Goal: Information Seeking & Learning: Learn about a topic

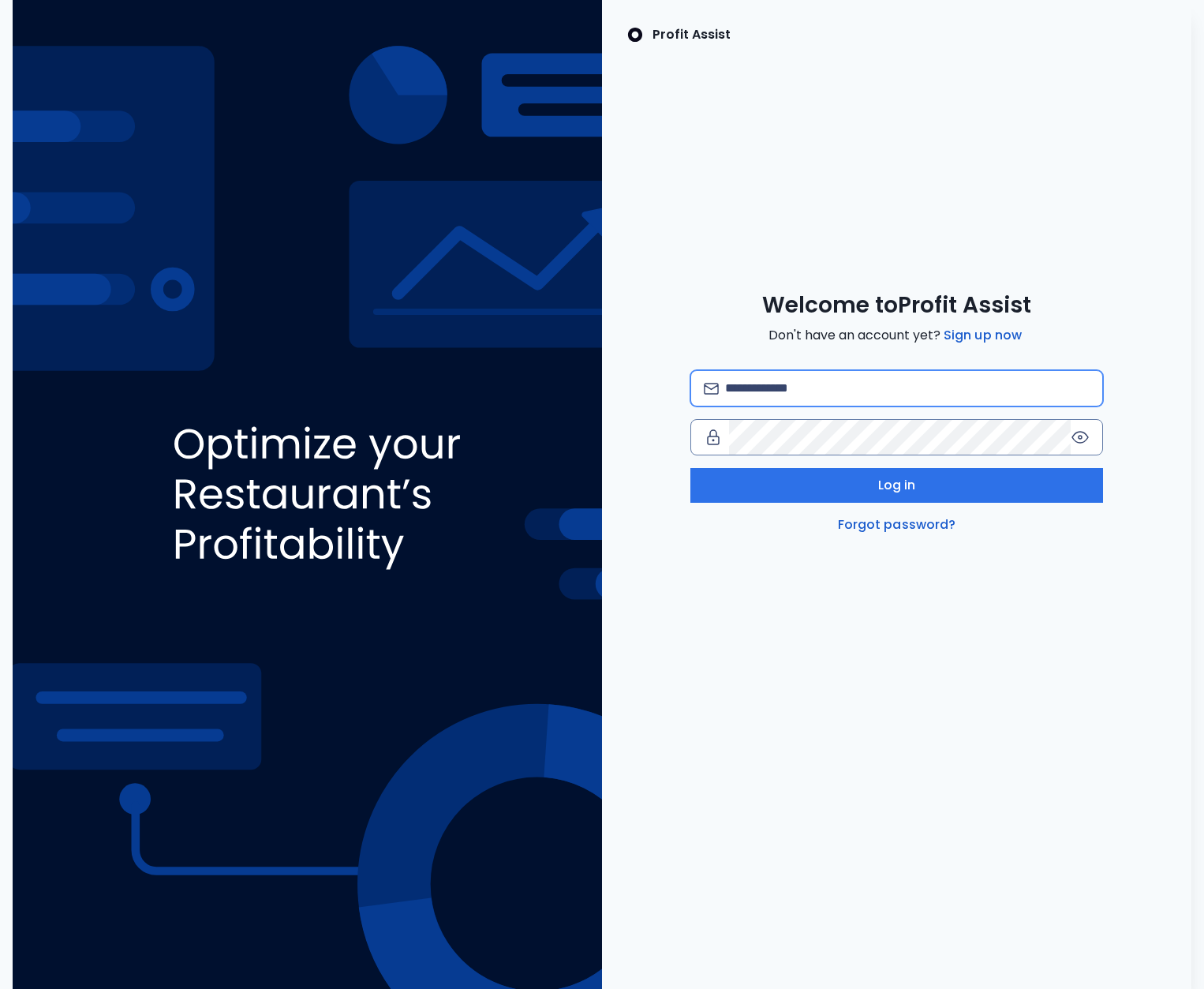
click at [777, 393] on input "email" at bounding box center [907, 388] width 364 height 35
type input "**********"
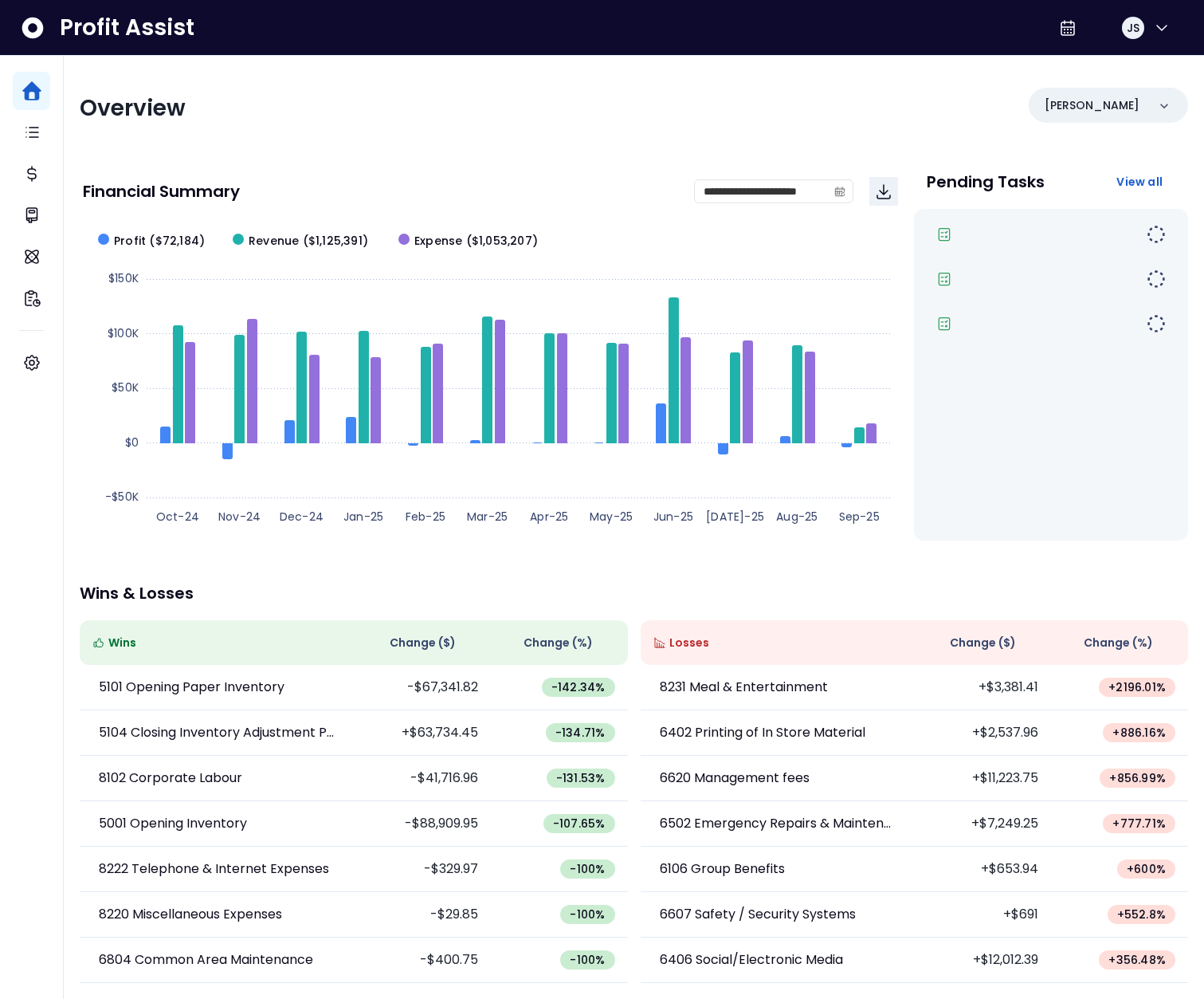
click at [255, 546] on div "**********" at bounding box center [634, 528] width 1141 height 944
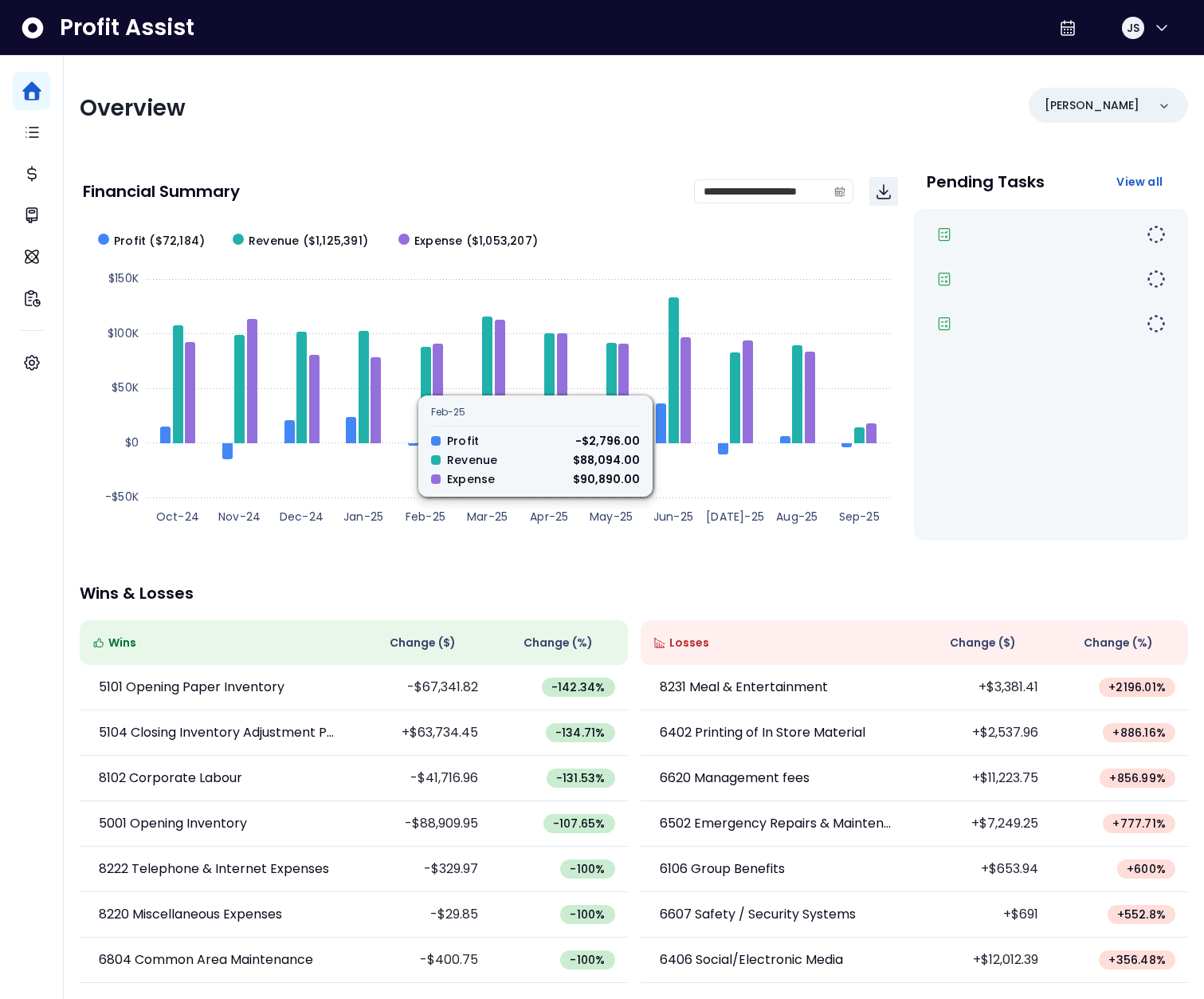
click at [409, 120] on div "Overview" at bounding box center [352, 108] width 545 height 29
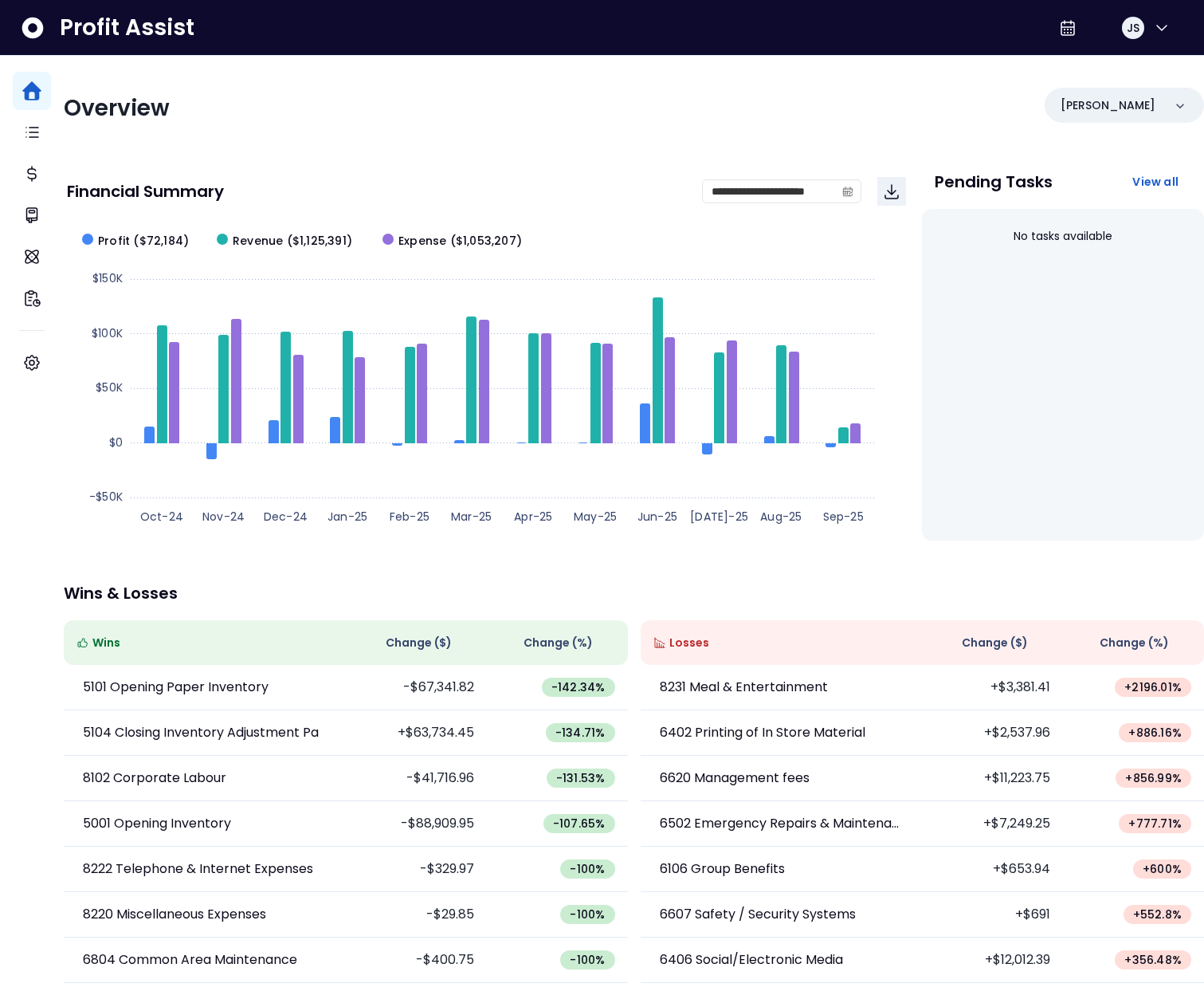
click at [1026, 281] on div "No tasks available" at bounding box center [1063, 374] width 282 height 331
click at [1132, 29] on span "JS" at bounding box center [1133, 28] width 13 height 16
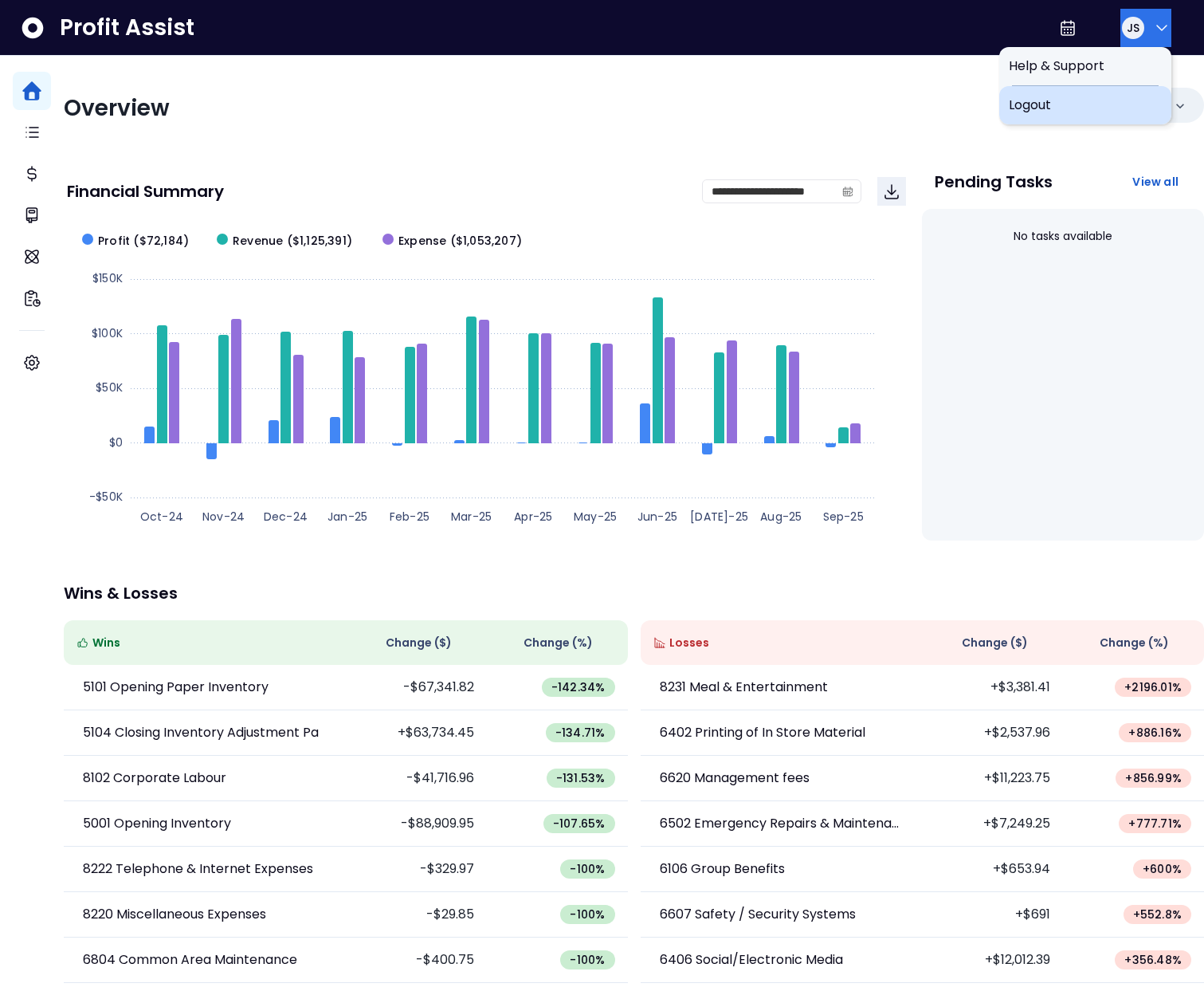
click at [1058, 104] on span "Logout" at bounding box center [1085, 105] width 153 height 19
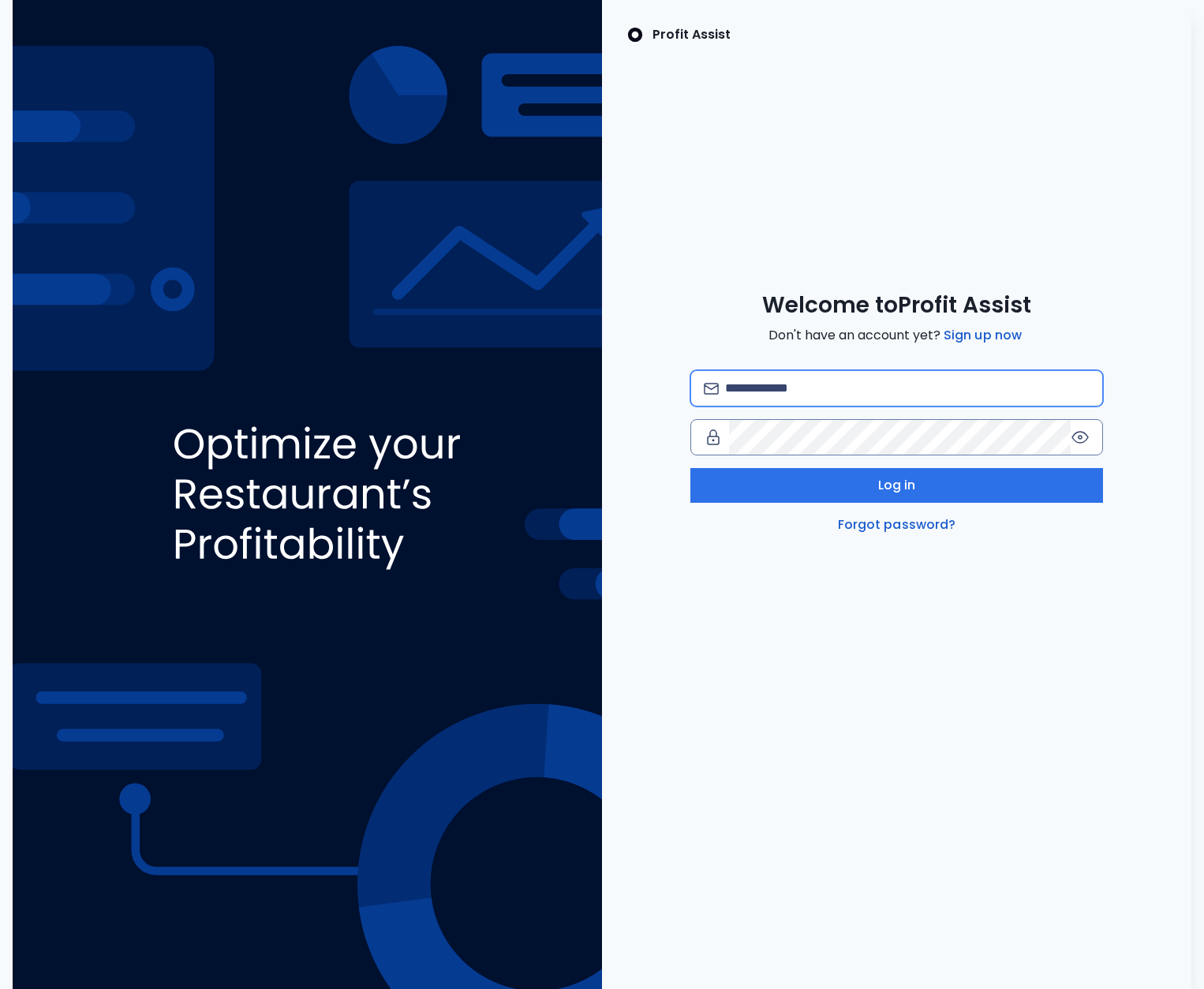
click at [773, 382] on input "email" at bounding box center [907, 388] width 364 height 35
type input "**********"
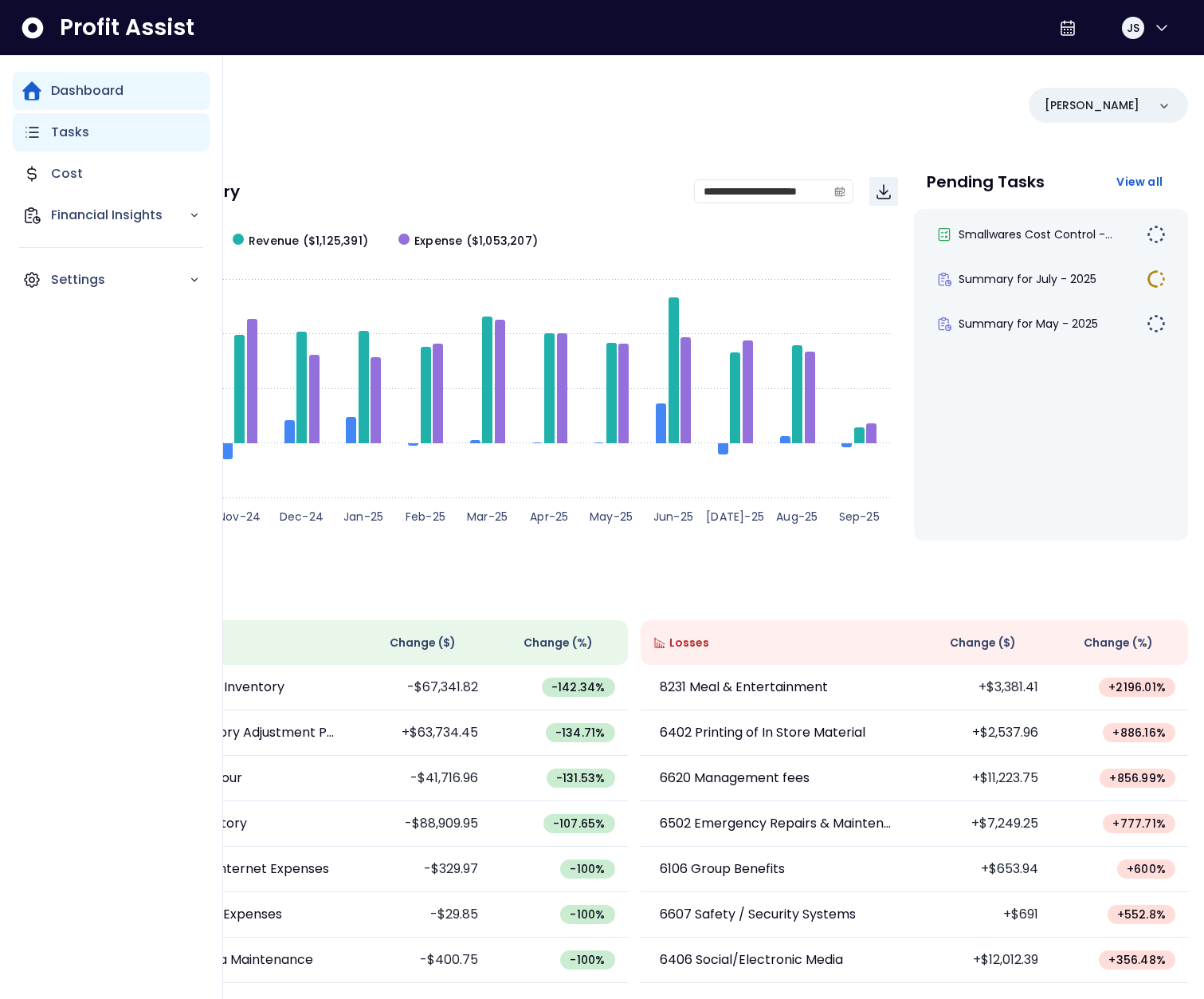
click at [29, 128] on icon "Main navigation" at bounding box center [32, 132] width 12 height 9
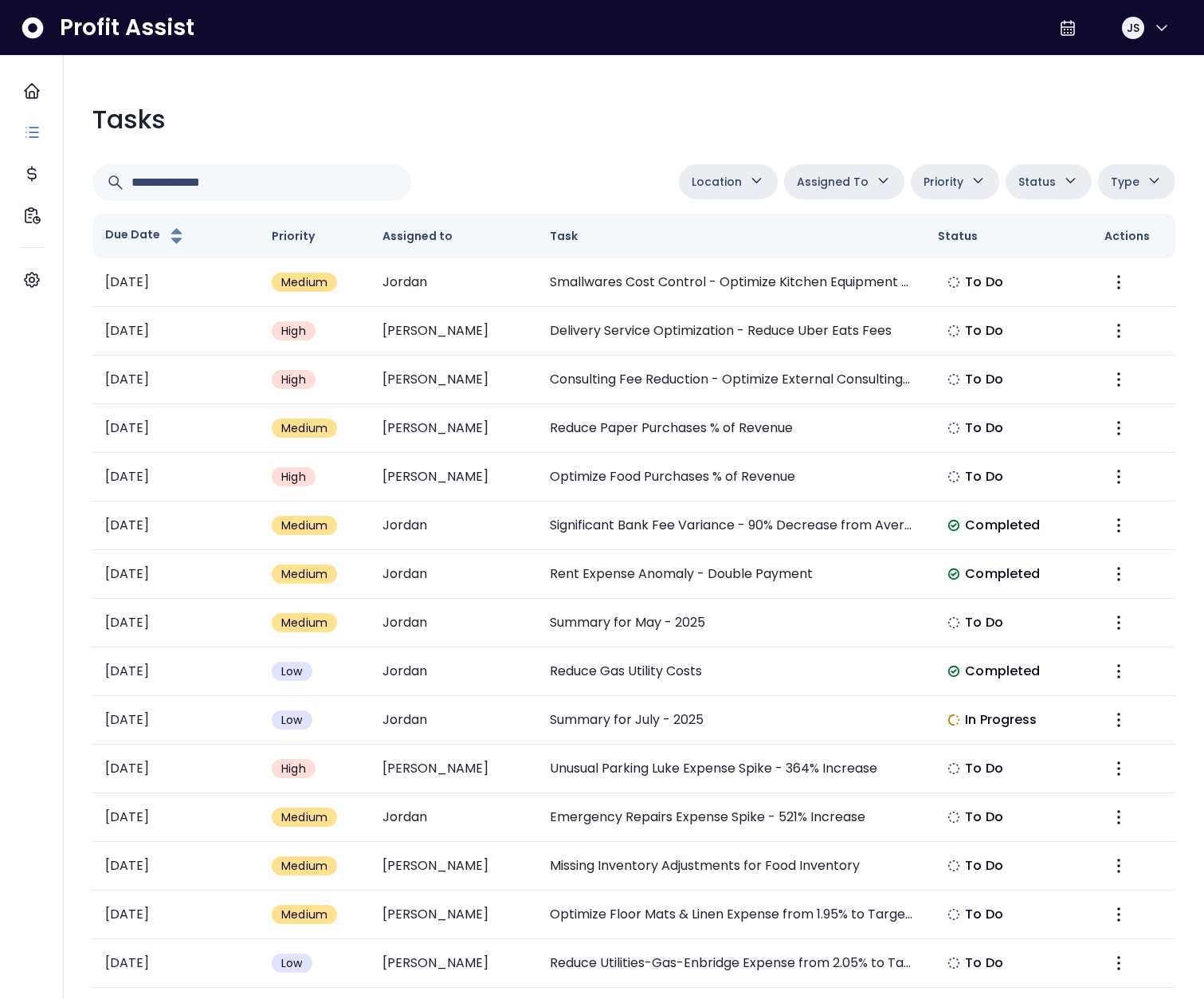
click at [1158, 174] on icon "button" at bounding box center [1154, 180] width 17 height 17
click at [1118, 278] on li "Error" at bounding box center [1114, 286] width 120 height 33
type input "*********"
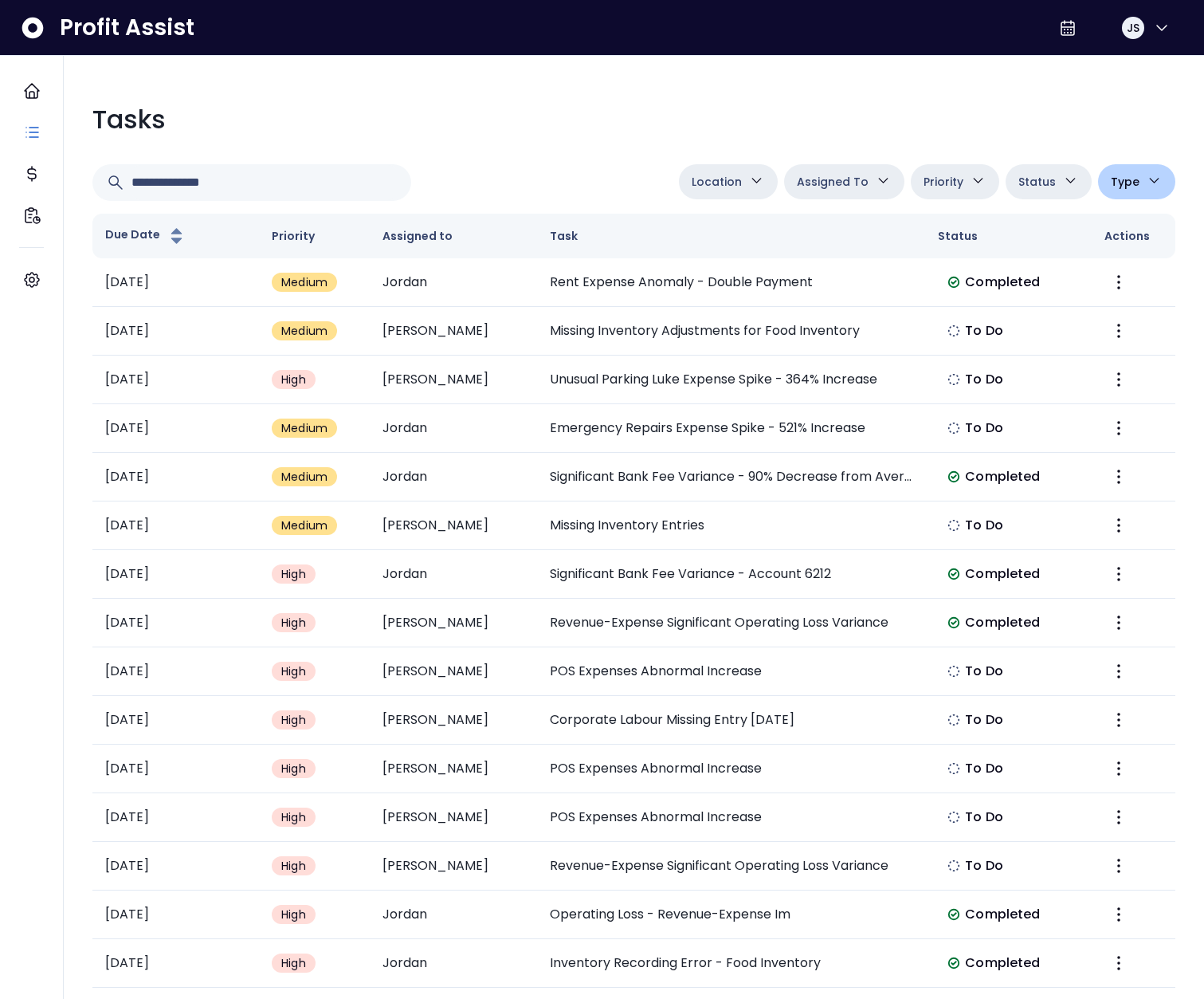
click at [668, 173] on div at bounding box center [383, 182] width 580 height 37
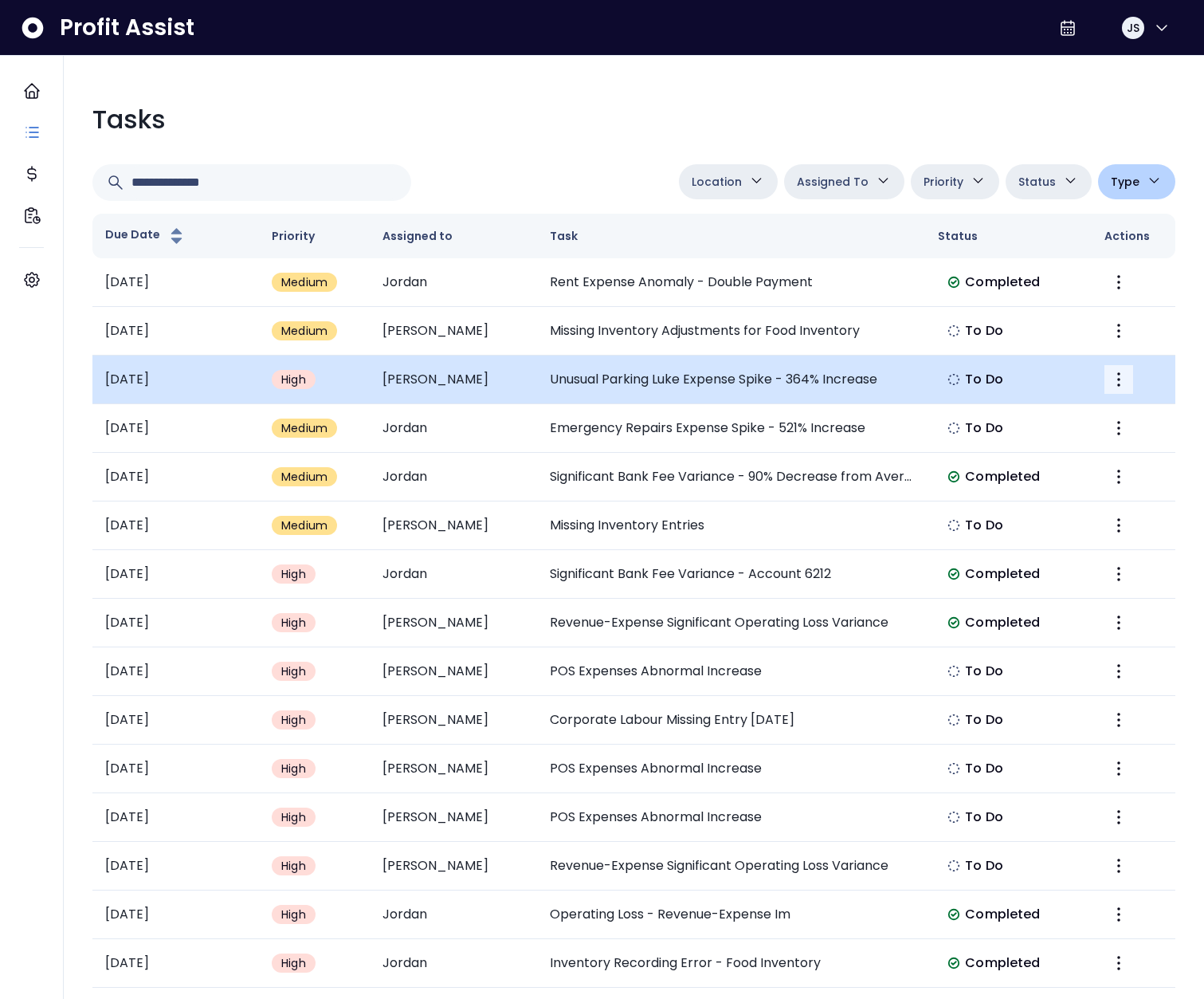
click at [1131, 375] on button "More" at bounding box center [1118, 379] width 29 height 29
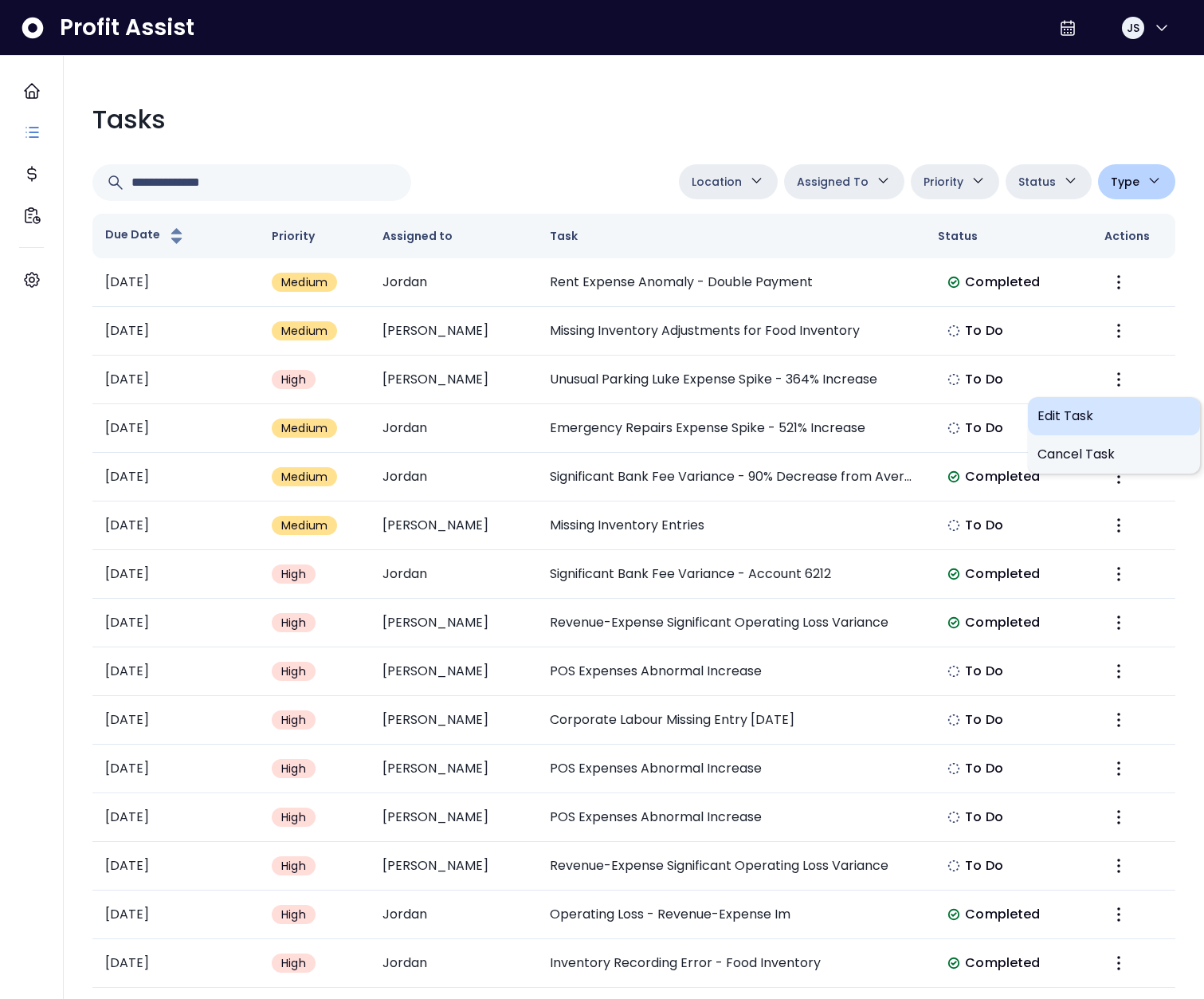
click at [1074, 422] on span "Edit Task" at bounding box center [1114, 416] width 153 height 19
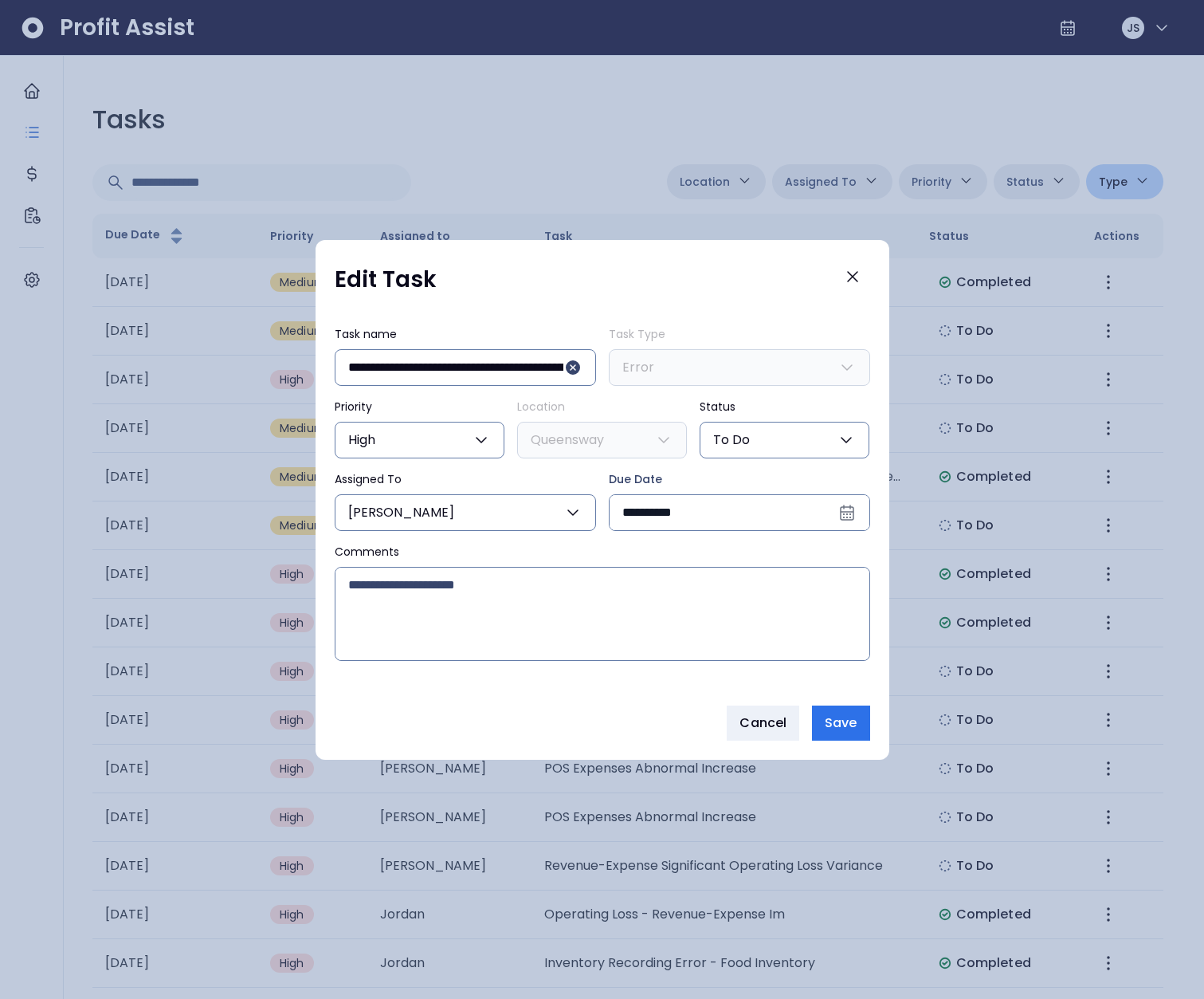
click at [413, 513] on button "Raunaq" at bounding box center [465, 512] width 261 height 37
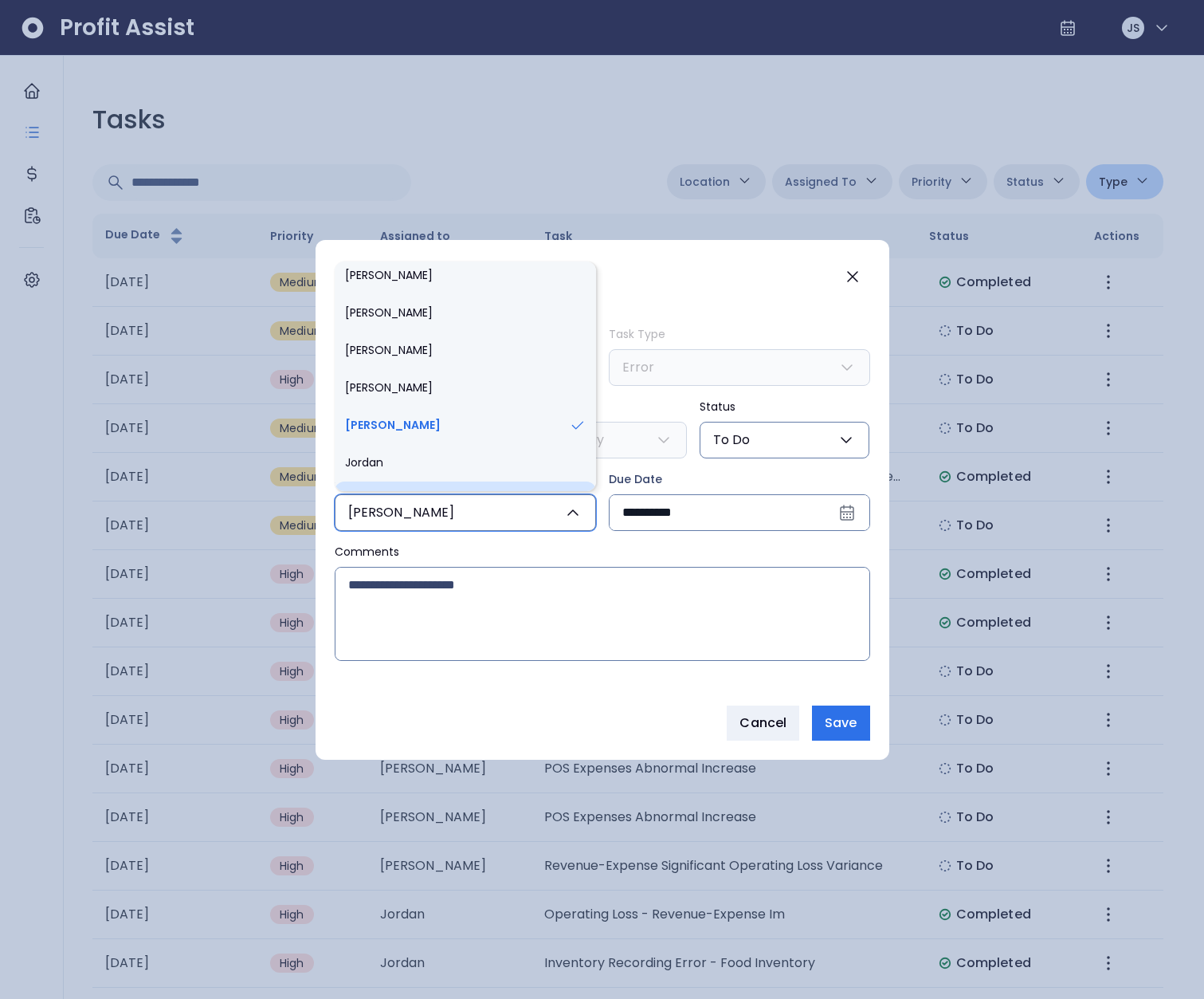
scroll to position [1044, 0]
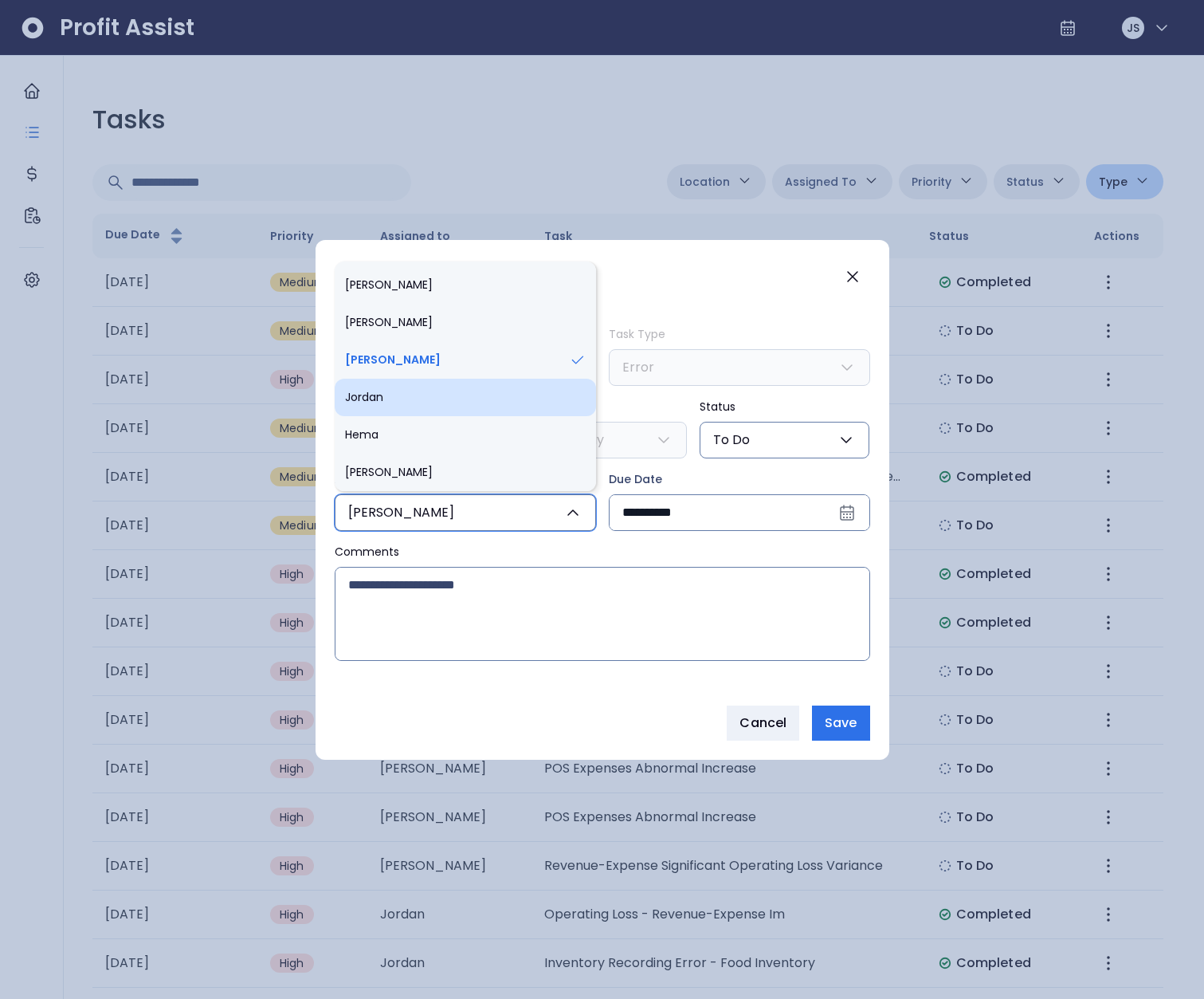
click at [388, 406] on li "Jordan" at bounding box center [465, 397] width 261 height 38
type input "***"
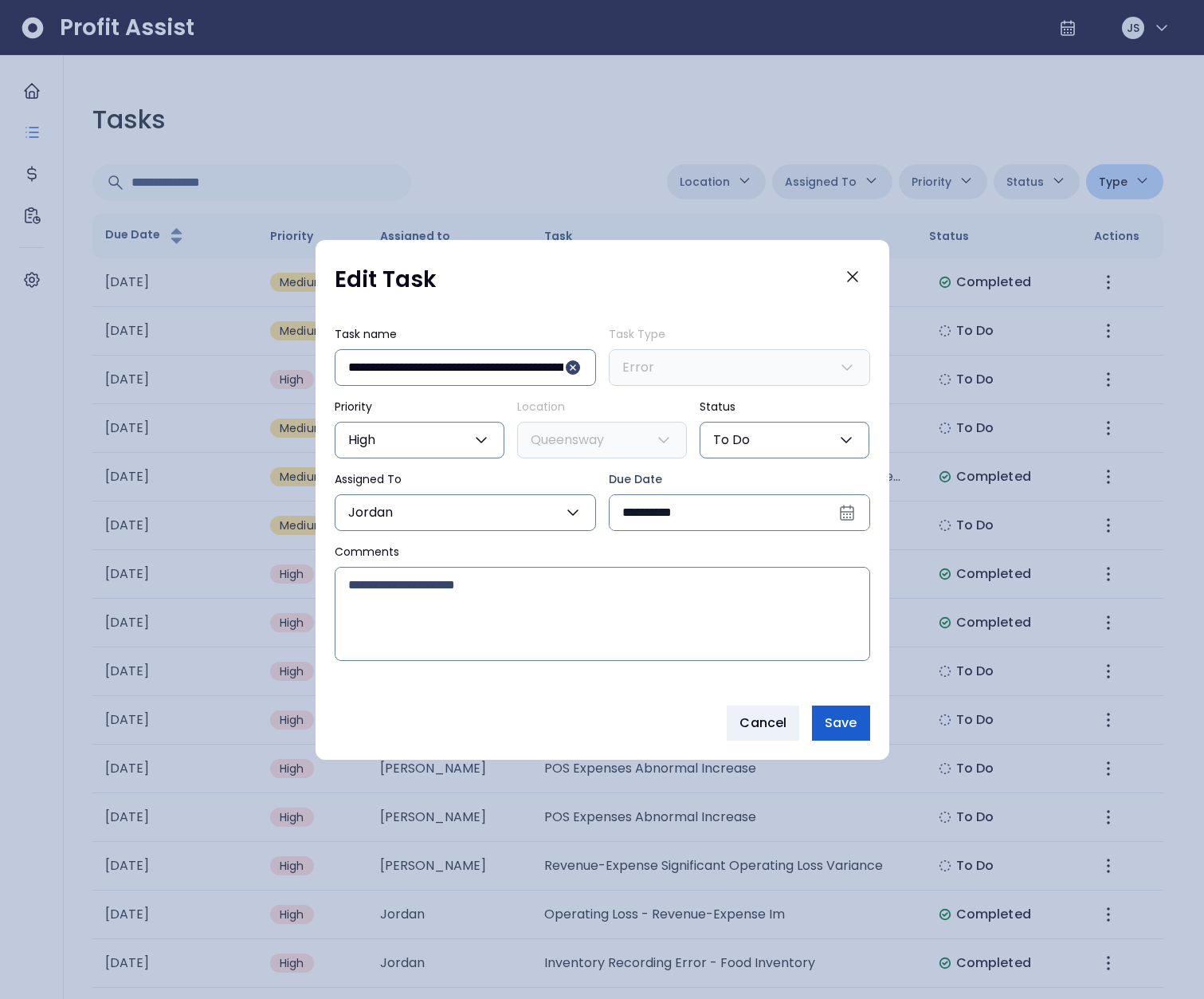
click at [841, 719] on span "Save" at bounding box center [841, 723] width 32 height 19
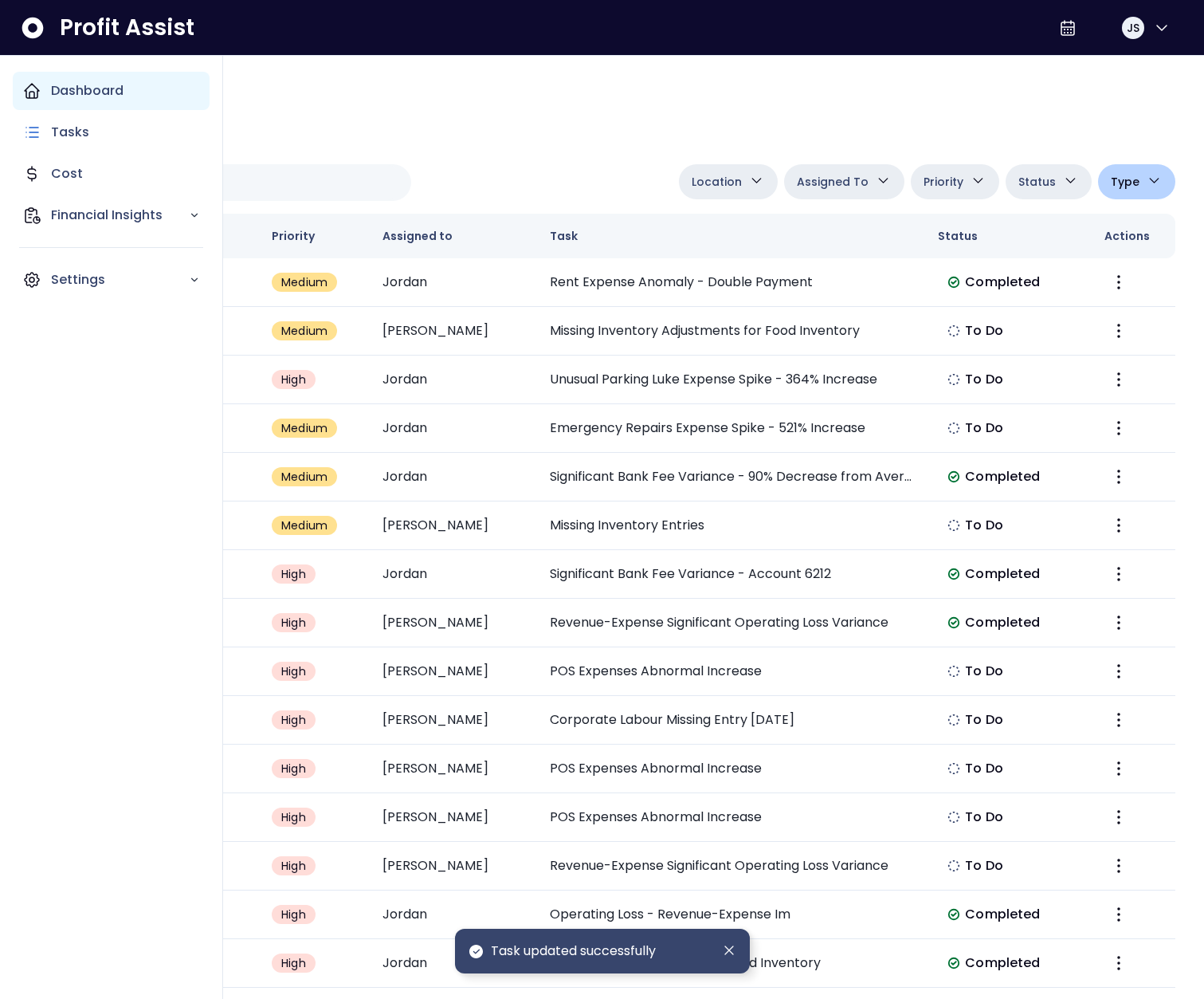
click at [21, 93] on div "Dashboard" at bounding box center [111, 91] width 197 height 39
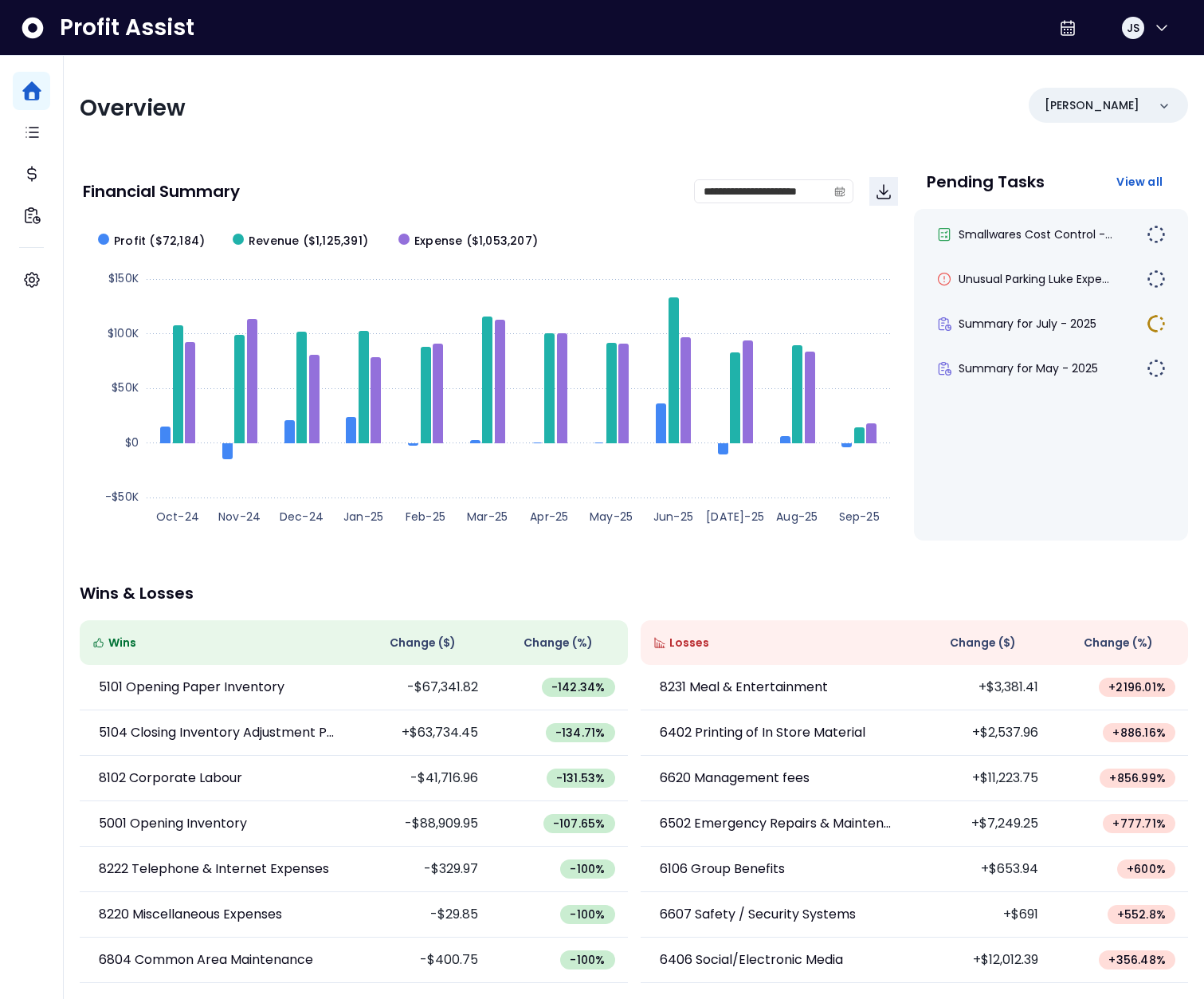
click at [343, 157] on div "**********" at bounding box center [634, 528] width 1141 height 944
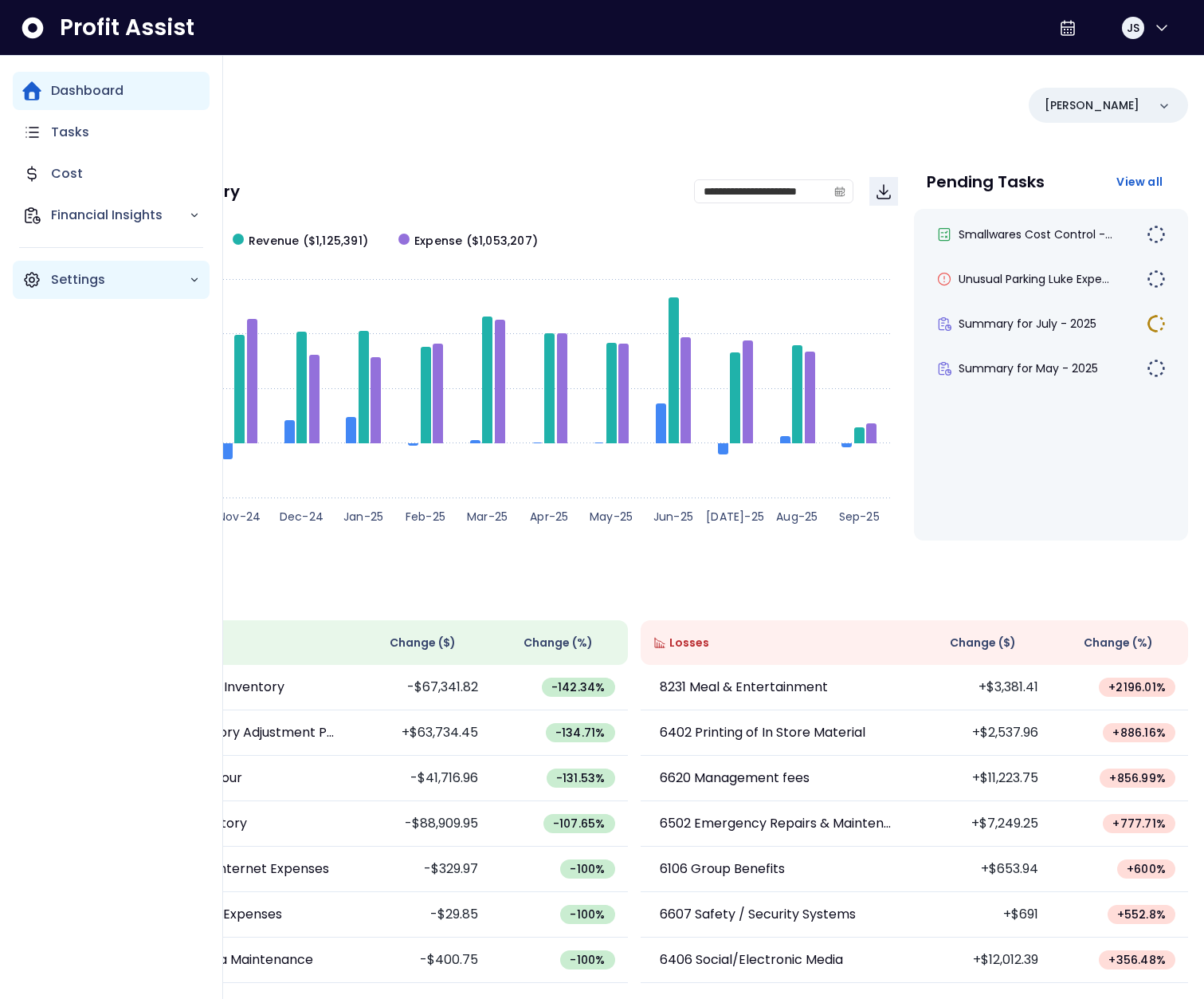
click at [56, 278] on p "Settings" at bounding box center [120, 280] width 138 height 19
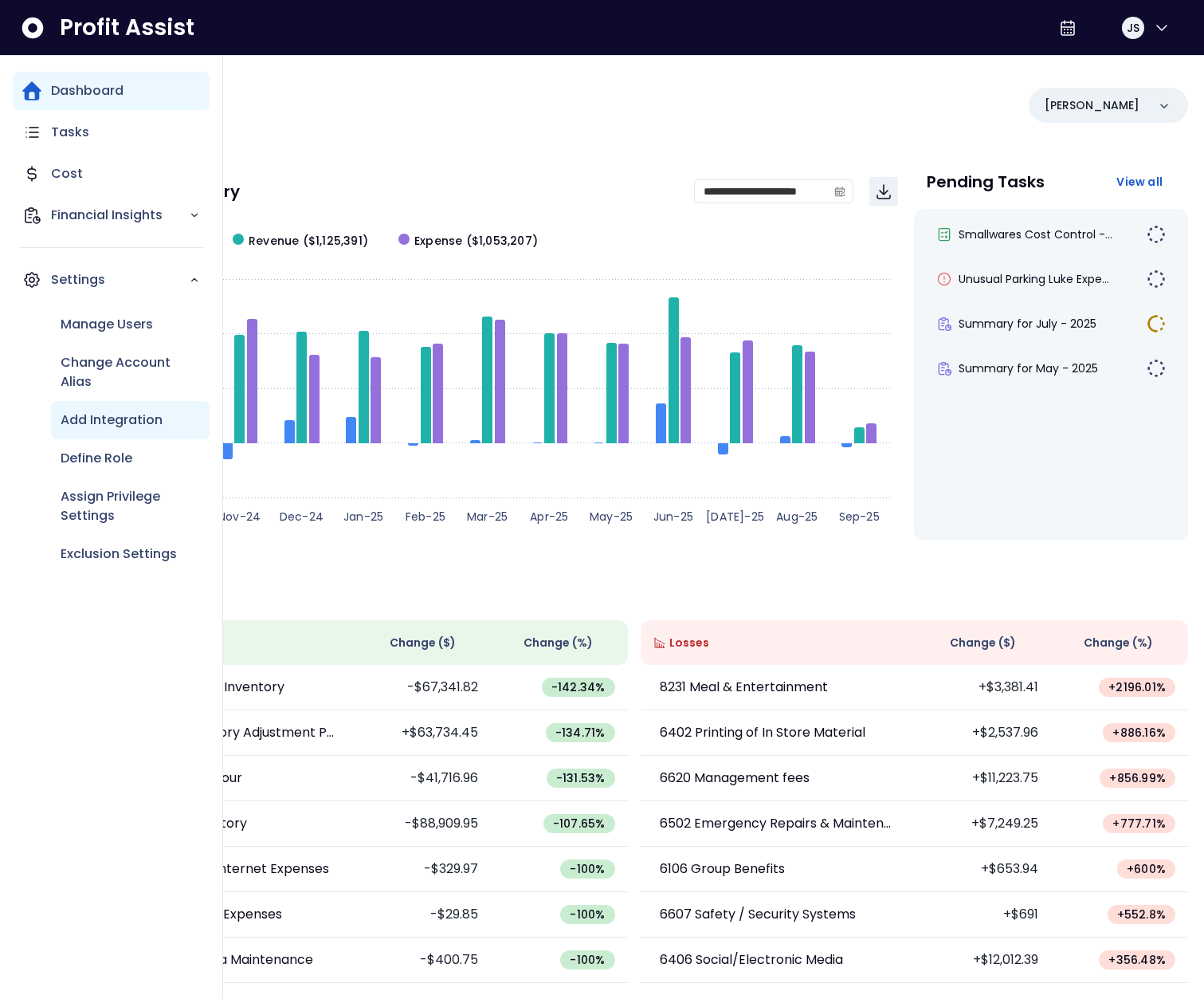
click at [130, 425] on p "Add Integration" at bounding box center [111, 419] width 102 height 19
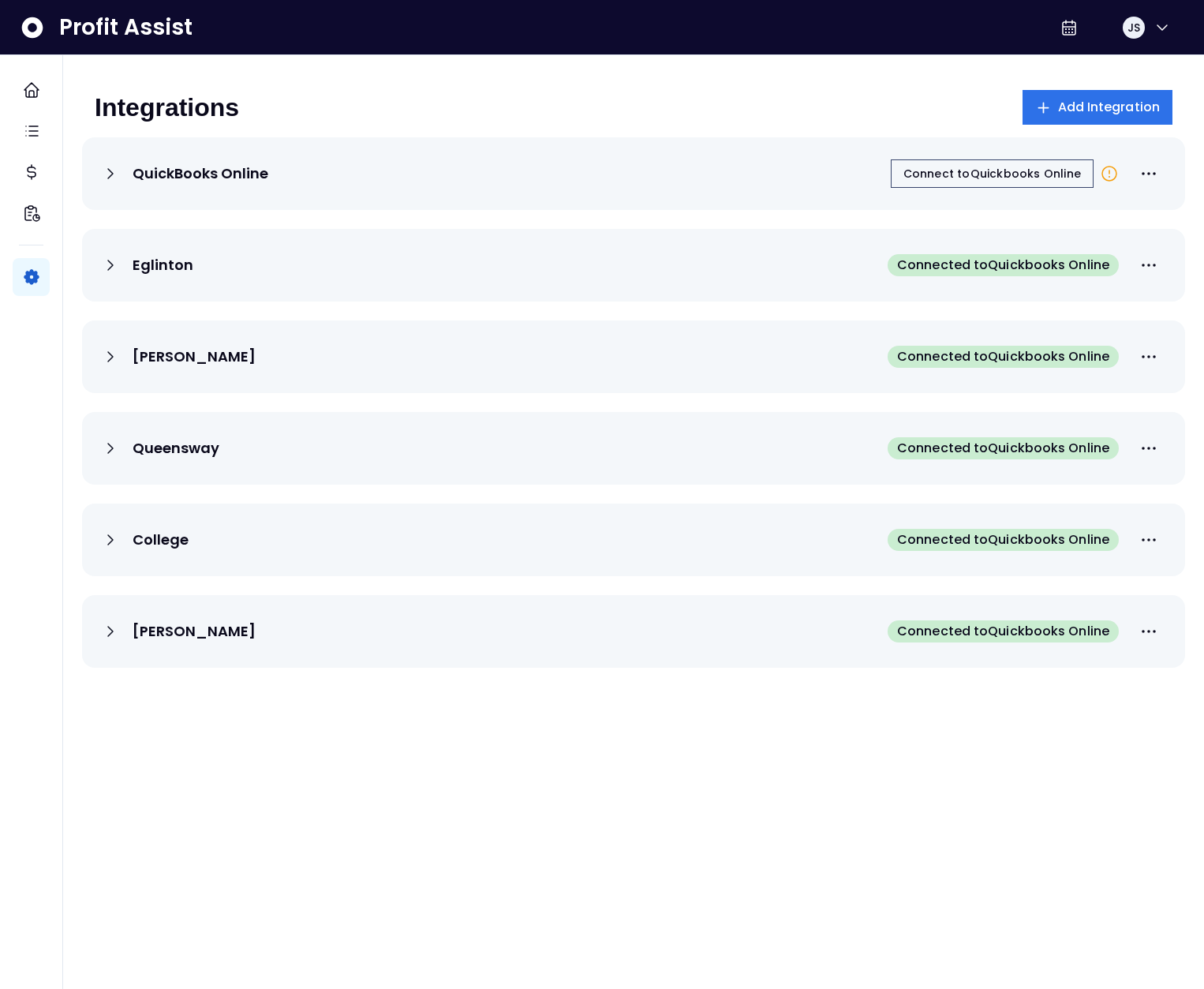
click at [346, 94] on div "Integrations Add Integration" at bounding box center [634, 107] width 1078 height 35
click at [1066, 107] on span "Add Integration" at bounding box center [1109, 107] width 103 height 19
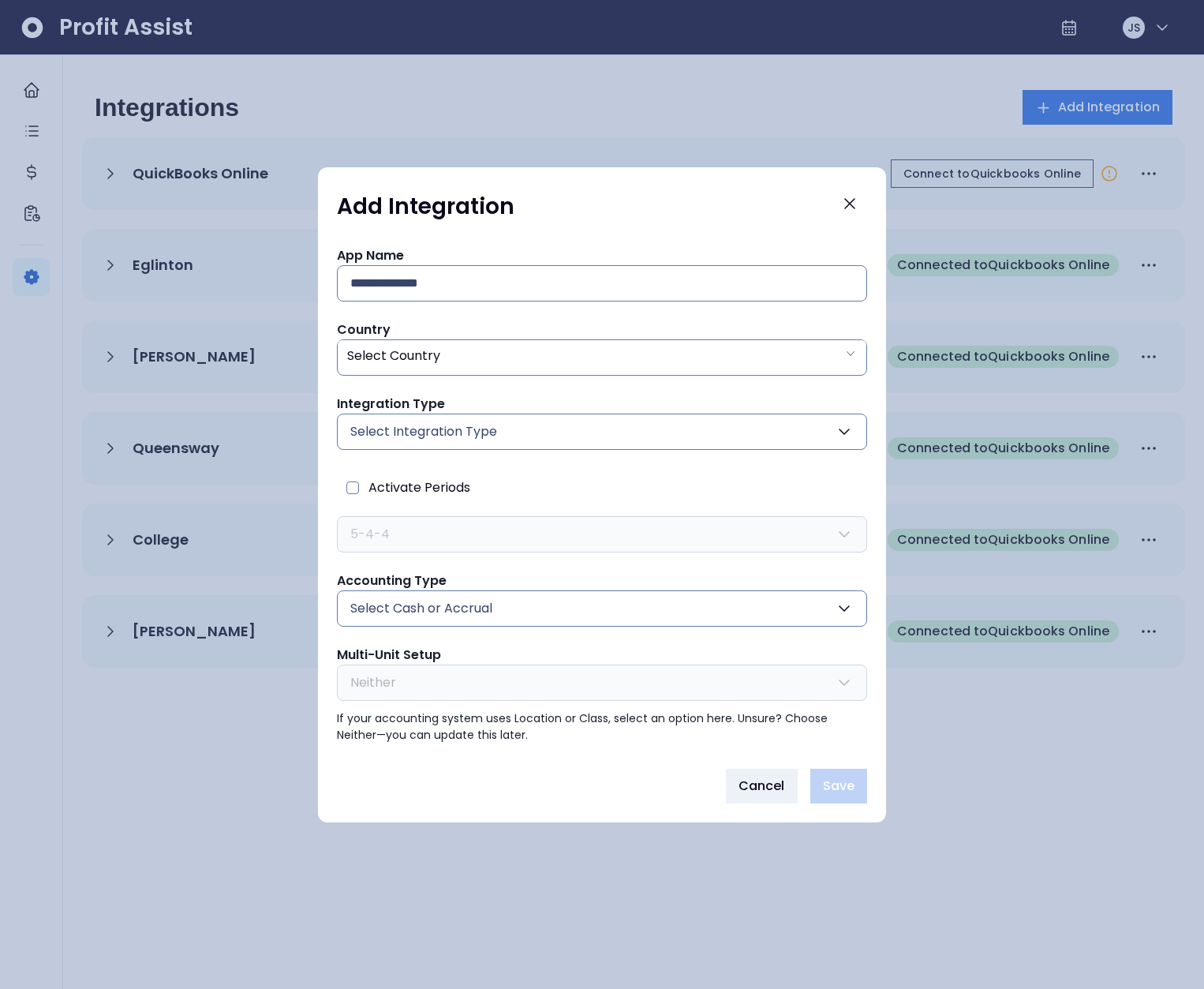
click at [486, 426] on span "Select Integration Type" at bounding box center [423, 432] width 147 height 19
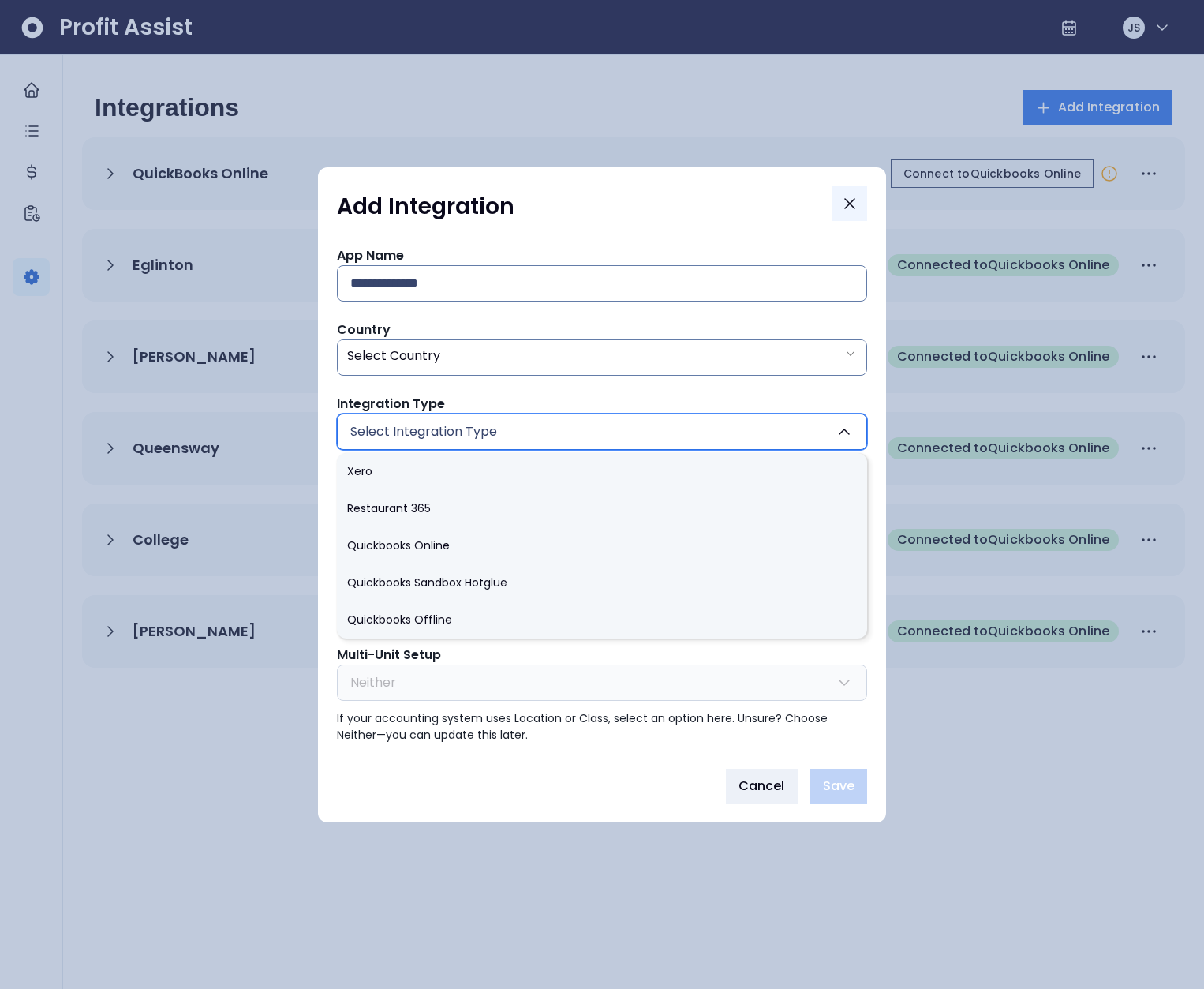
click at [852, 197] on icon "Close" at bounding box center [850, 203] width 19 height 19
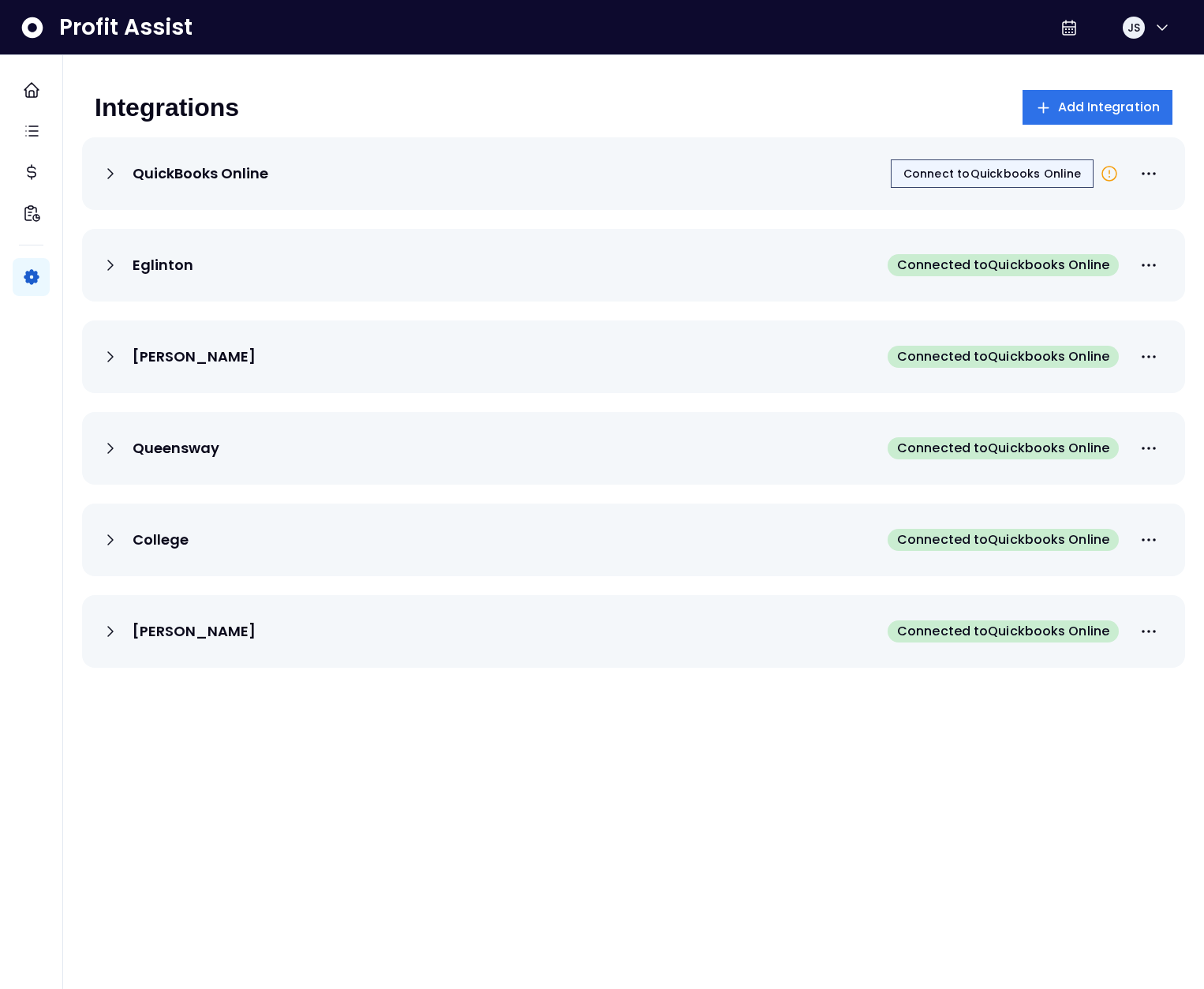
click at [990, 171] on span "Connect to Quickbooks Online" at bounding box center [992, 173] width 178 height 15
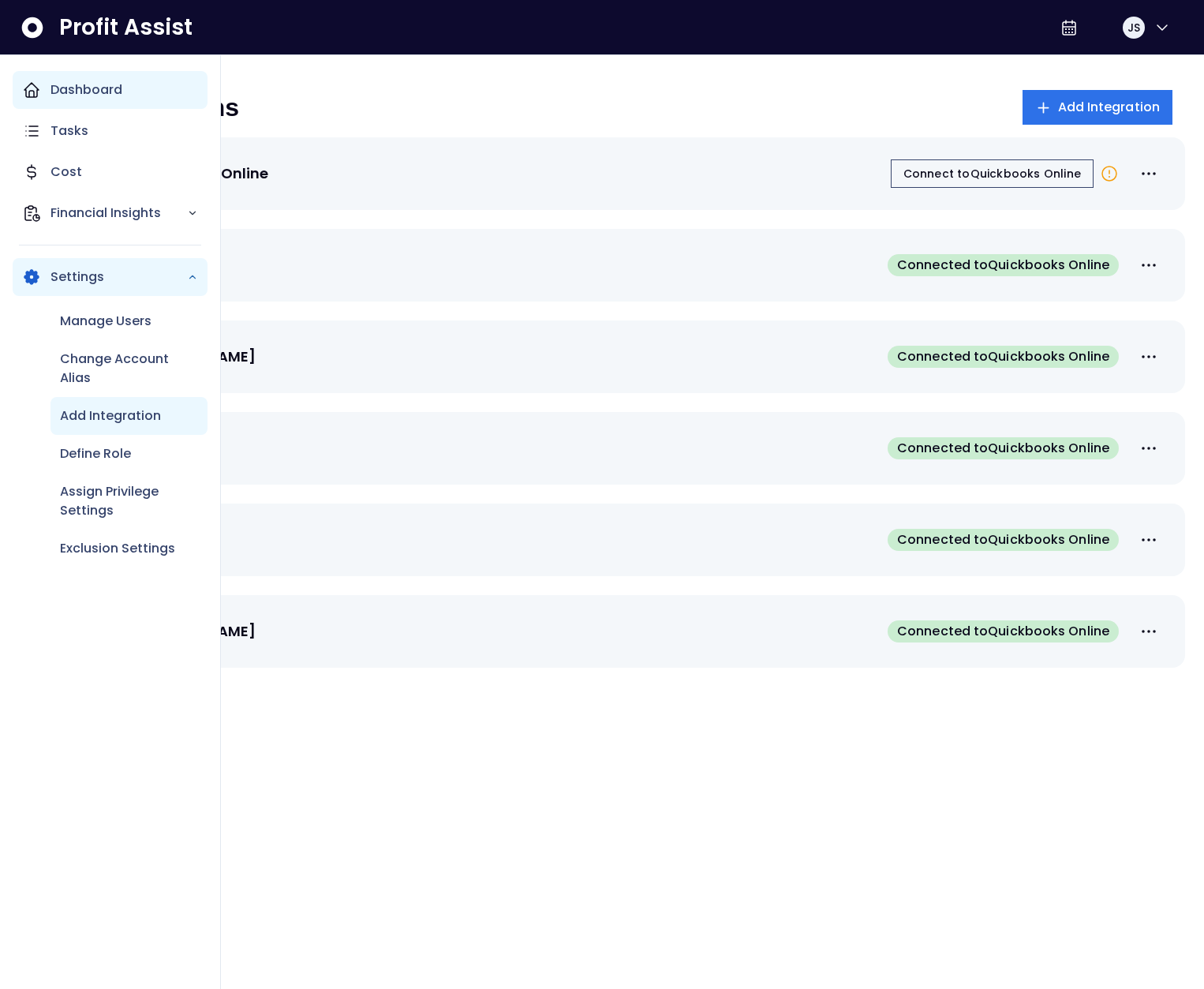
click at [55, 87] on p "Dashboard" at bounding box center [86, 89] width 72 height 19
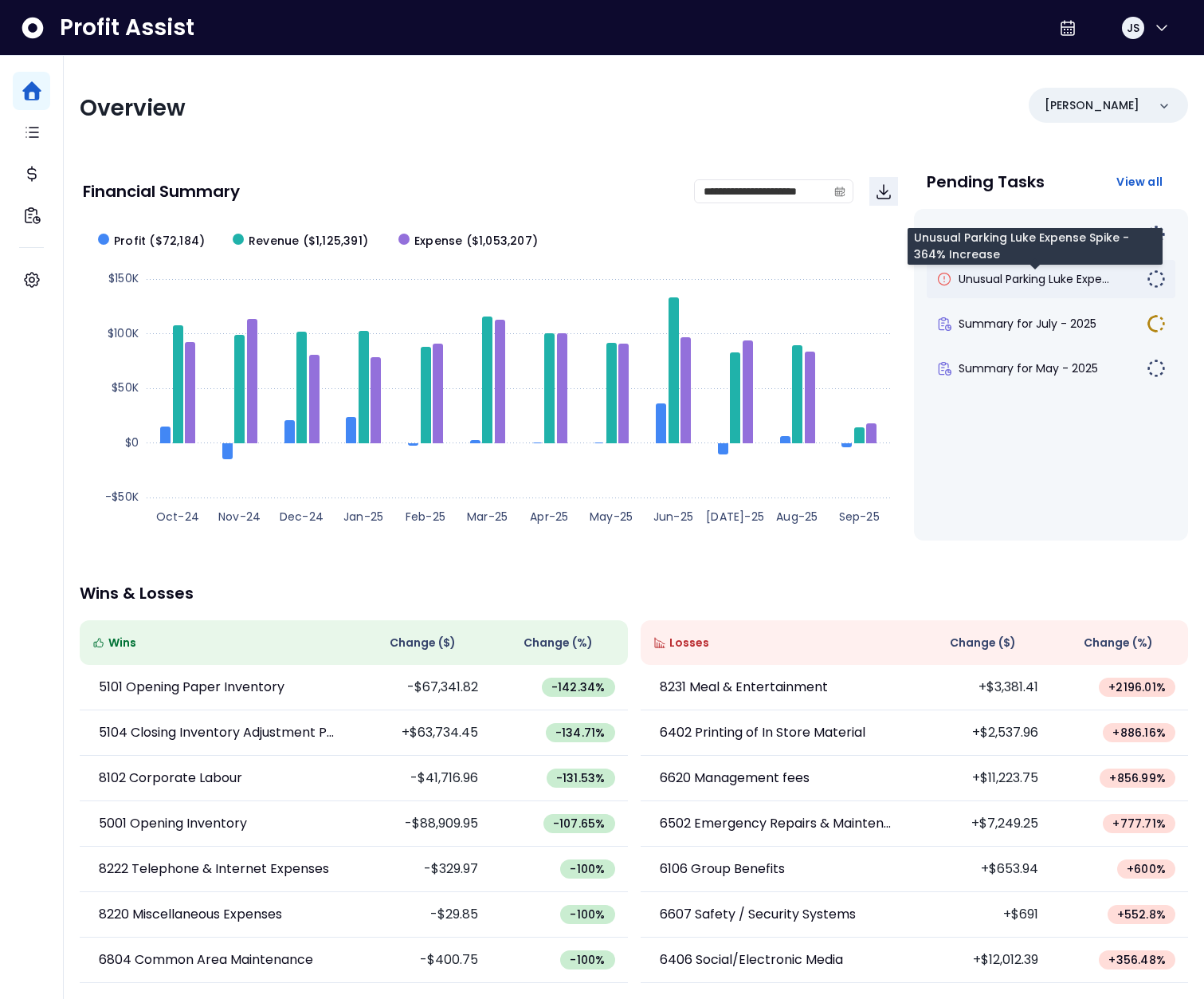
click at [1025, 280] on span "Unusual Parking Luke Expe..." at bounding box center [1034, 279] width 151 height 16
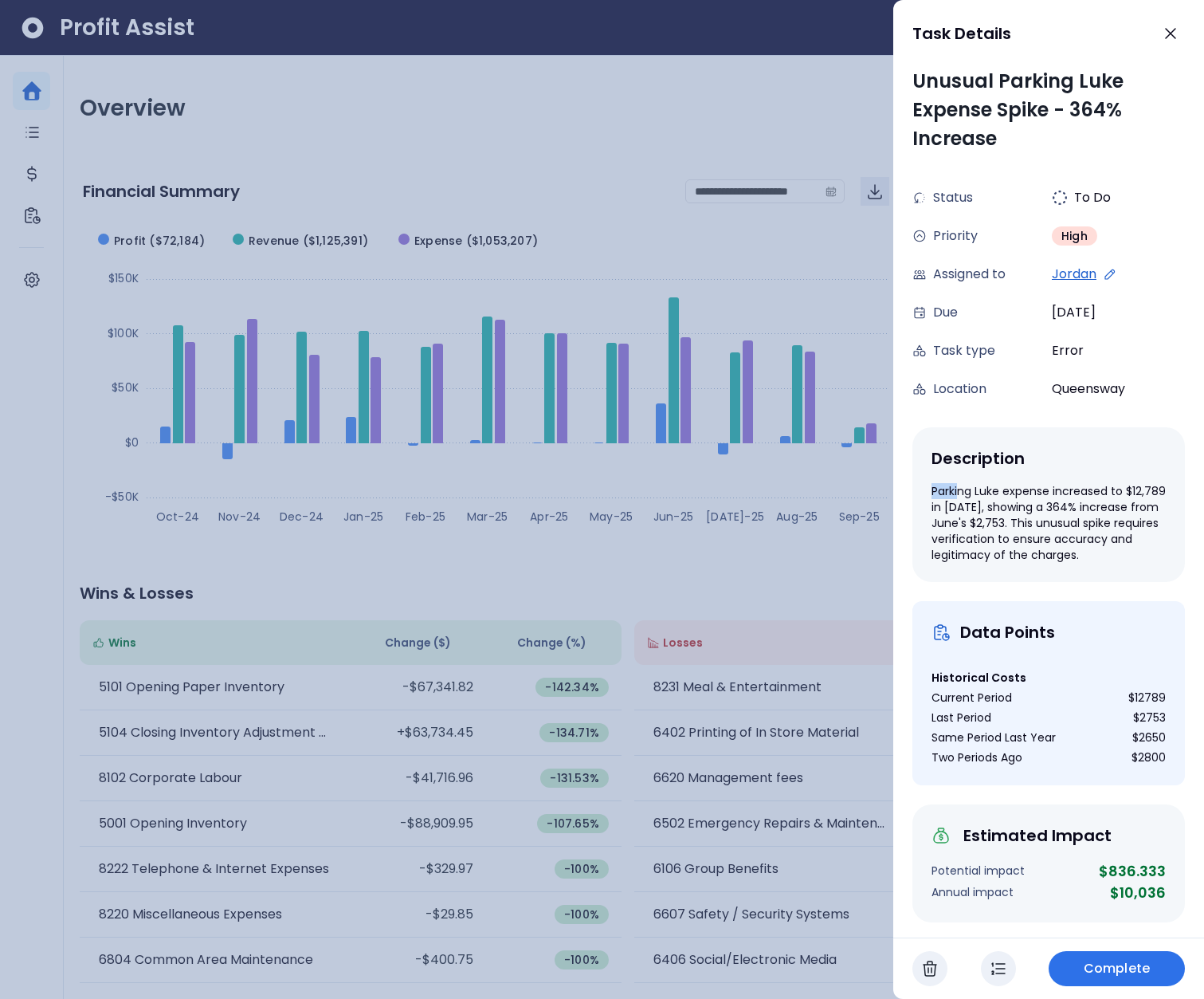
drag, startPoint x: 935, startPoint y: 491, endPoint x: 961, endPoint y: 491, distance: 26.0
click at [961, 491] on div "Parking Luke expense increased to $12,789 in July 2025, showing a 364% increase…" at bounding box center [1049, 522] width 235 height 80
click at [944, 506] on div "Parking Luke expense increased to $12,789 in July 2025, showing a 364% increase…" at bounding box center [1049, 522] width 235 height 80
click at [1137, 766] on div "$2800" at bounding box center [1148, 757] width 34 height 17
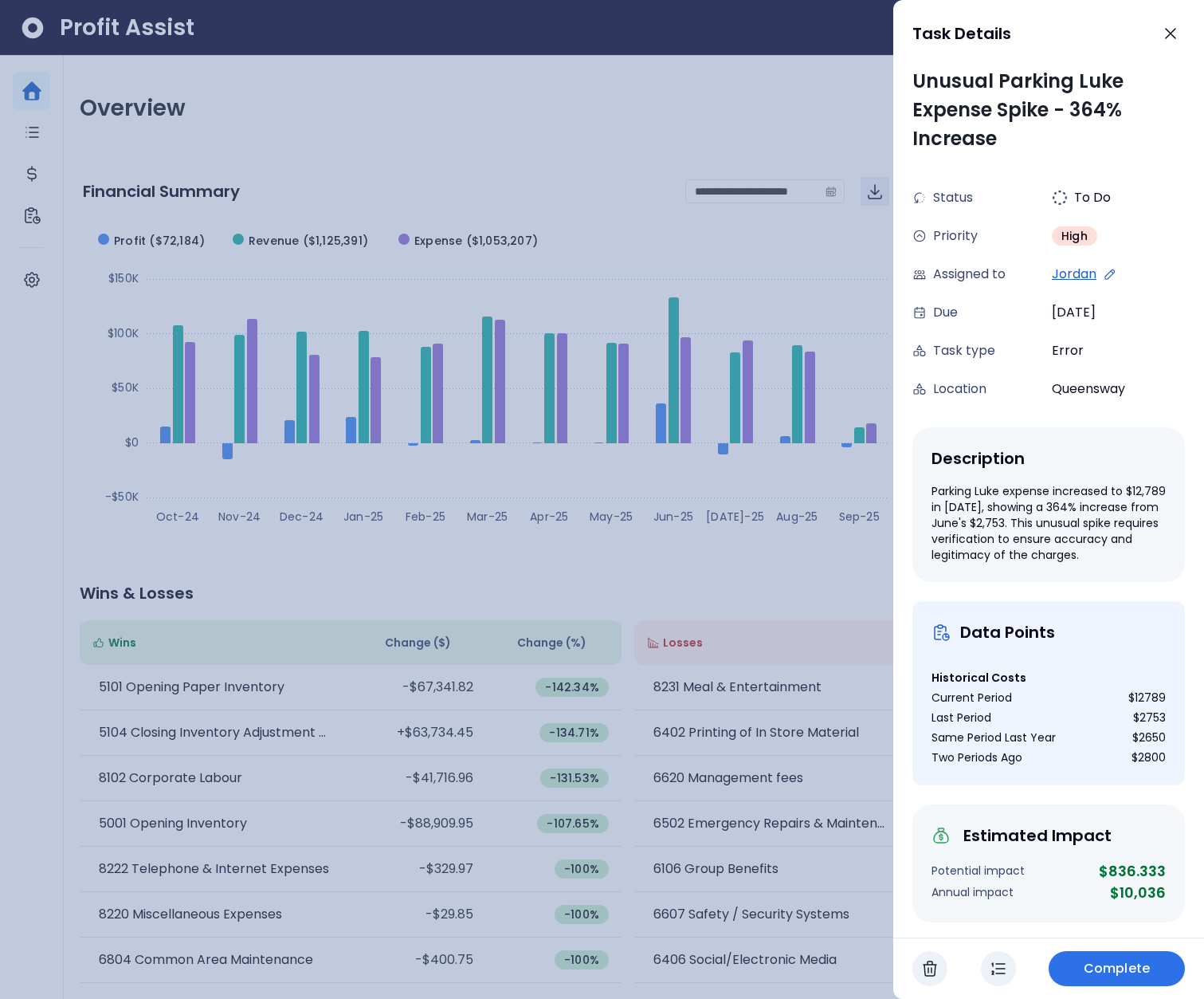
click at [1130, 706] on div "$12789" at bounding box center [1147, 698] width 38 height 17
click at [1129, 706] on div "$12789" at bounding box center [1147, 698] width 38 height 17
click at [825, 567] on div at bounding box center [602, 500] width 1204 height 999
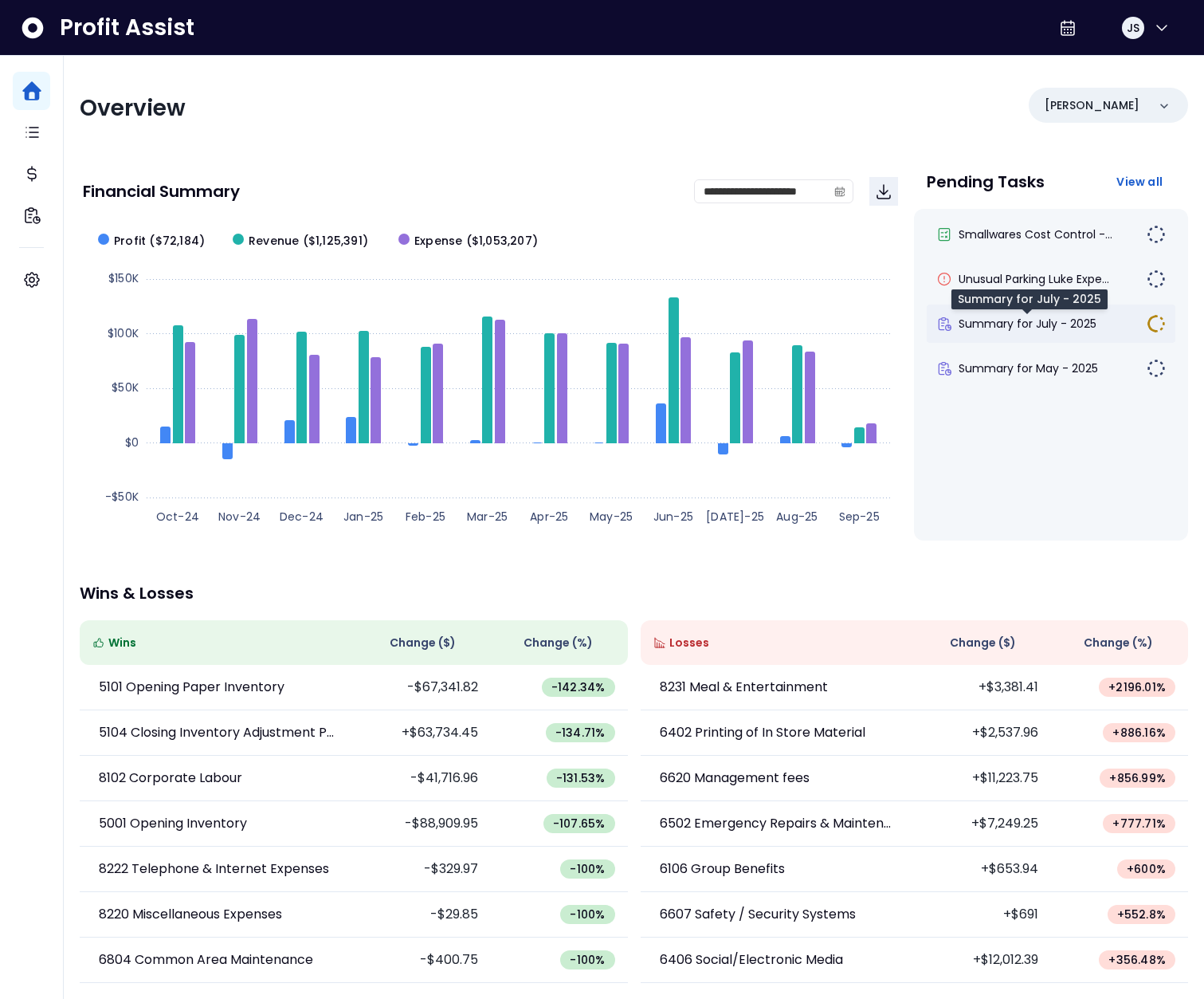
click at [1061, 323] on span "Summary for July - 2025" at bounding box center [1027, 323] width 138 height 16
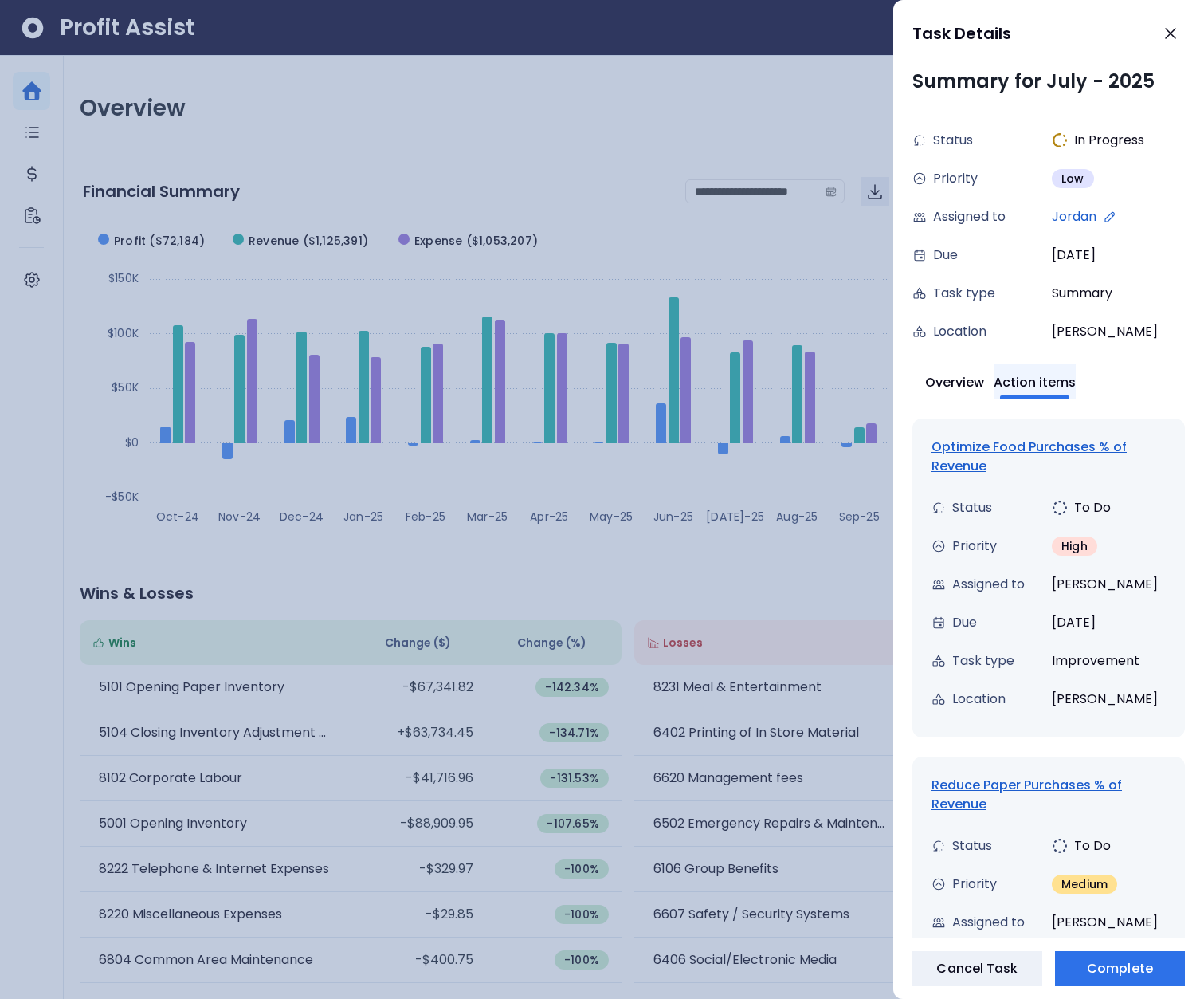
click at [1046, 383] on button "Action items" at bounding box center [1035, 381] width 82 height 35
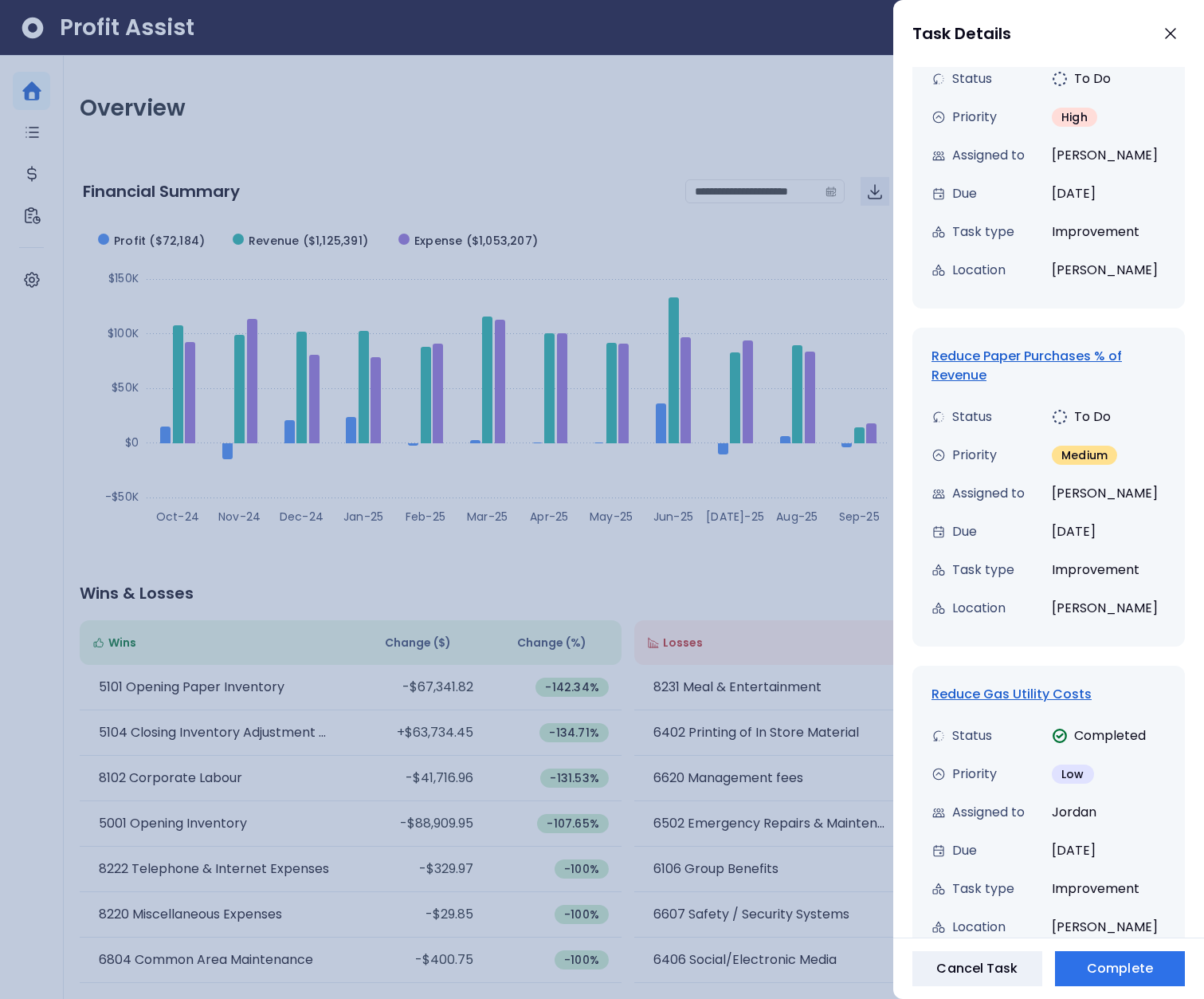
scroll to position [501, 0]
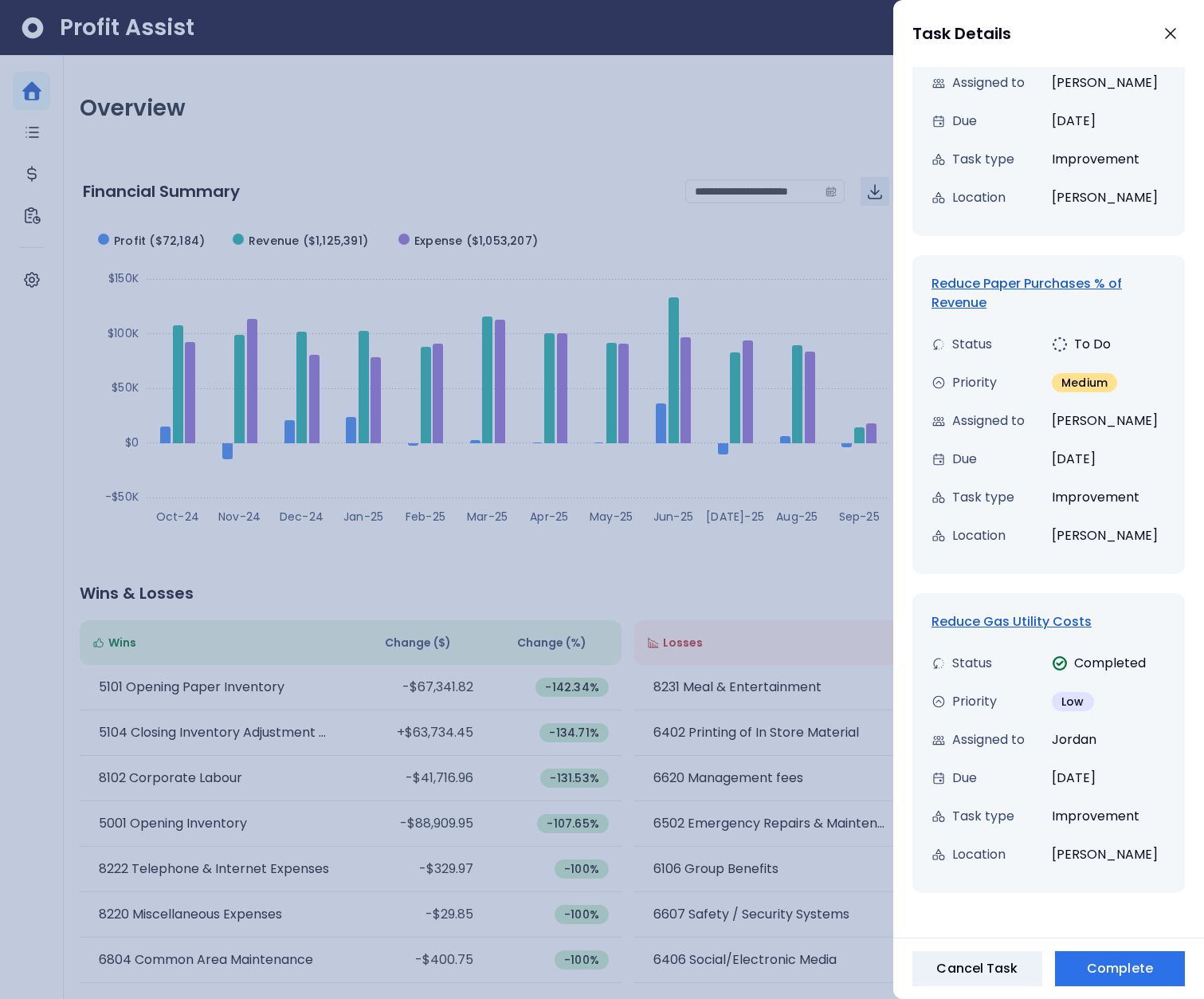
click at [1031, 615] on div "Reduce Gas Utility Costs" at bounding box center [1049, 621] width 235 height 19
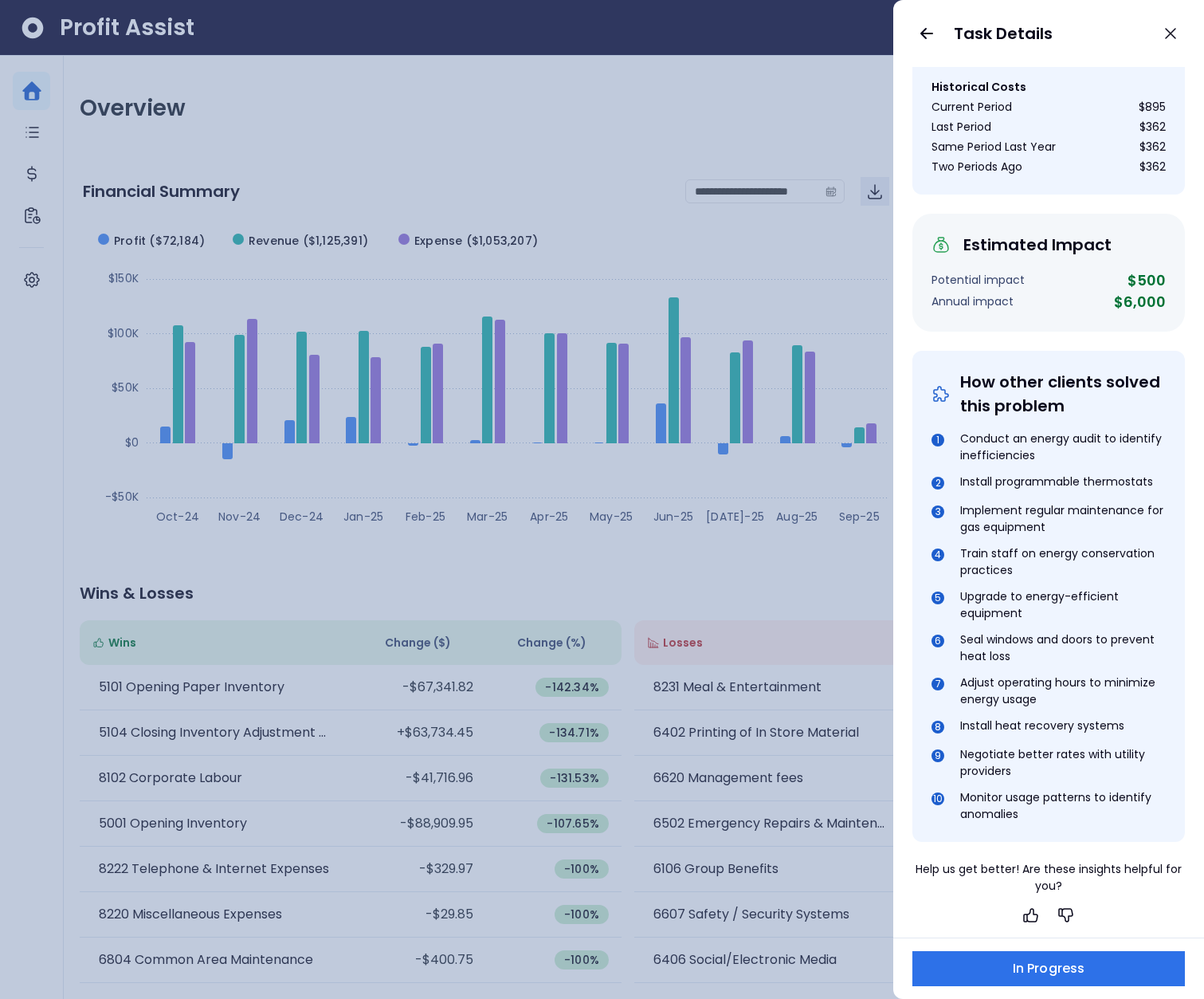
scroll to position [0, 0]
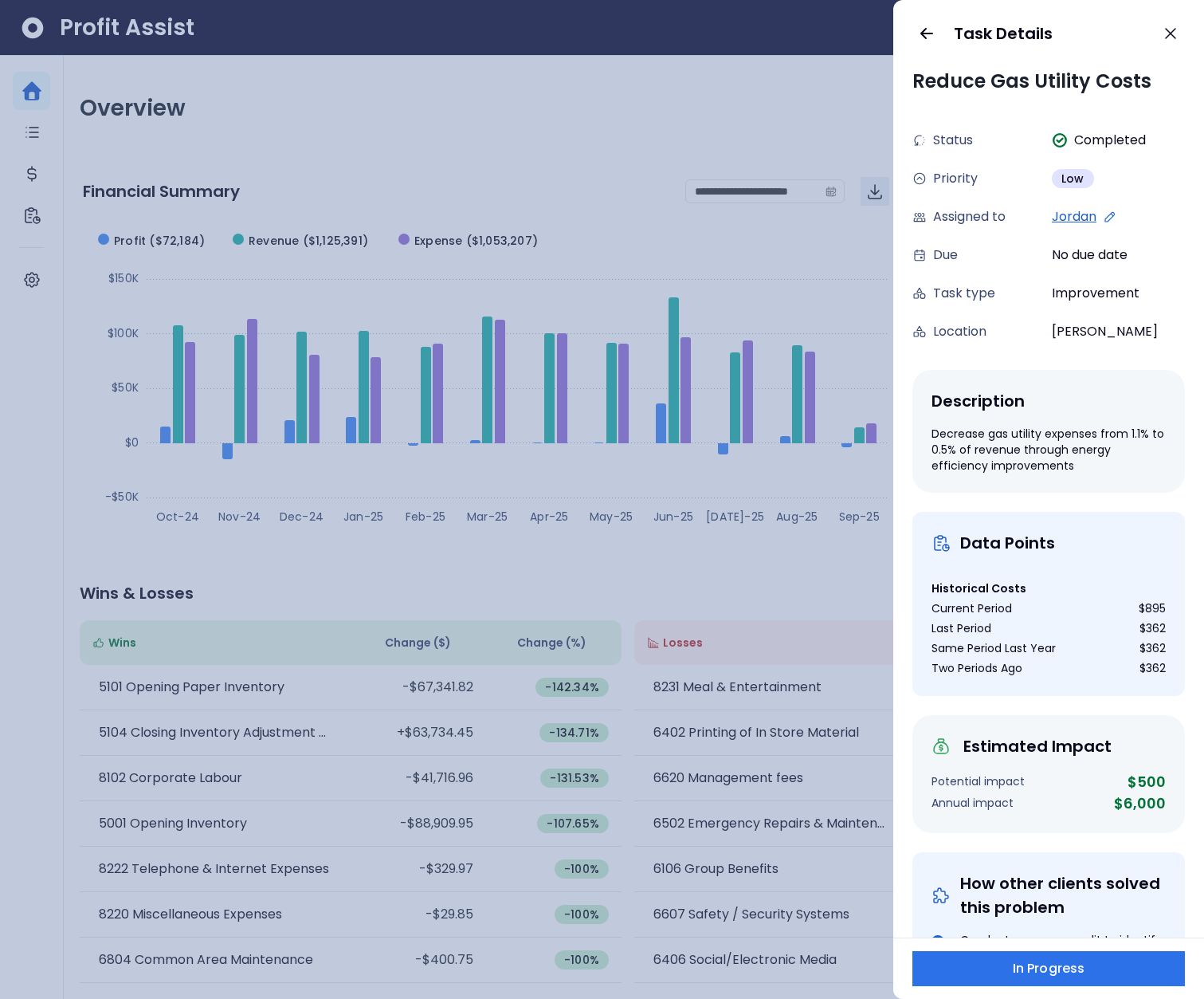
click at [1148, 672] on div "$362" at bounding box center [1152, 668] width 27 height 17
click at [1148, 649] on div "$362" at bounding box center [1152, 649] width 27 height 17
click at [1144, 624] on div "$362" at bounding box center [1152, 628] width 27 height 17
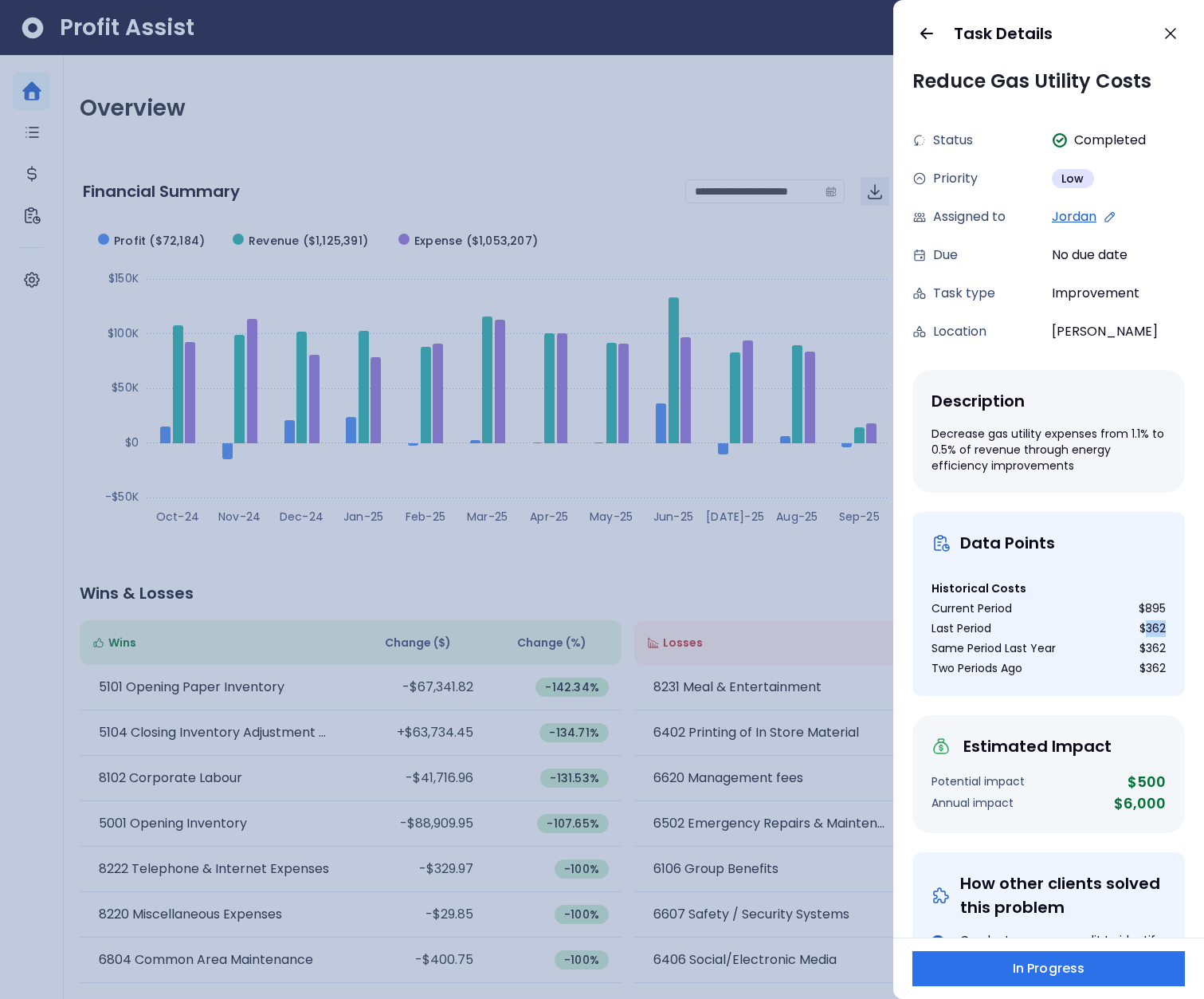
click at [1144, 624] on div "$362" at bounding box center [1152, 628] width 27 height 17
click at [1145, 606] on div "$895" at bounding box center [1152, 608] width 27 height 17
click at [928, 35] on icon "button" at bounding box center [926, 33] width 19 height 19
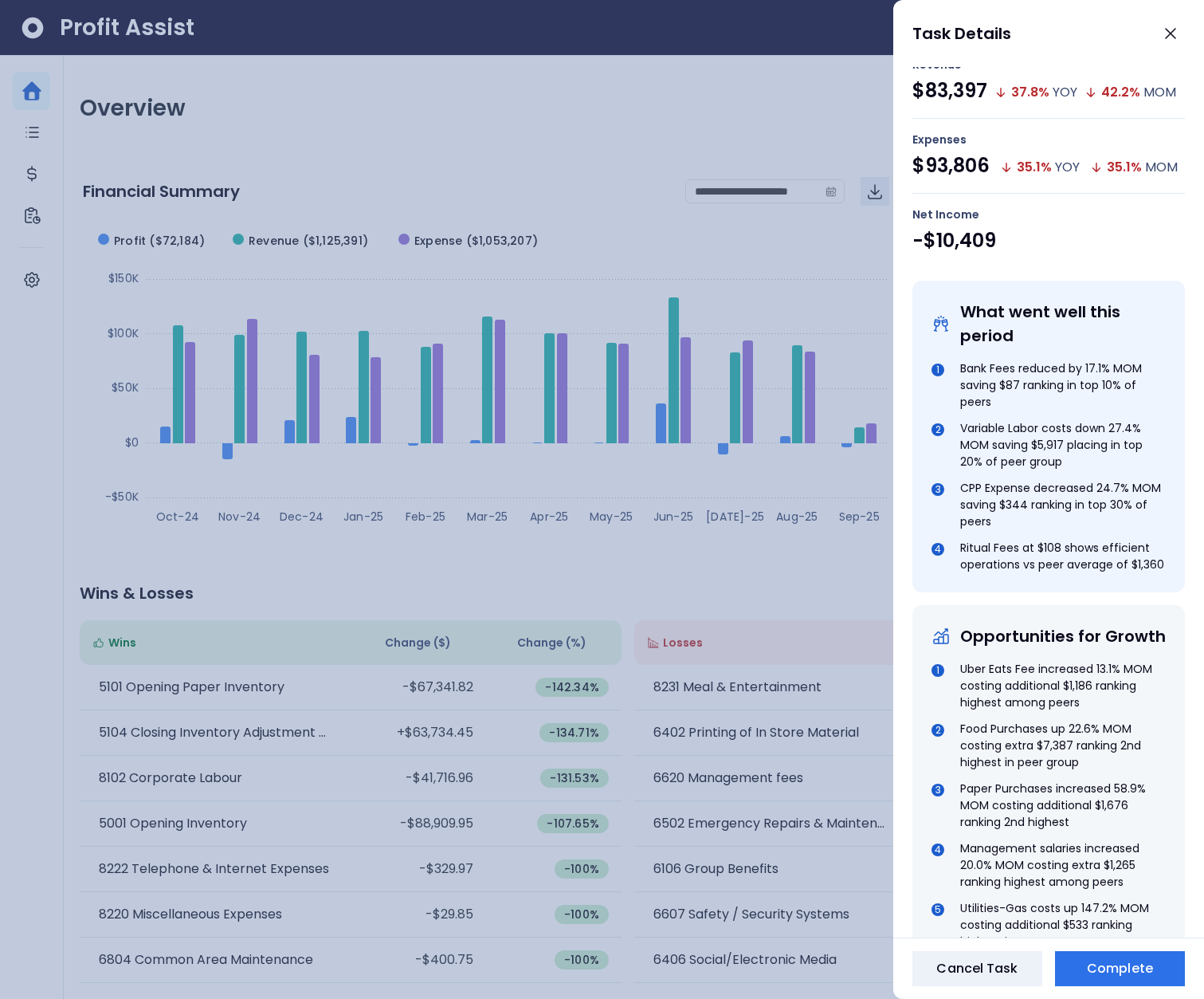
scroll to position [111, 0]
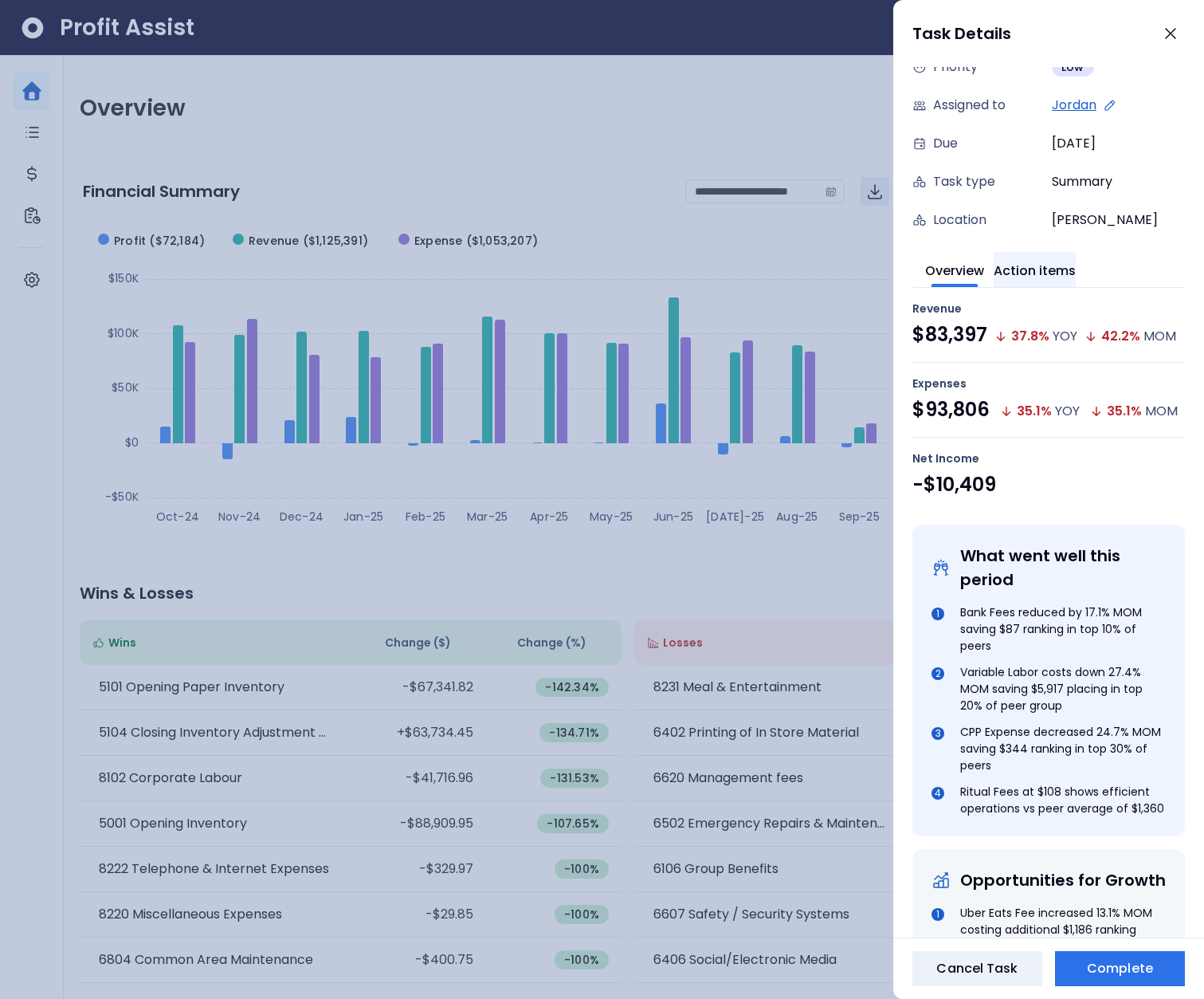
click at [1048, 275] on button "Action items" at bounding box center [1035, 270] width 82 height 35
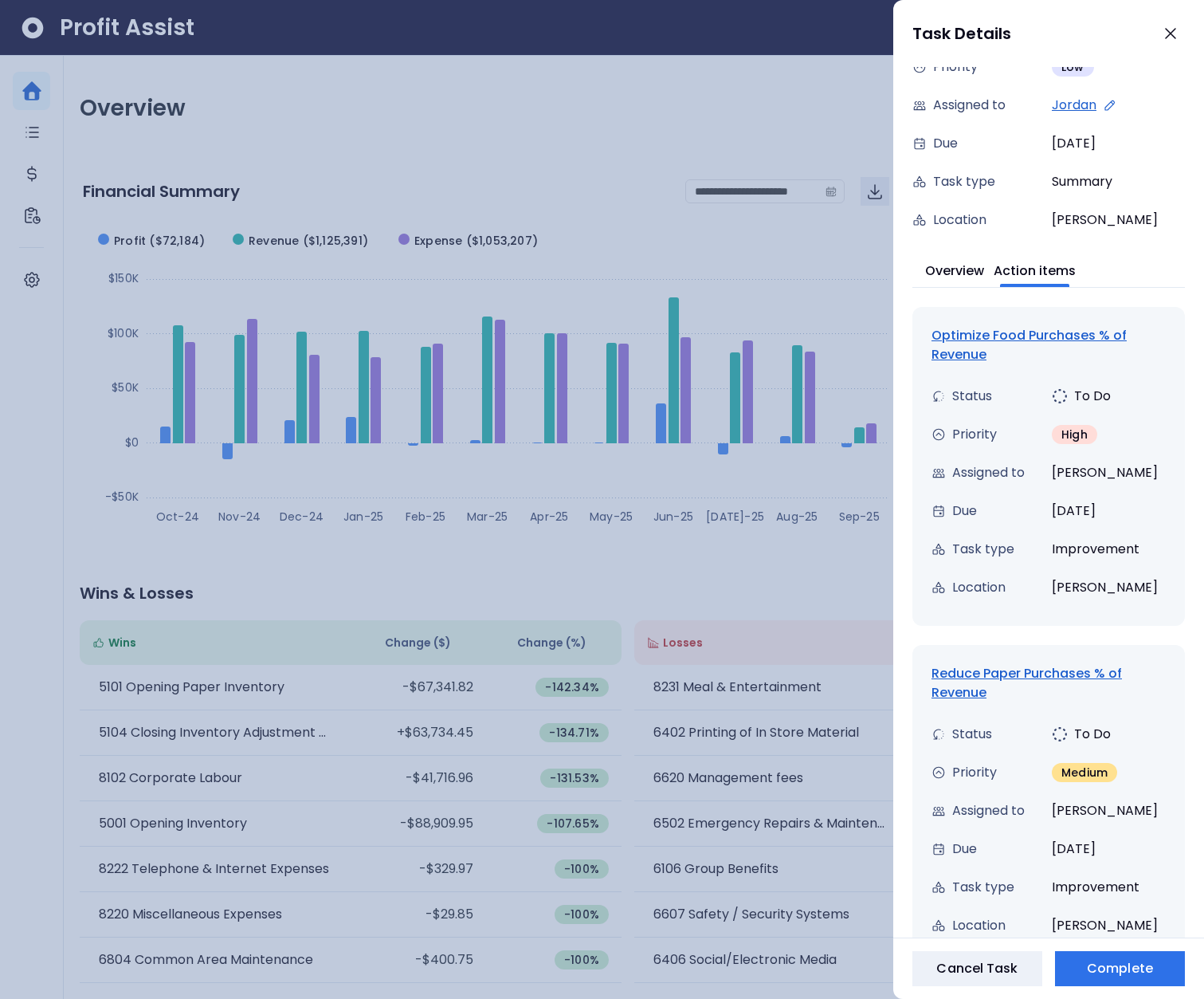
click at [1019, 339] on div "Optimize Food Purchases % of Revenue" at bounding box center [1049, 345] width 235 height 39
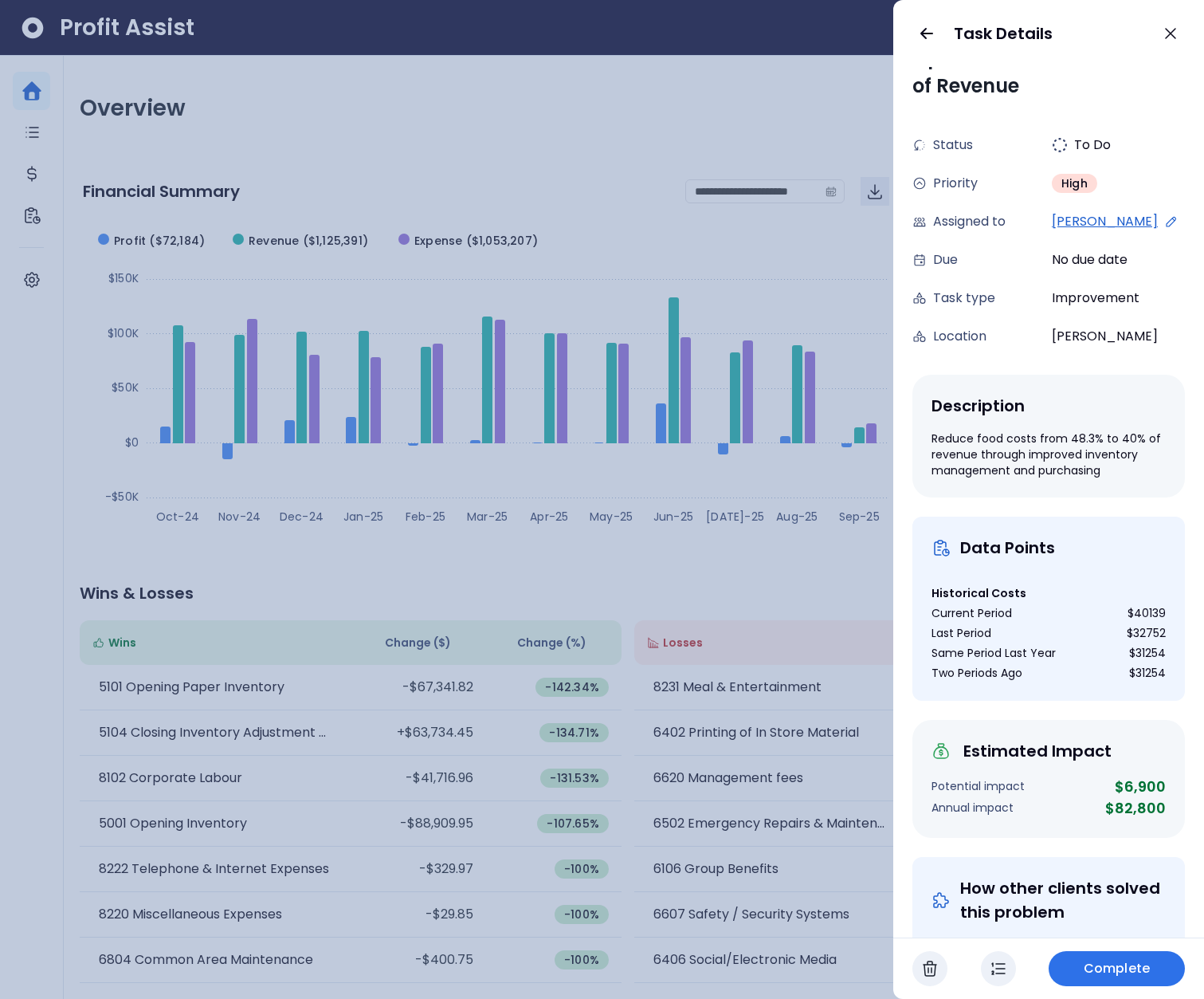
scroll to position [27, 0]
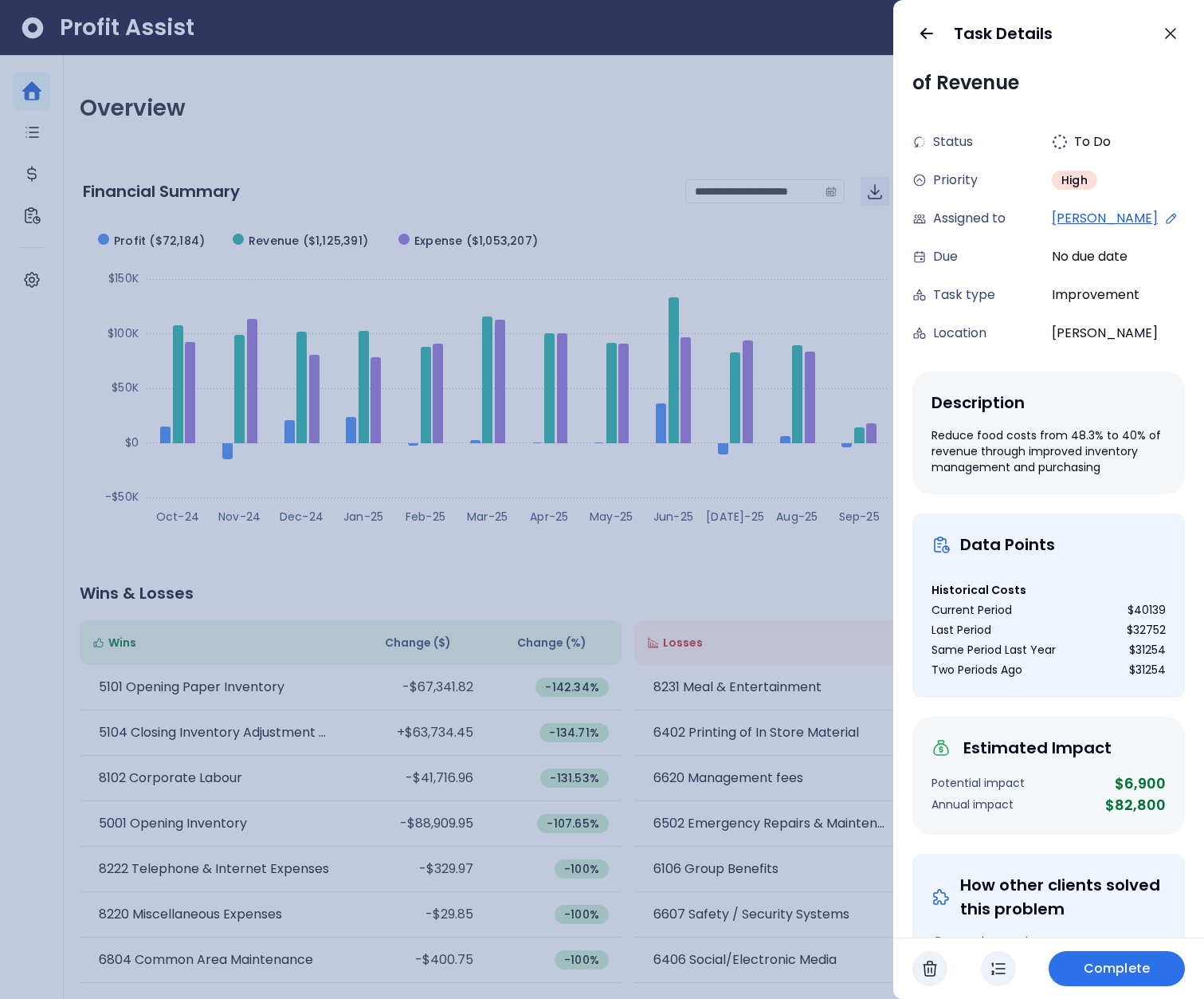
click at [1126, 433] on div "Reduce food costs from 48.3% to 40% of revenue through improved inventory manag…" at bounding box center [1049, 451] width 235 height 48
click at [1079, 436] on div "Reduce food costs from 48.3% to 40% of revenue through improved inventory manag…" at bounding box center [1049, 451] width 235 height 48
click at [1179, 37] on icon "button" at bounding box center [1170, 33] width 19 height 19
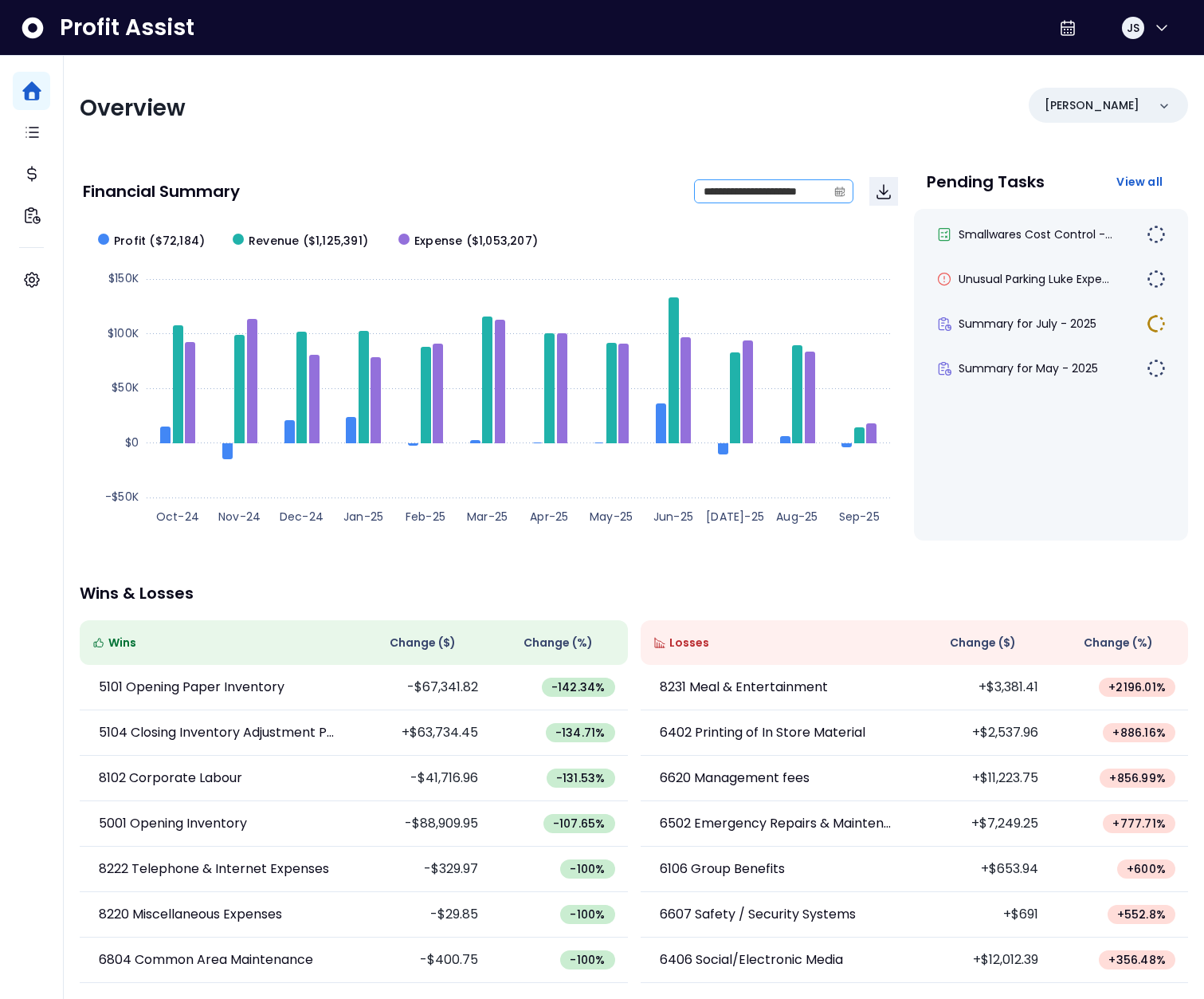
click at [842, 193] on icon "calendar" at bounding box center [840, 192] width 9 height 9
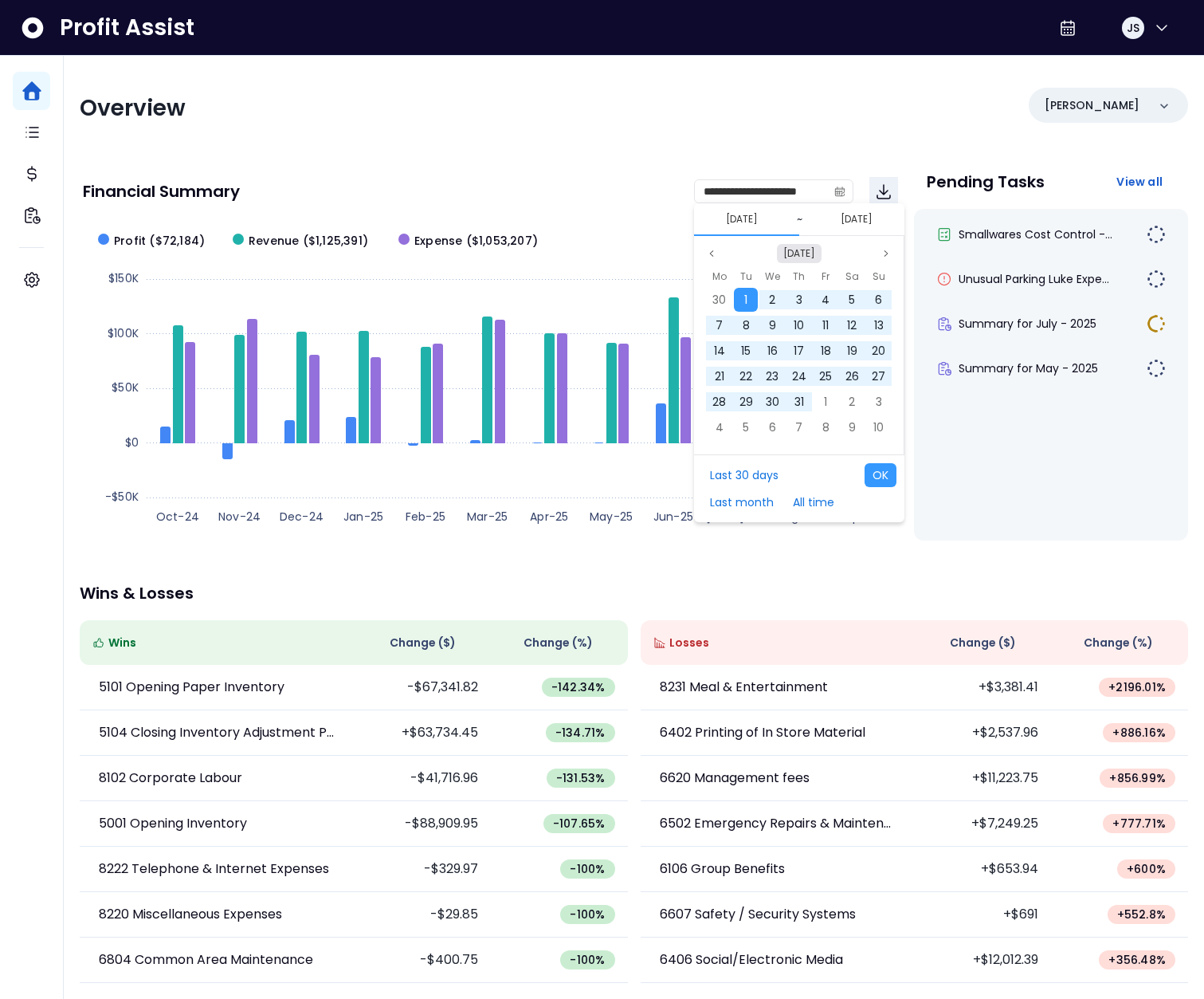
click at [804, 259] on button "Oct 2024" at bounding box center [799, 253] width 45 height 19
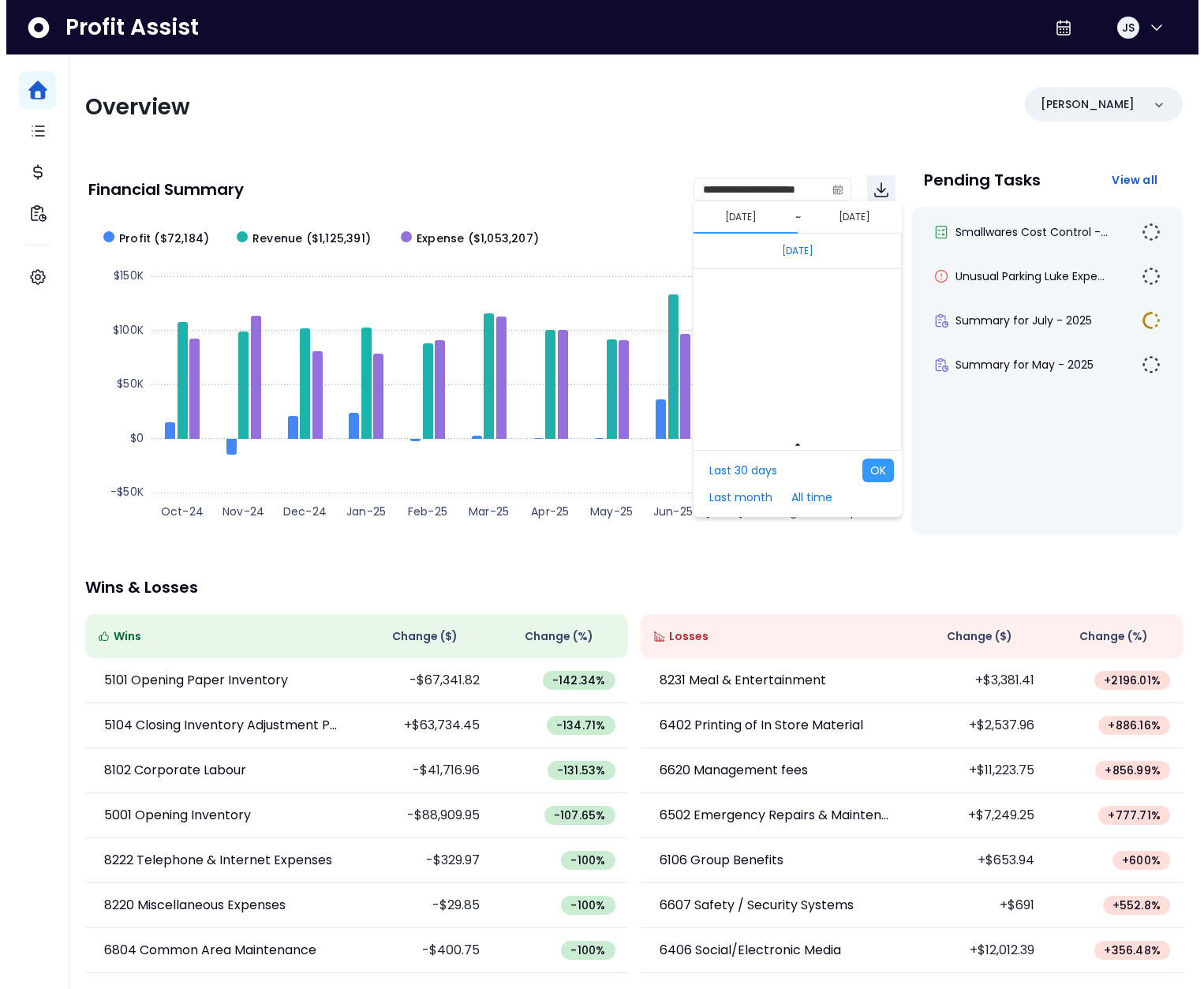
scroll to position [10568, 0]
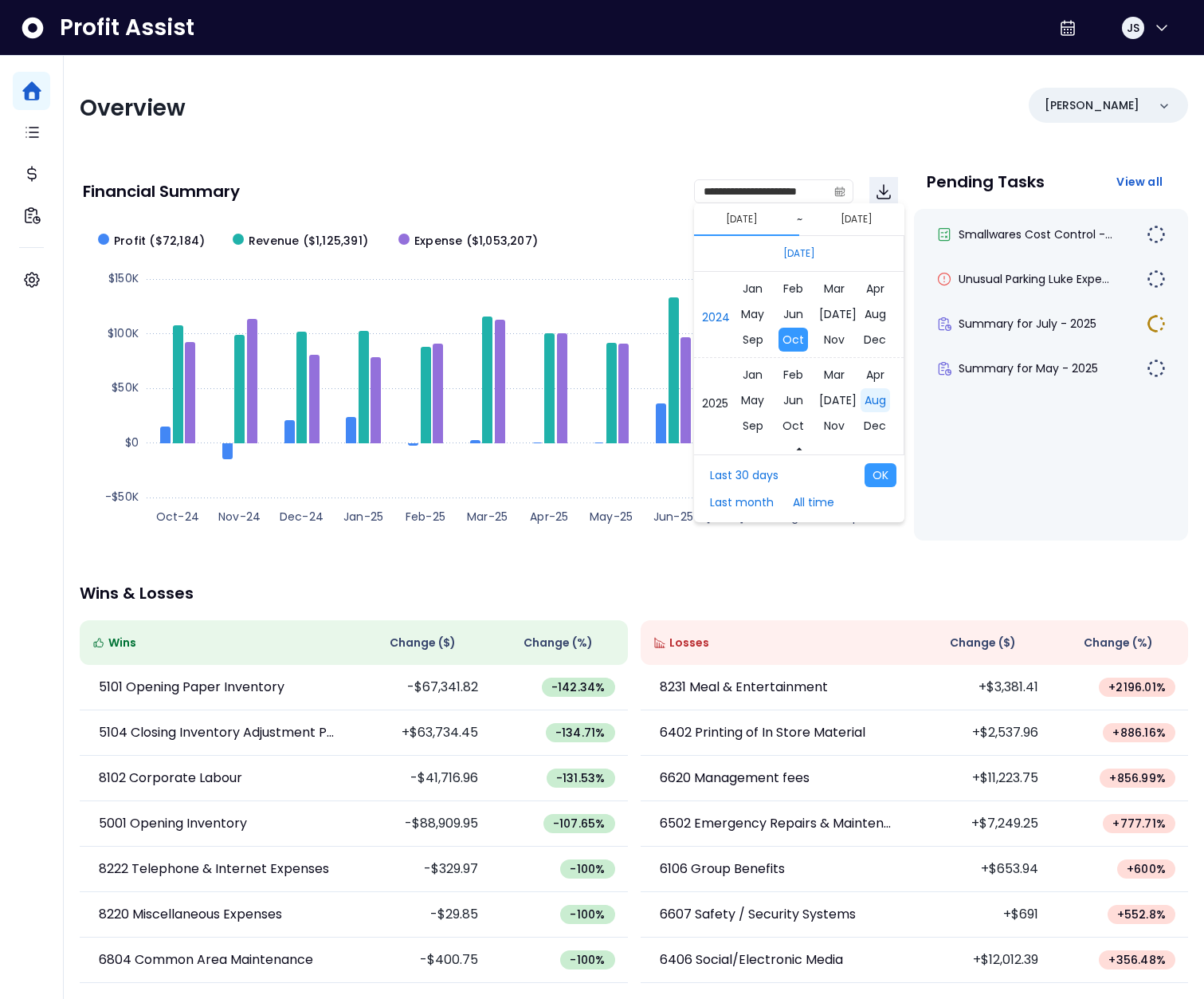
click at [861, 404] on span "Aug" at bounding box center [876, 400] width 29 height 24
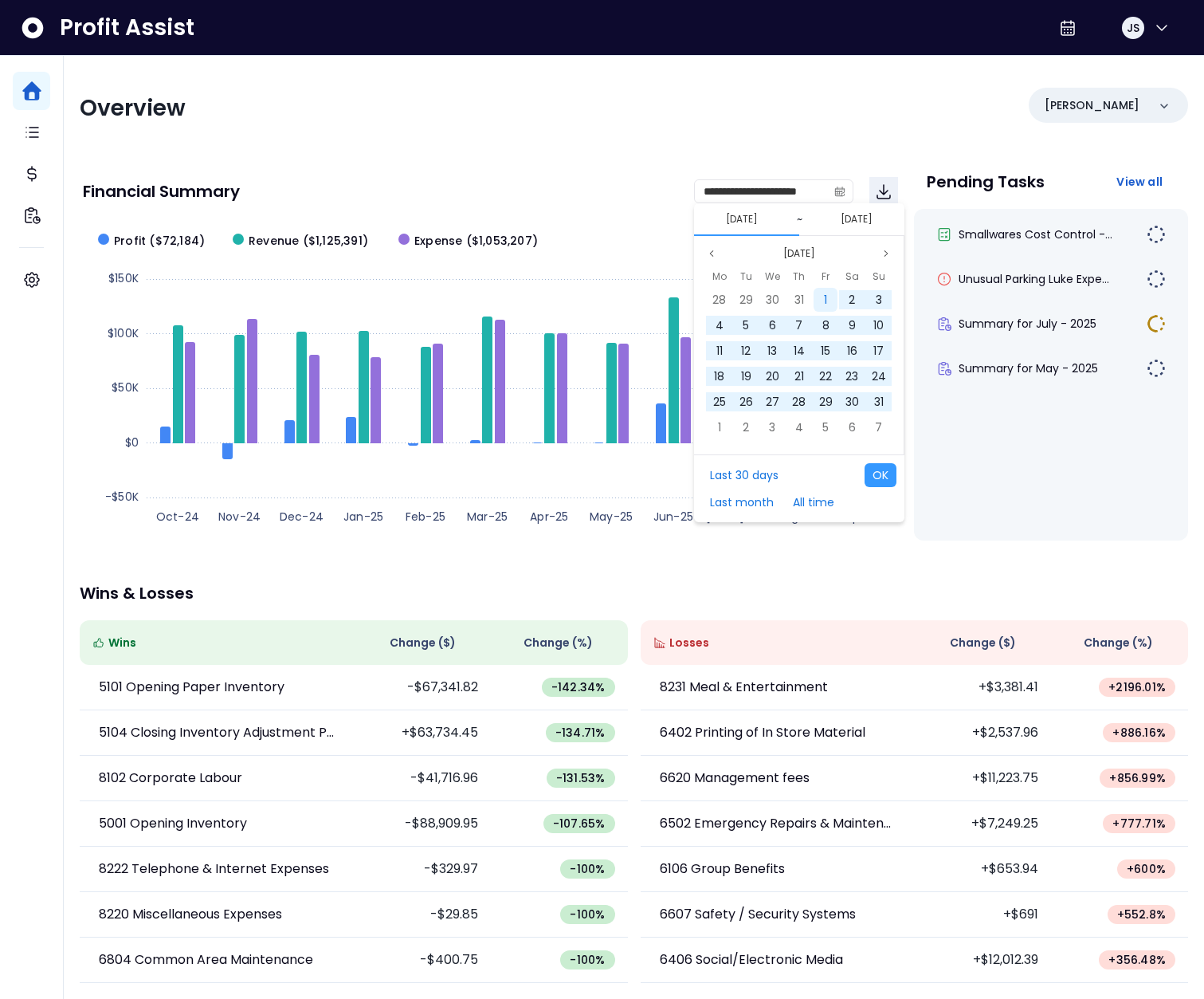
click at [827, 295] on div "1" at bounding box center [826, 300] width 24 height 24
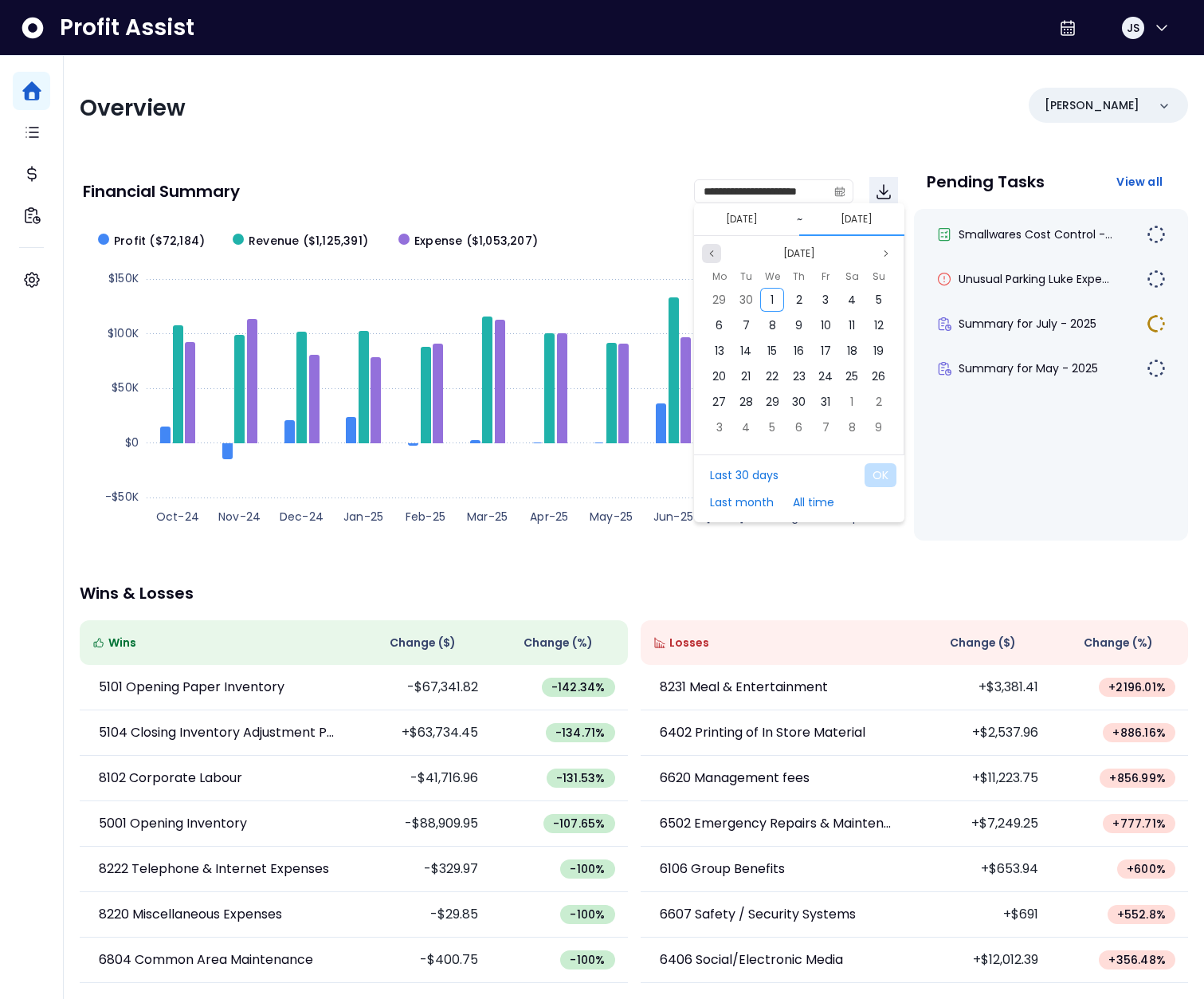
click at [714, 256] on icon "page previous" at bounding box center [712, 253] width 9 height 9
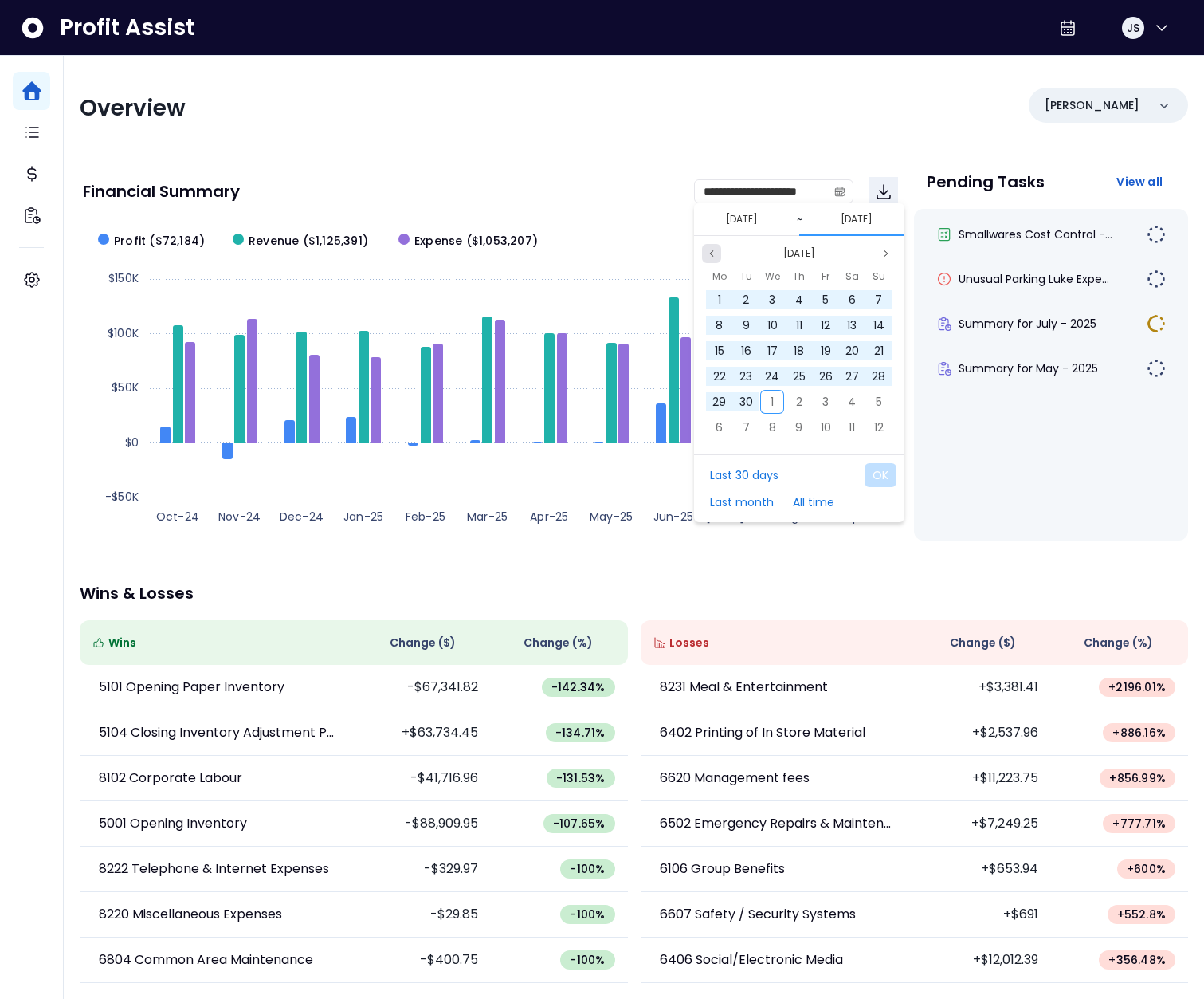
click at [714, 256] on icon "page previous" at bounding box center [712, 253] width 9 height 9
click at [875, 396] on span "31" at bounding box center [879, 401] width 9 height 16
click at [880, 468] on button "OK" at bounding box center [880, 475] width 32 height 24
type input "**********"
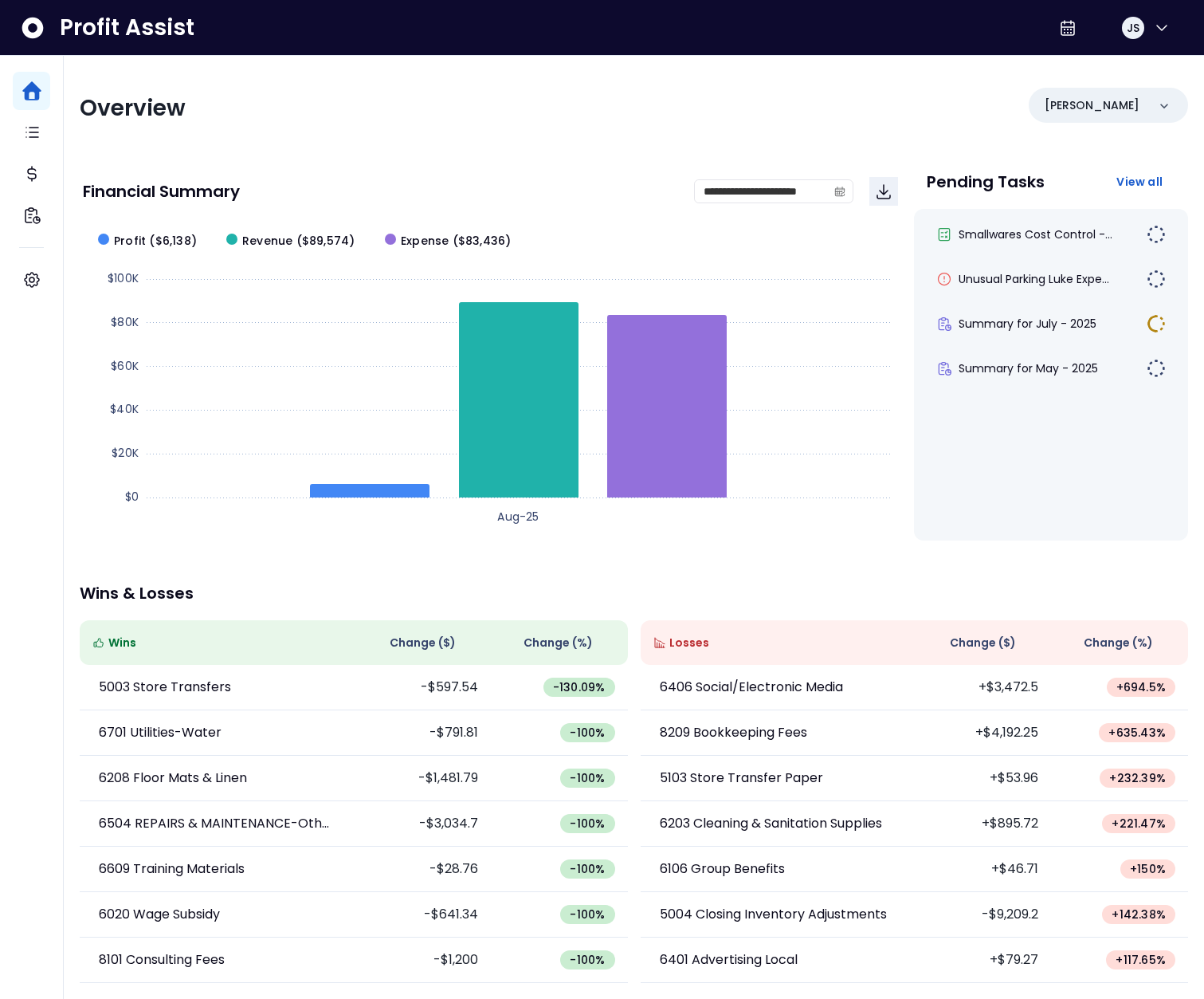
click at [988, 636] on span "Change ( $ )" at bounding box center [983, 643] width 66 height 17
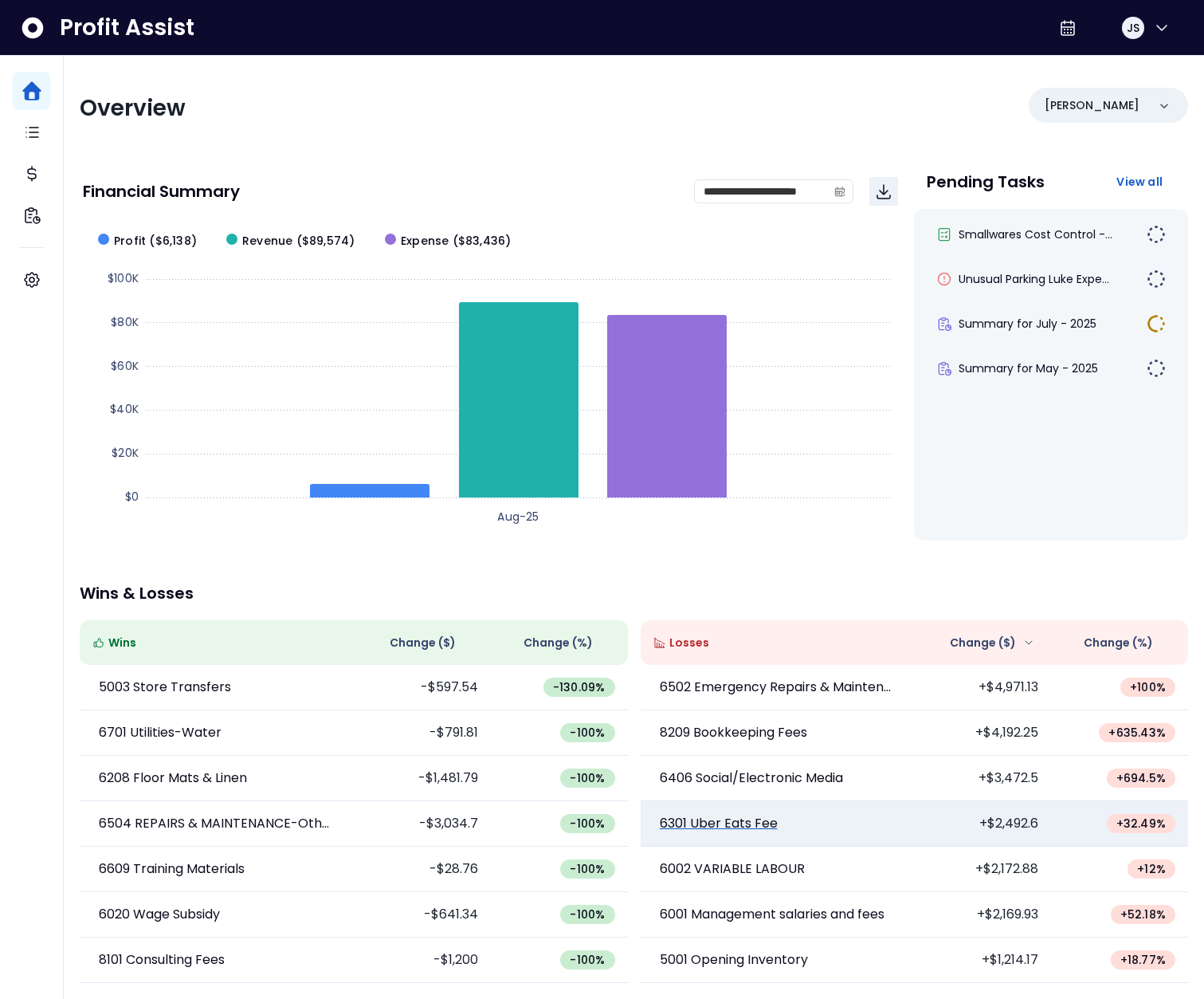
click at [750, 821] on p "6301 Uber Eats Fee" at bounding box center [718, 823] width 118 height 19
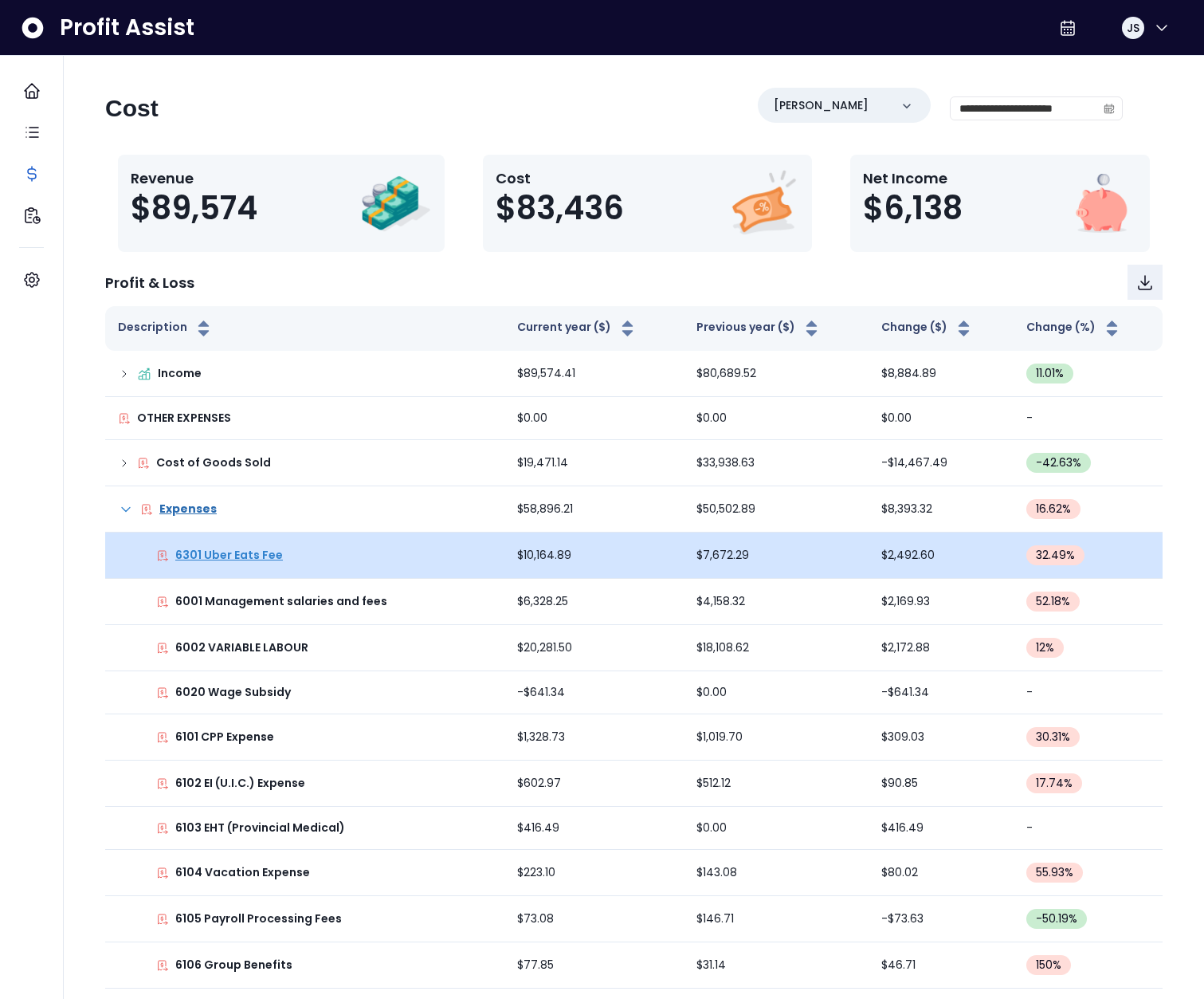
click at [230, 554] on p "6301 Uber Eats Fee" at bounding box center [229, 555] width 108 height 17
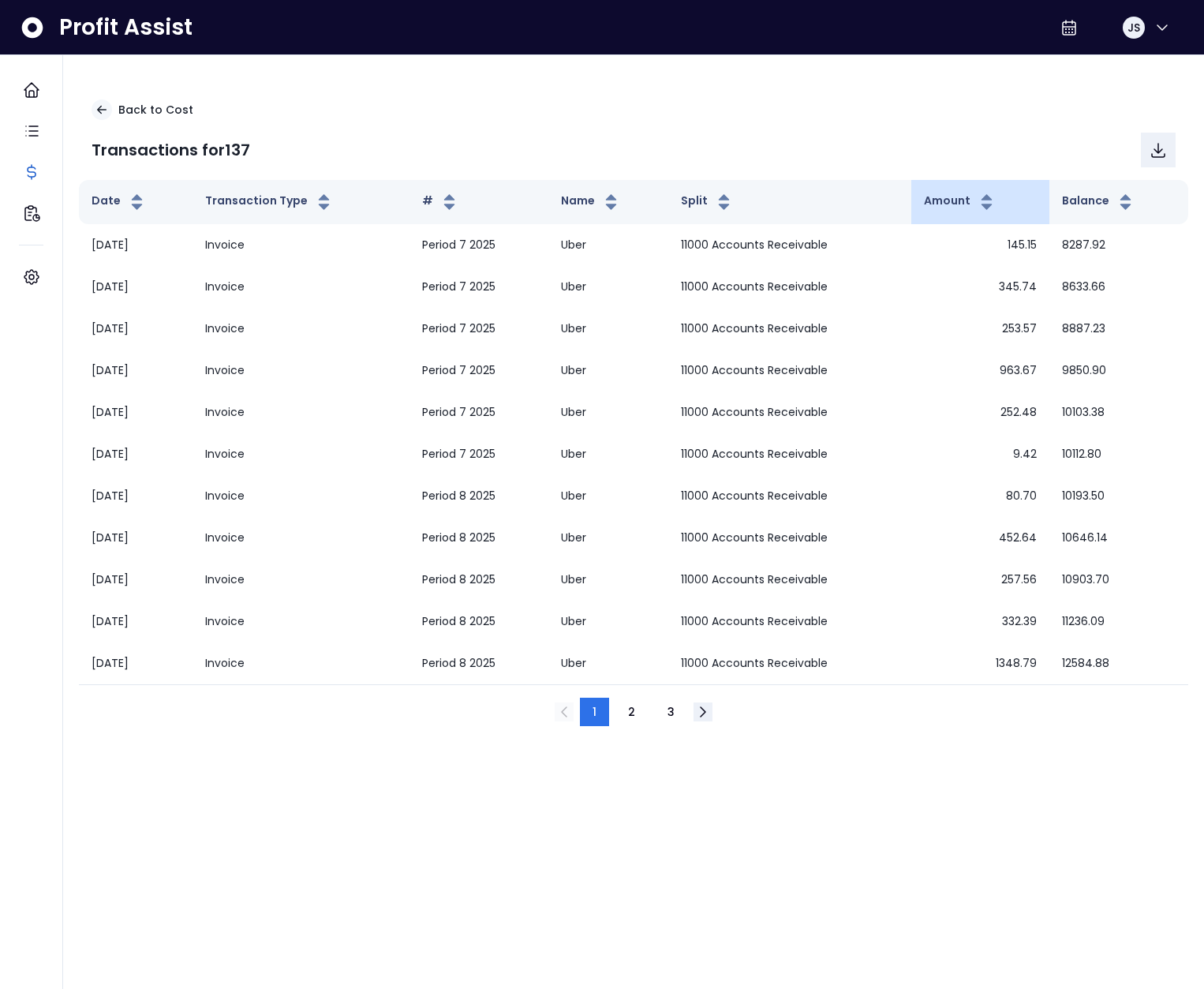
click at [954, 214] on th "Amount" at bounding box center [981, 202] width 138 height 45
click at [956, 210] on button "Amount" at bounding box center [961, 201] width 73 height 19
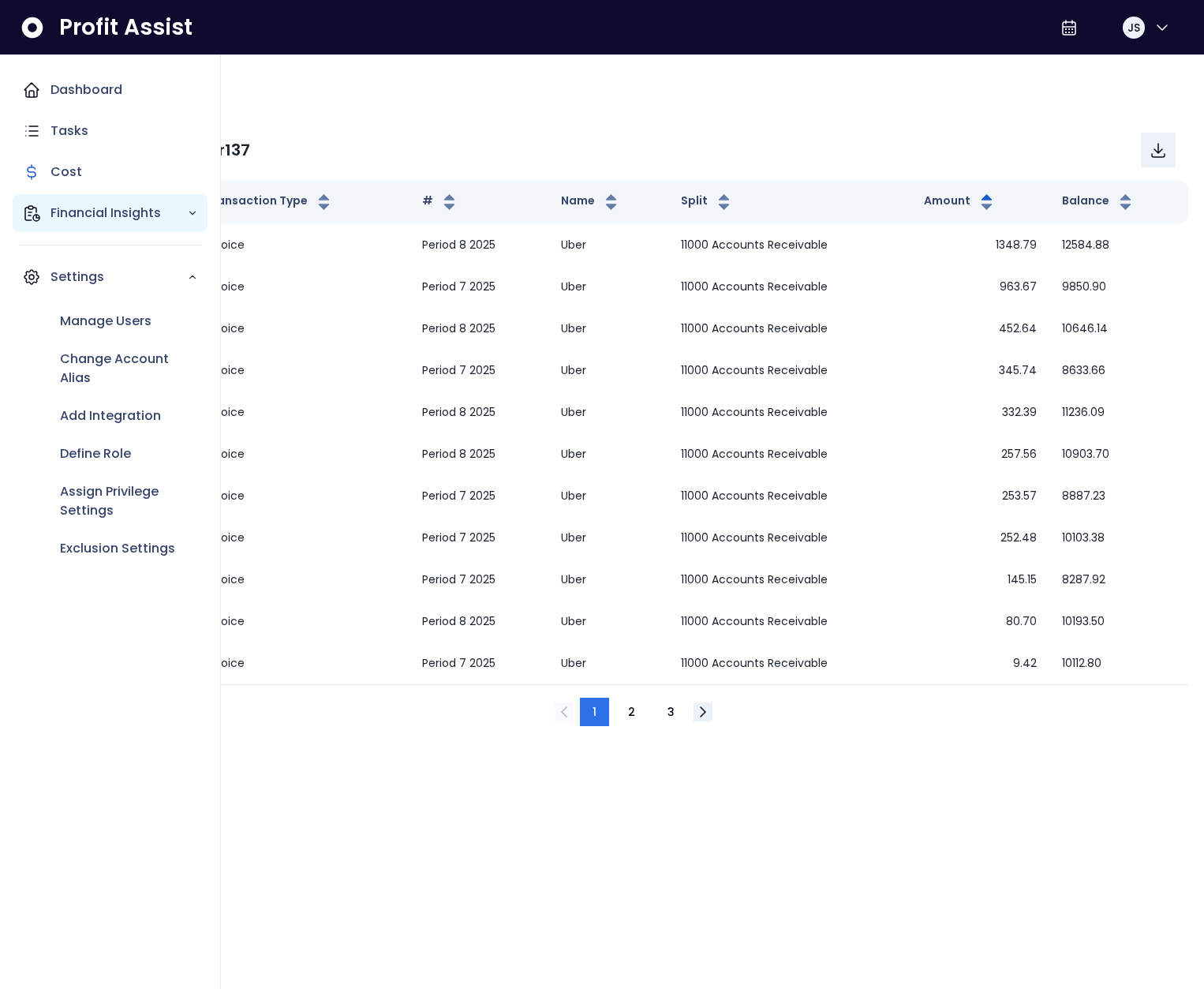
click at [27, 213] on icon "Main navigation" at bounding box center [31, 213] width 19 height 19
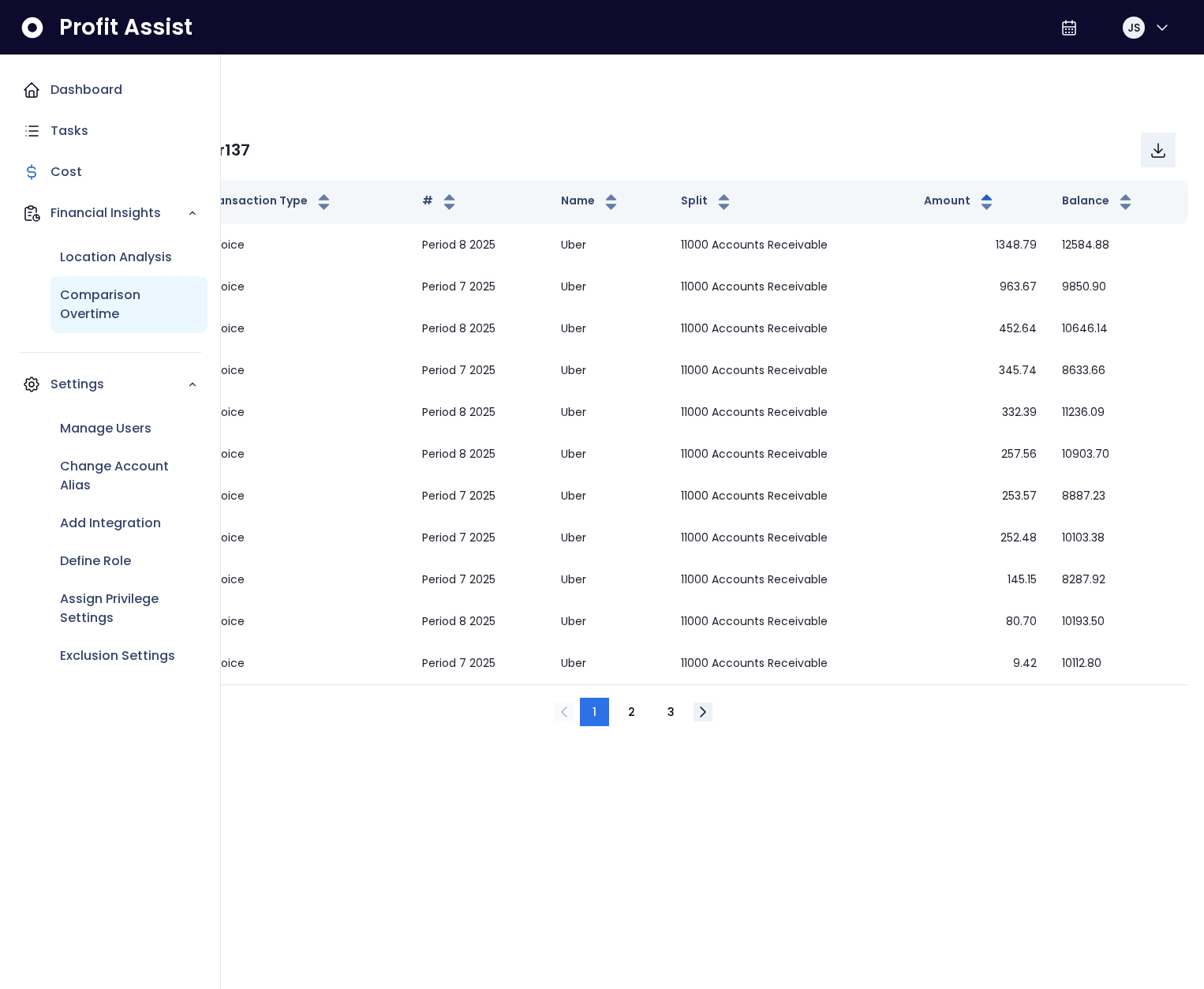
click at [109, 311] on p "Comparison Overtime" at bounding box center [129, 305] width 138 height 38
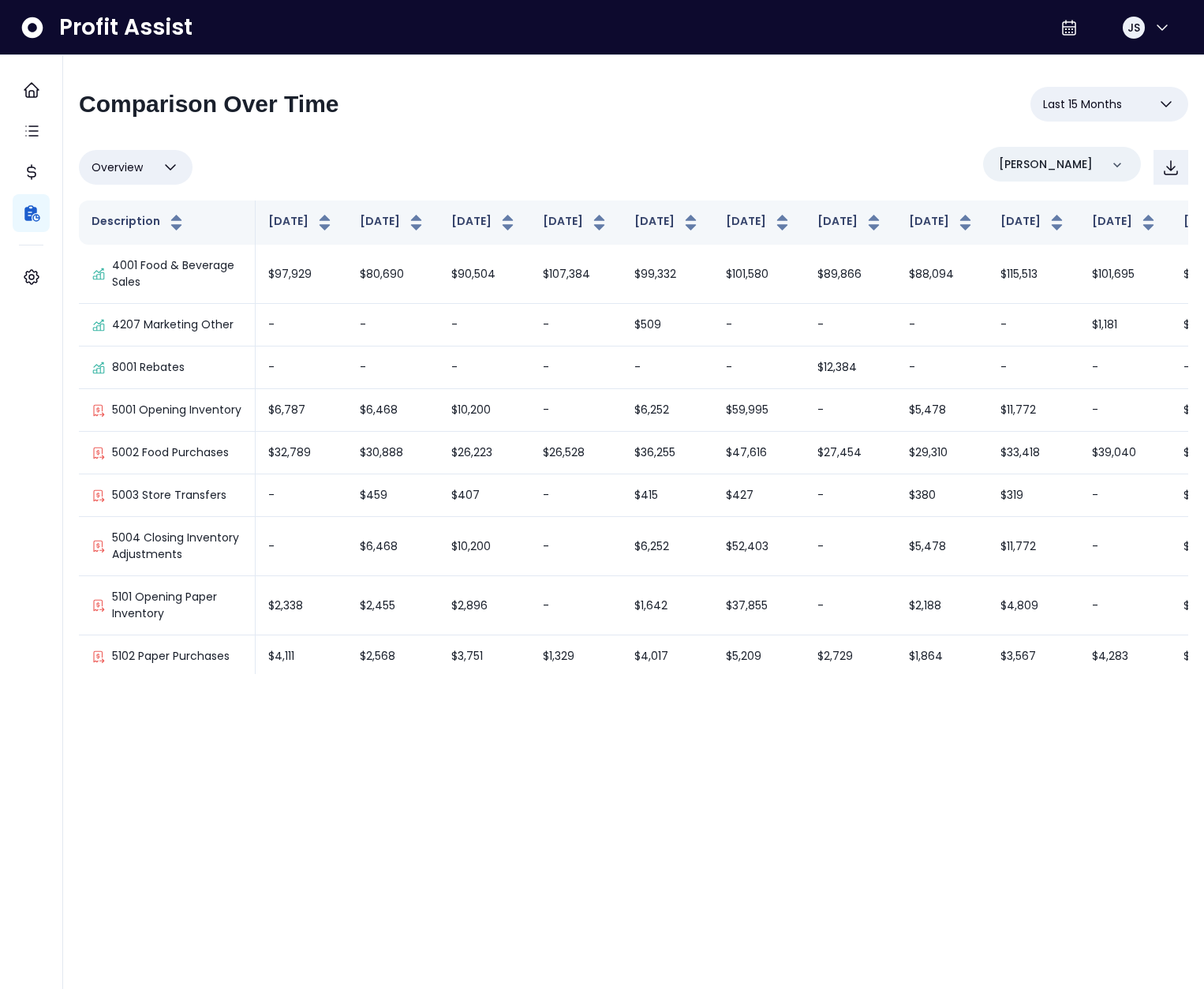
click at [1060, 106] on span "Last 15 Months" at bounding box center [1082, 104] width 79 height 19
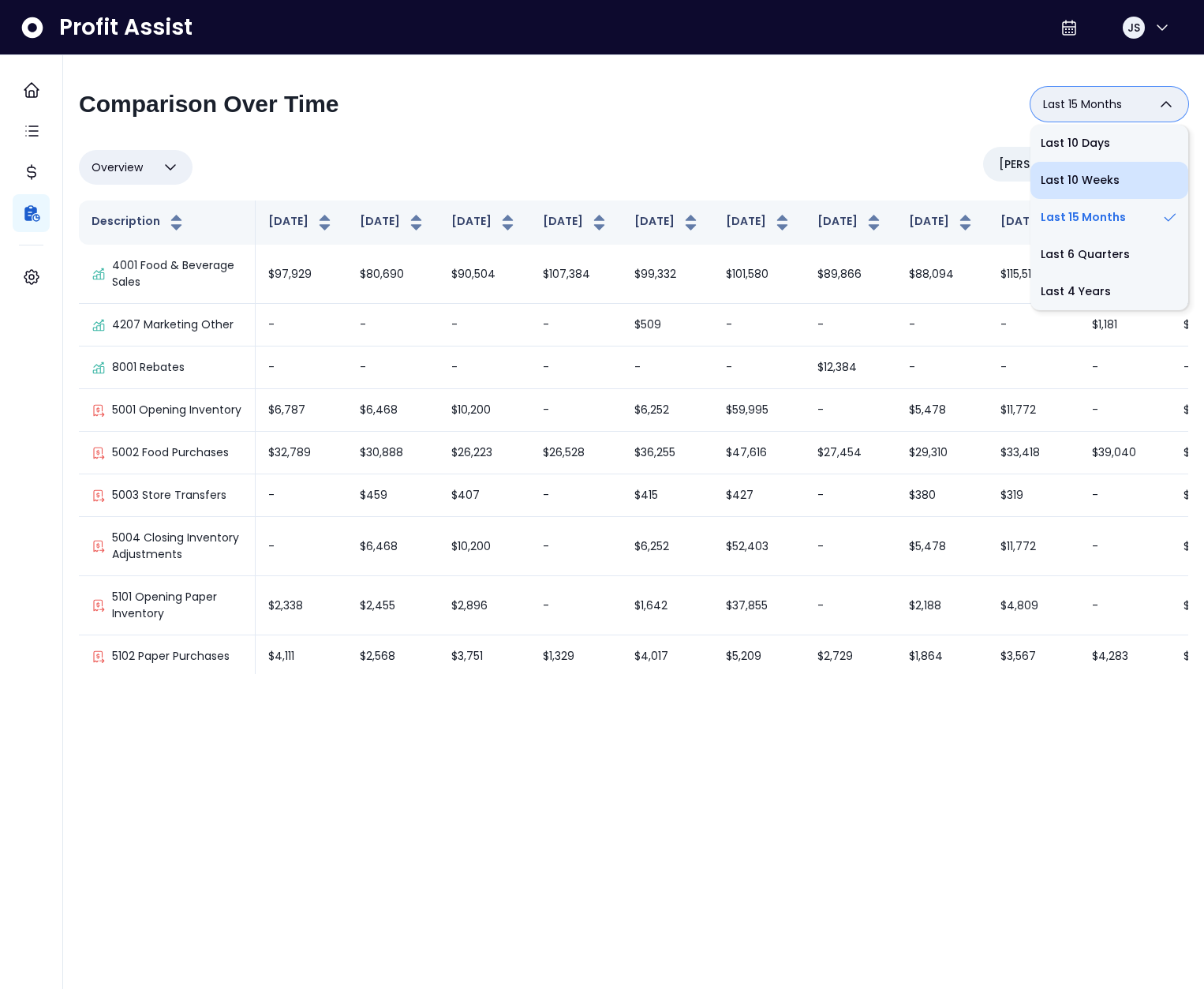
click at [1082, 168] on li "Last 10 Weeks" at bounding box center [1109, 180] width 158 height 37
type input "**********"
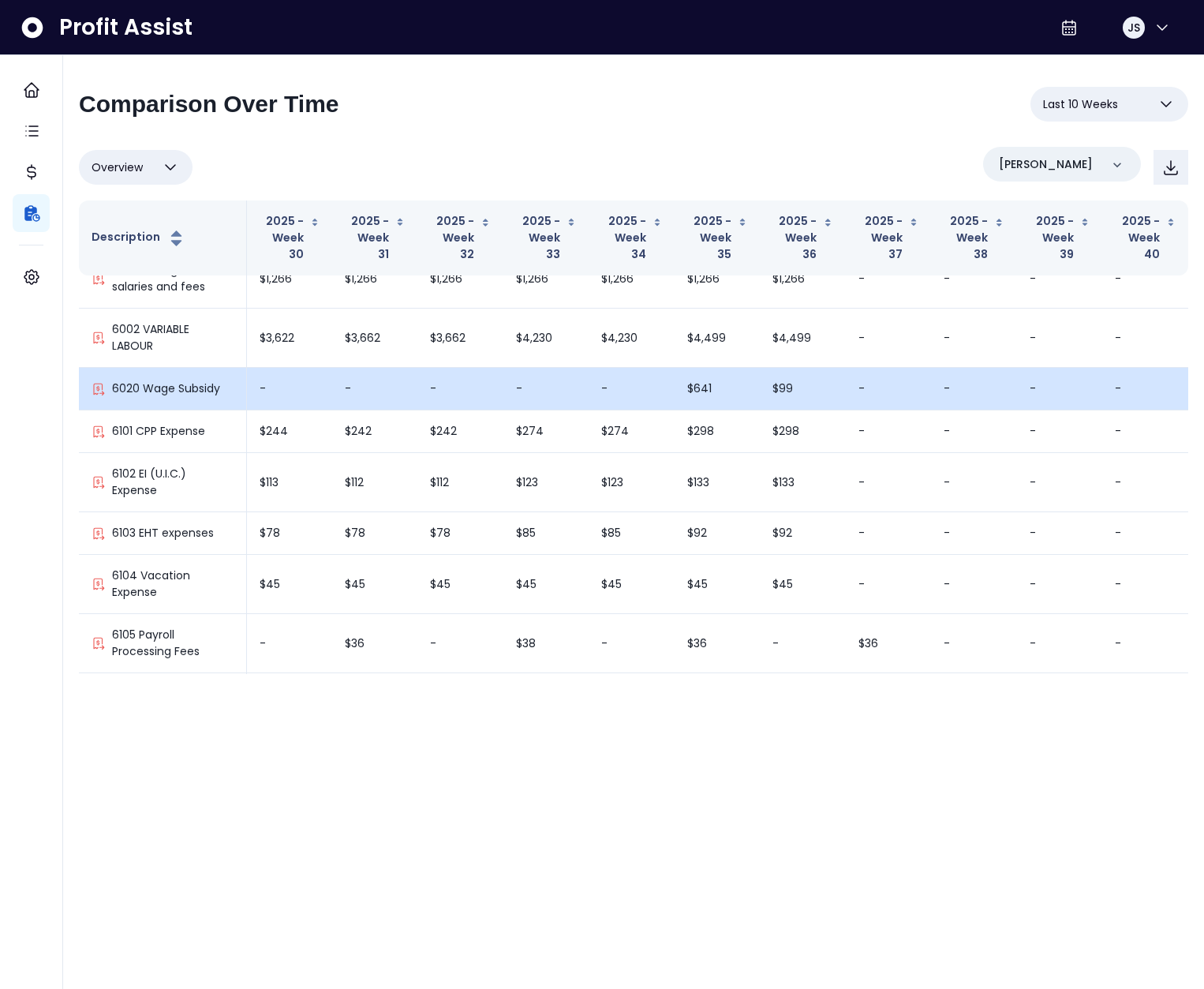
scroll to position [1608, 0]
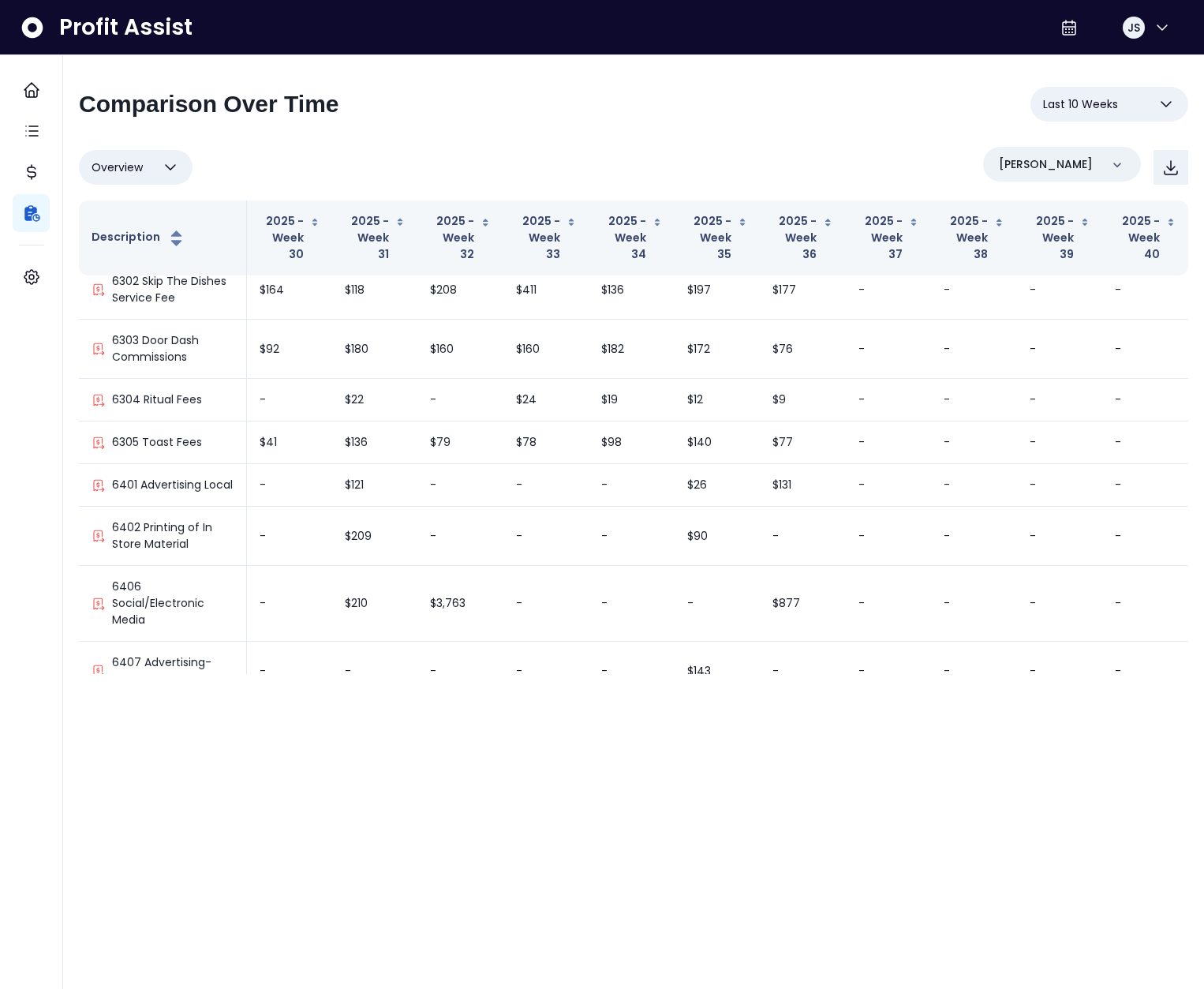
click at [1087, 104] on span "Last 10 Weeks" at bounding box center [1080, 104] width 75 height 19
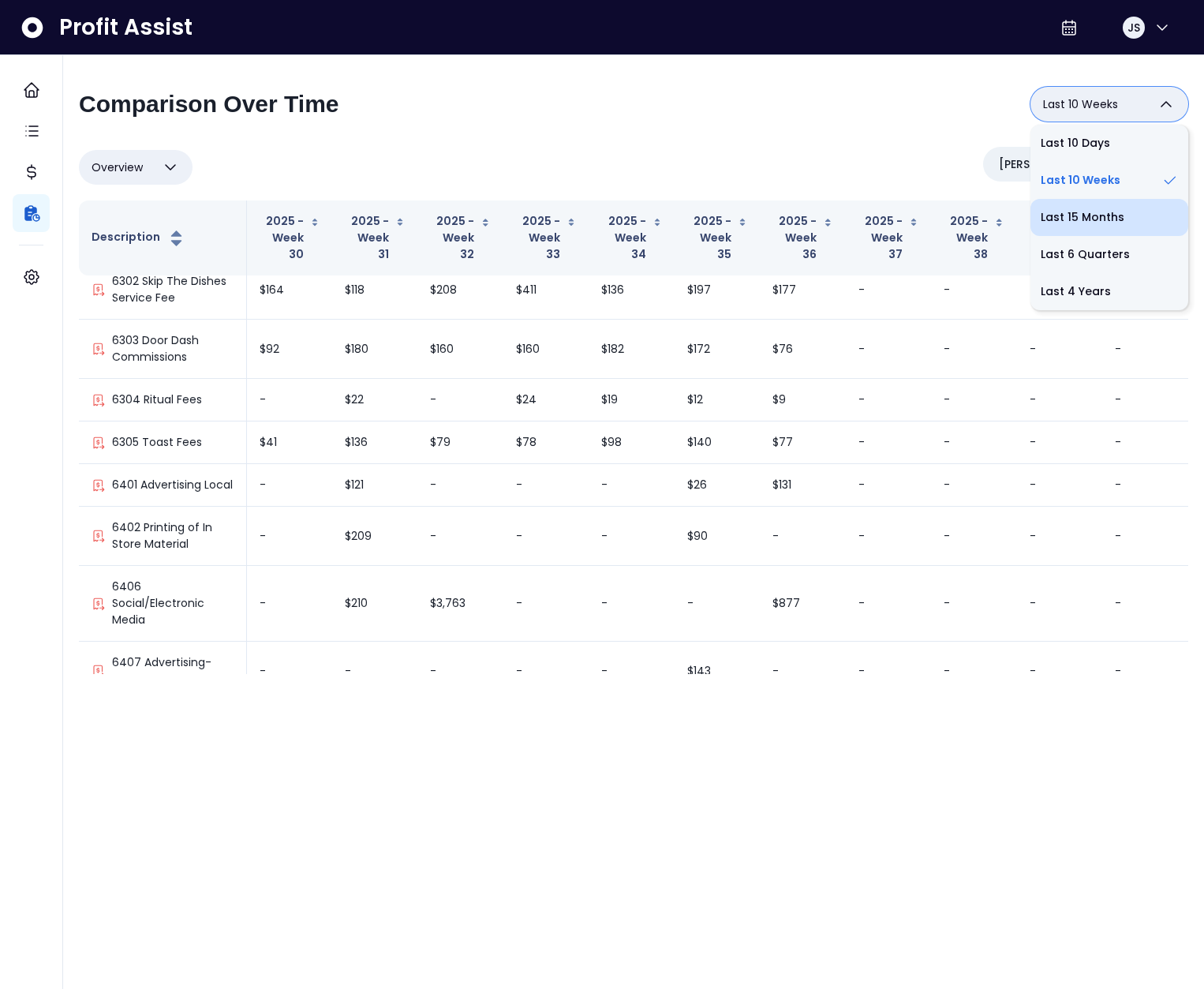
click at [1104, 221] on li "Last 15 Months" at bounding box center [1109, 217] width 158 height 37
type input "**********"
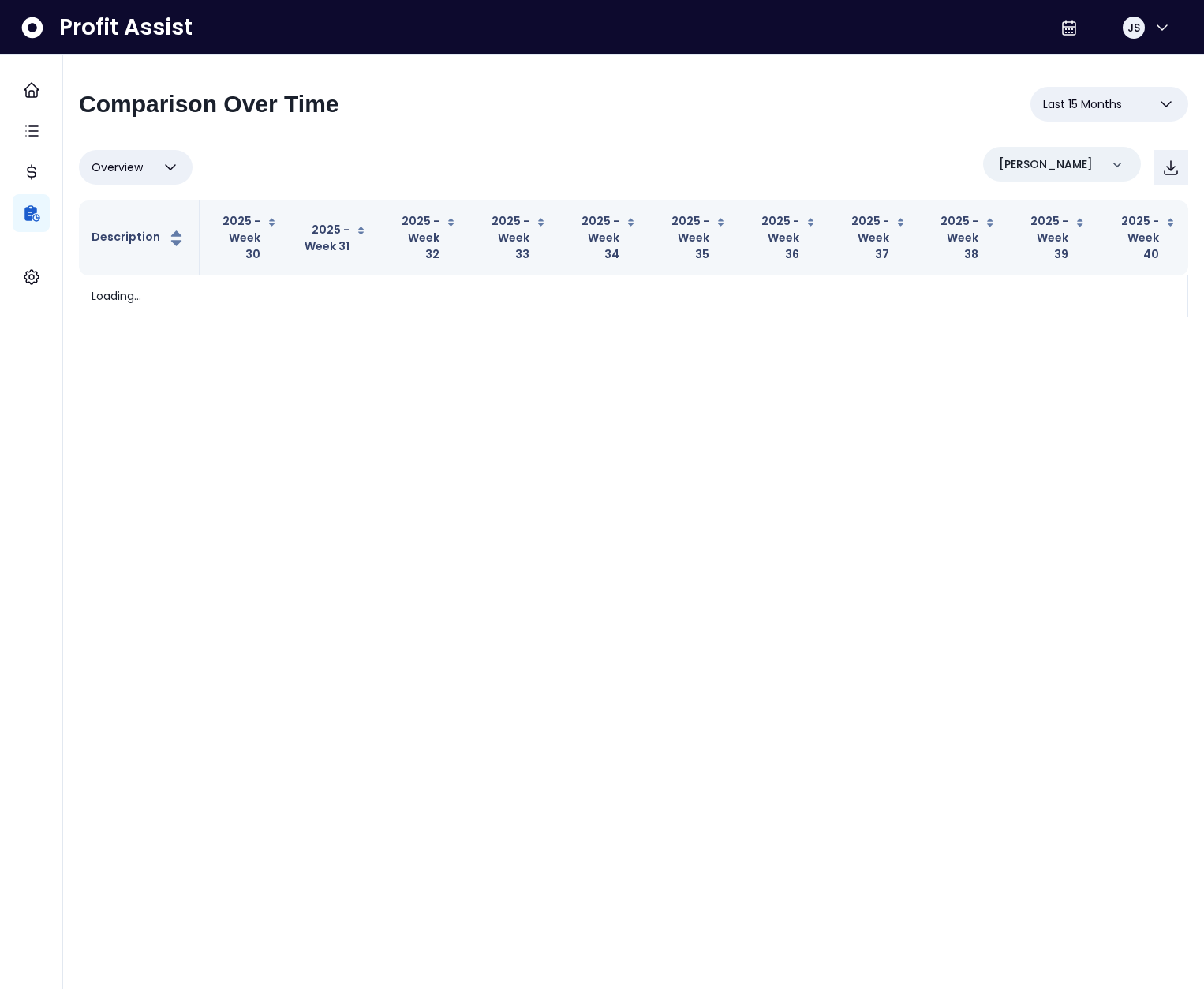
scroll to position [0, 0]
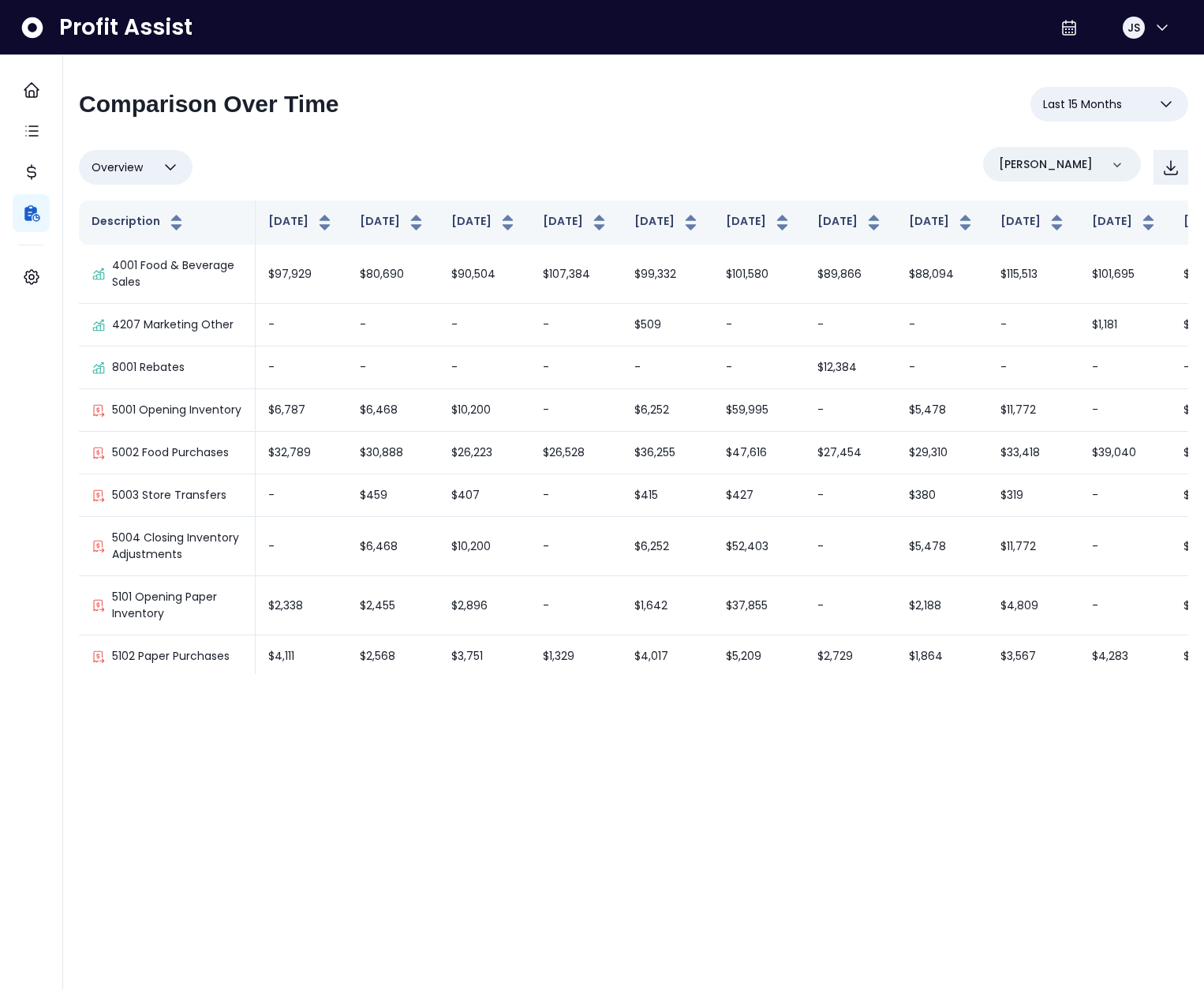
click at [132, 160] on span "Overview" at bounding box center [117, 167] width 51 height 19
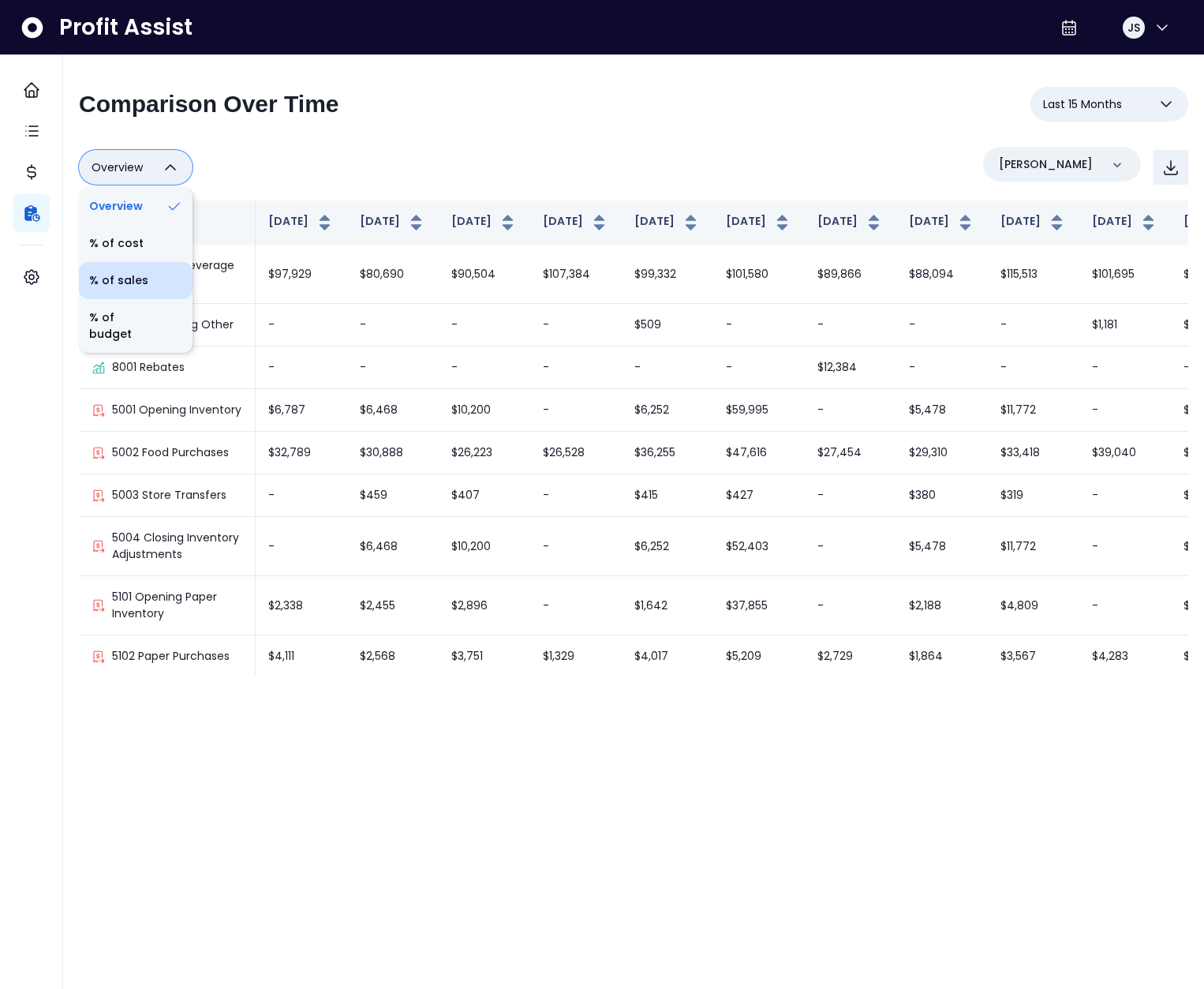
click at [141, 281] on li "% of sales" at bounding box center [136, 280] width 114 height 37
type input "*********"
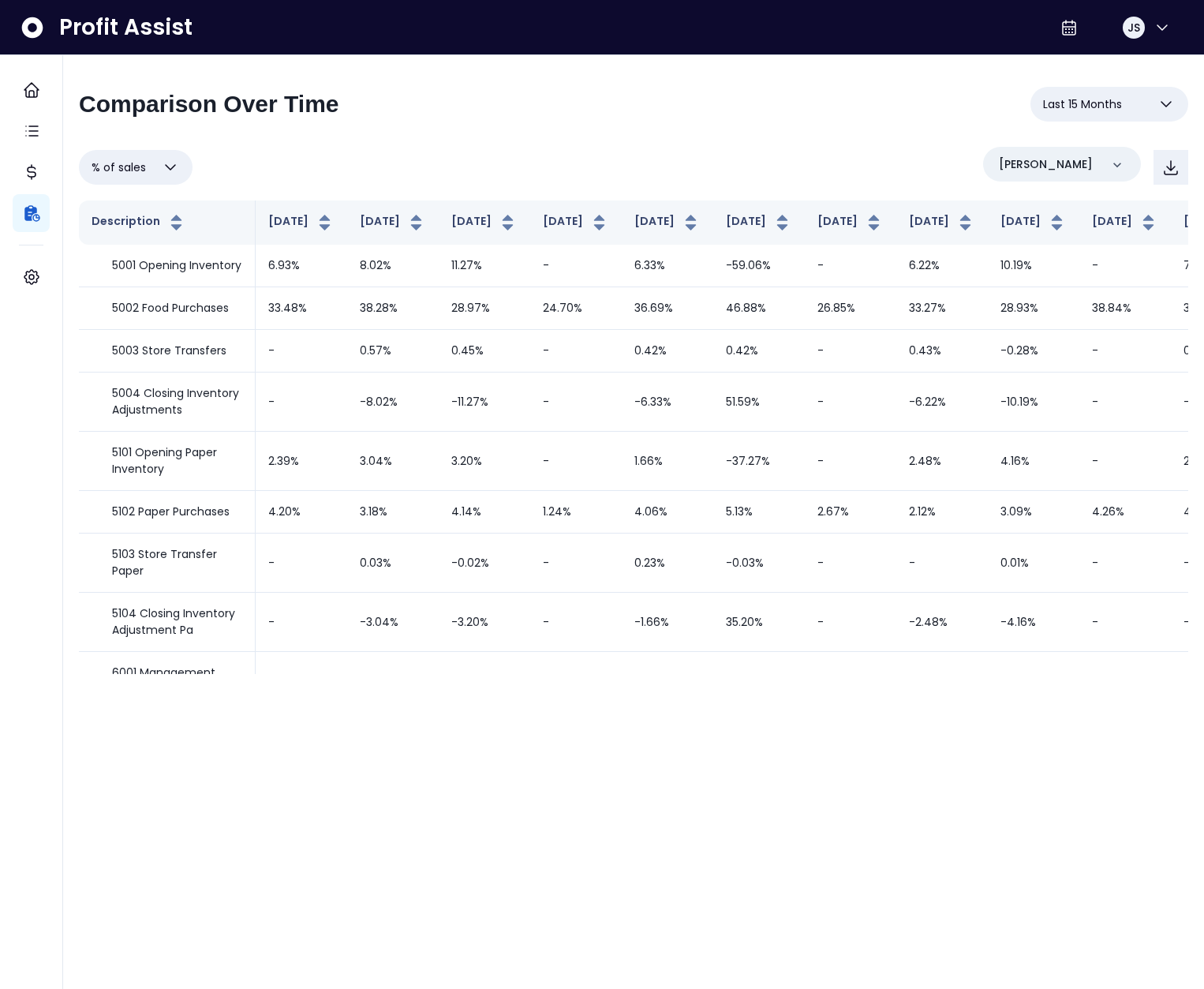
scroll to position [1444, 0]
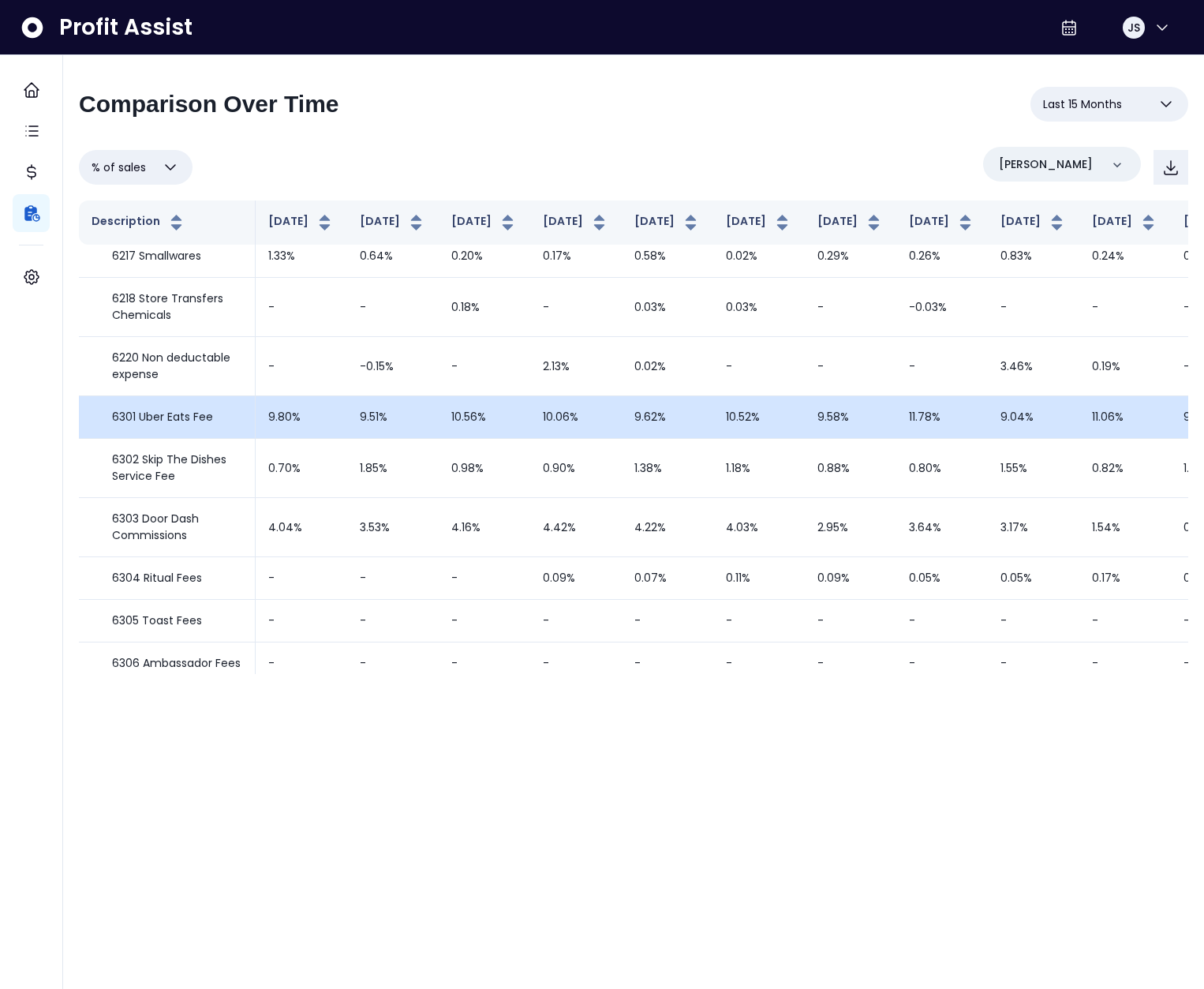
click at [462, 439] on td "10.56%" at bounding box center [485, 417] width 92 height 43
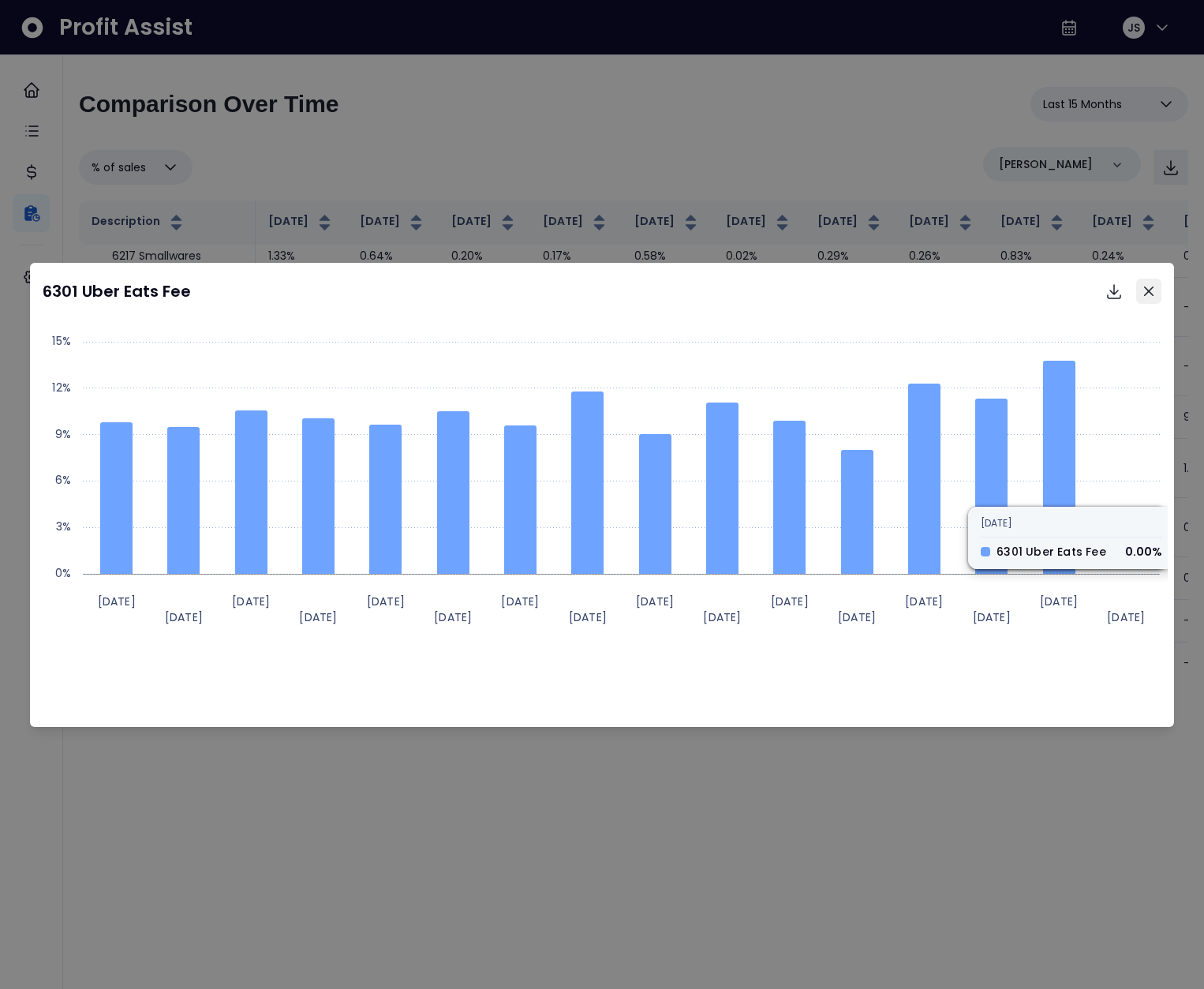
click at [1152, 289] on icon "Close" at bounding box center [1148, 291] width 9 height 9
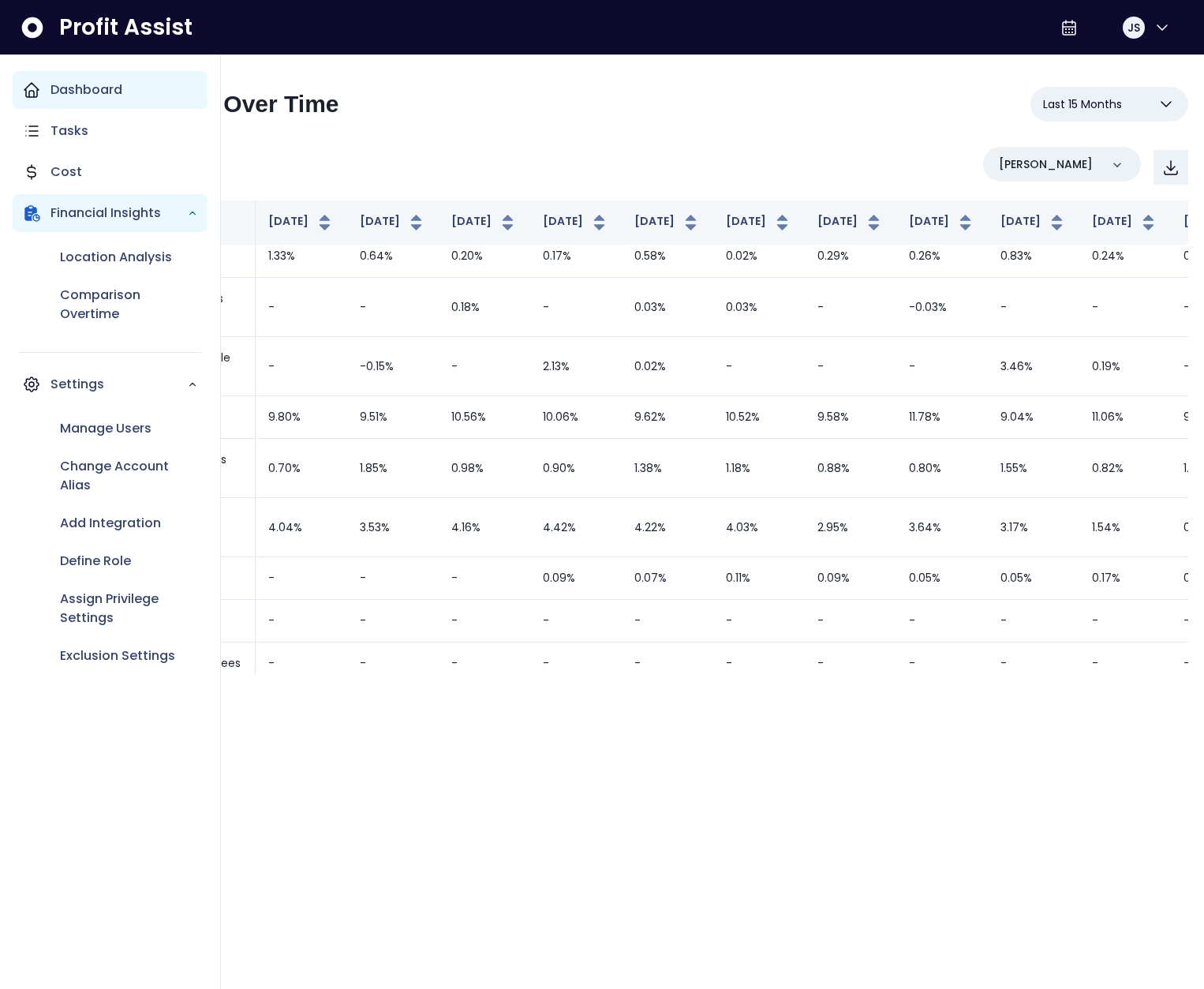
click at [46, 87] on div "Dashboard" at bounding box center [110, 90] width 195 height 38
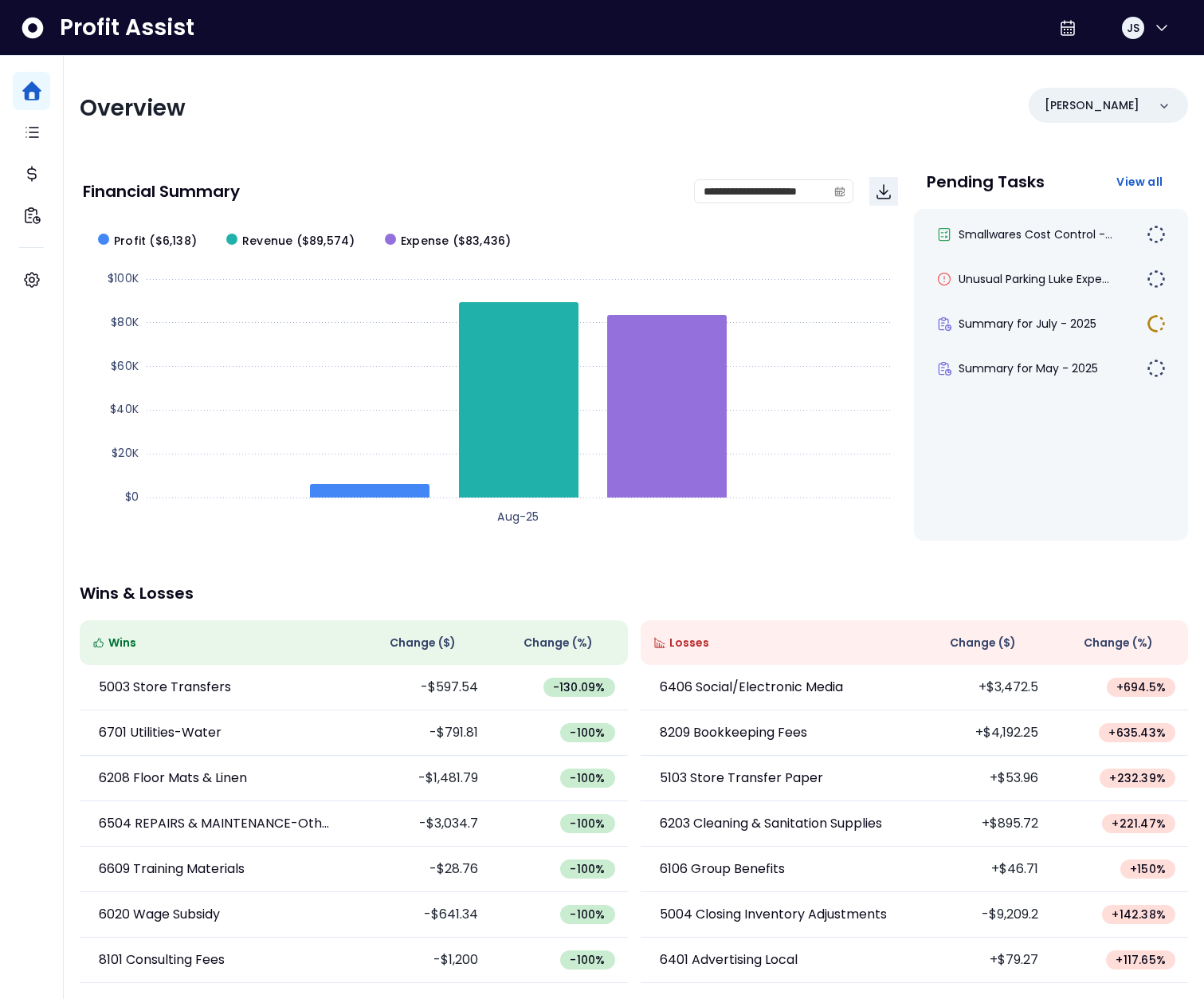
click at [968, 641] on span "Change ( $ )" at bounding box center [983, 643] width 66 height 17
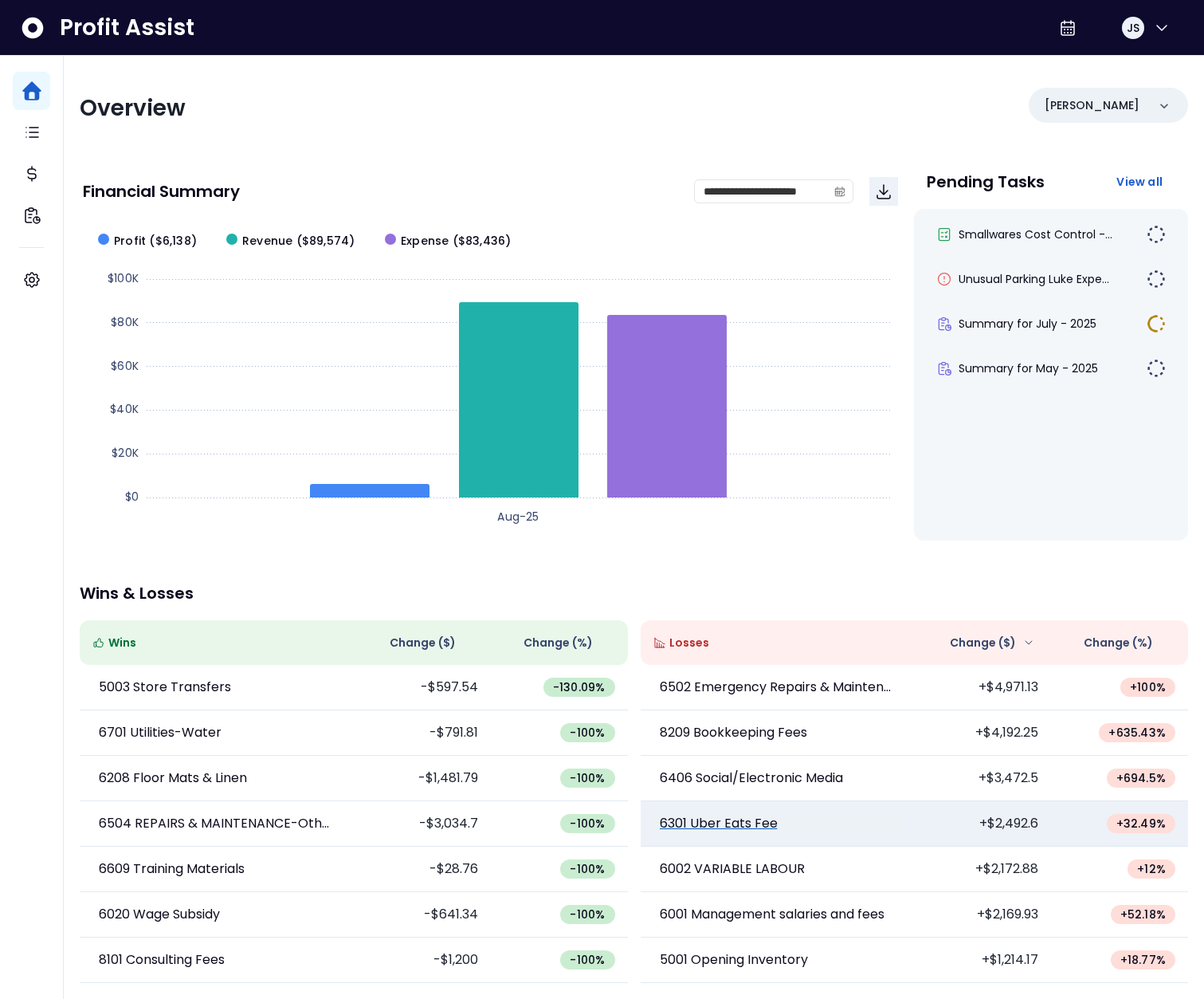
click at [745, 826] on p "6301 Uber Eats Fee" at bounding box center [718, 823] width 118 height 19
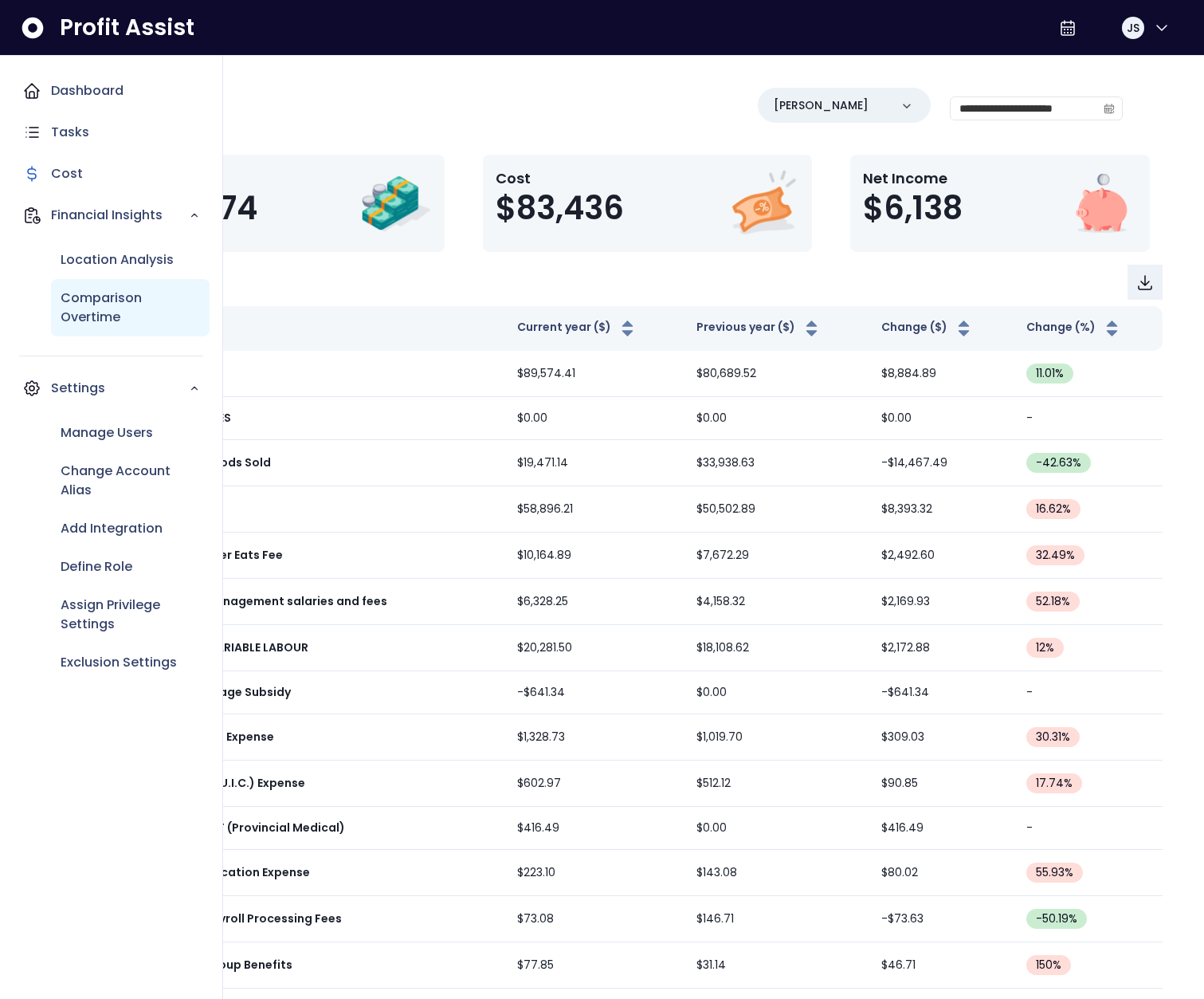
click at [89, 300] on p "Comparison Overtime" at bounding box center [131, 308] width 140 height 39
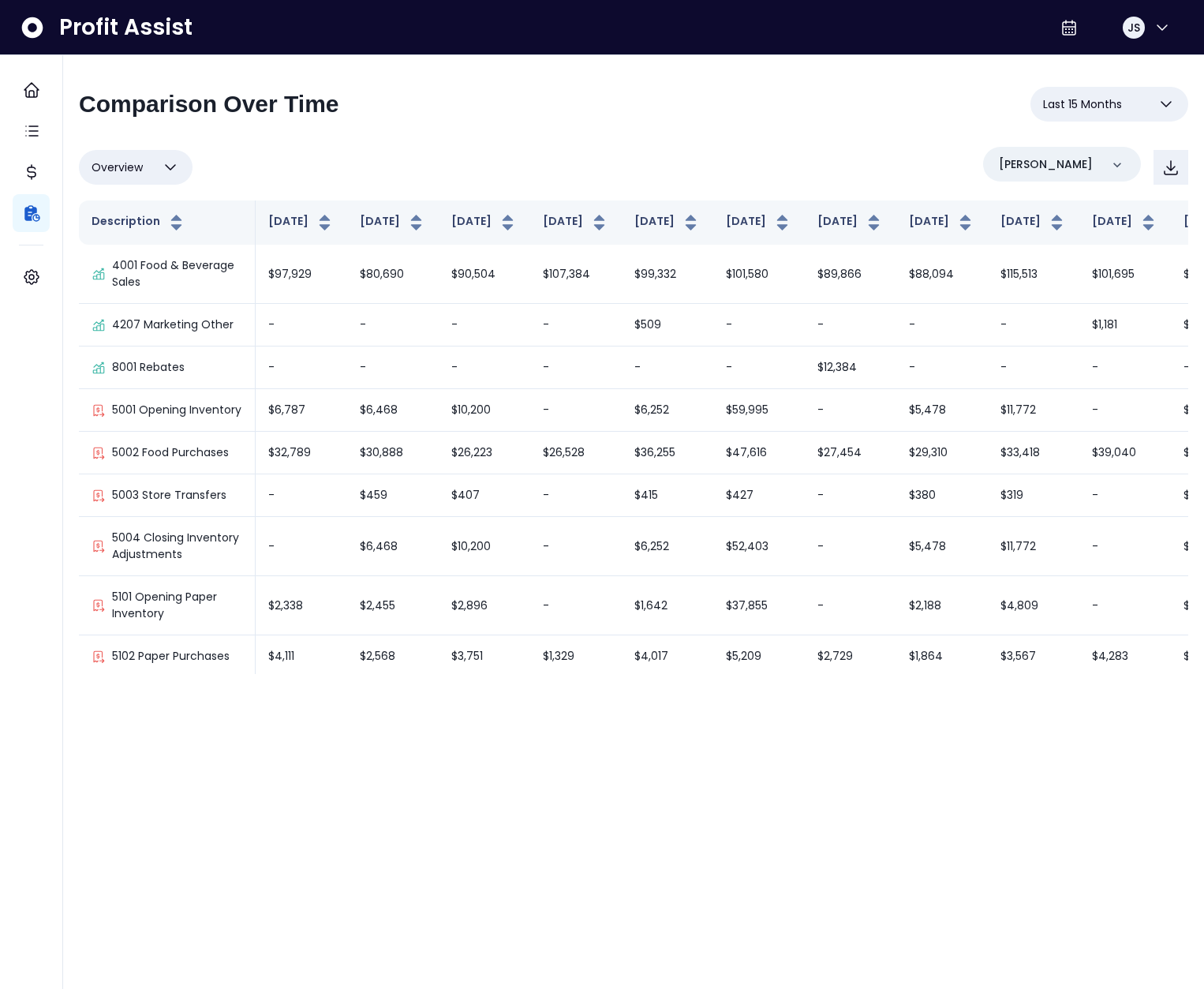
click at [385, 138] on div "**********" at bounding box center [634, 380] width 1109 height 587
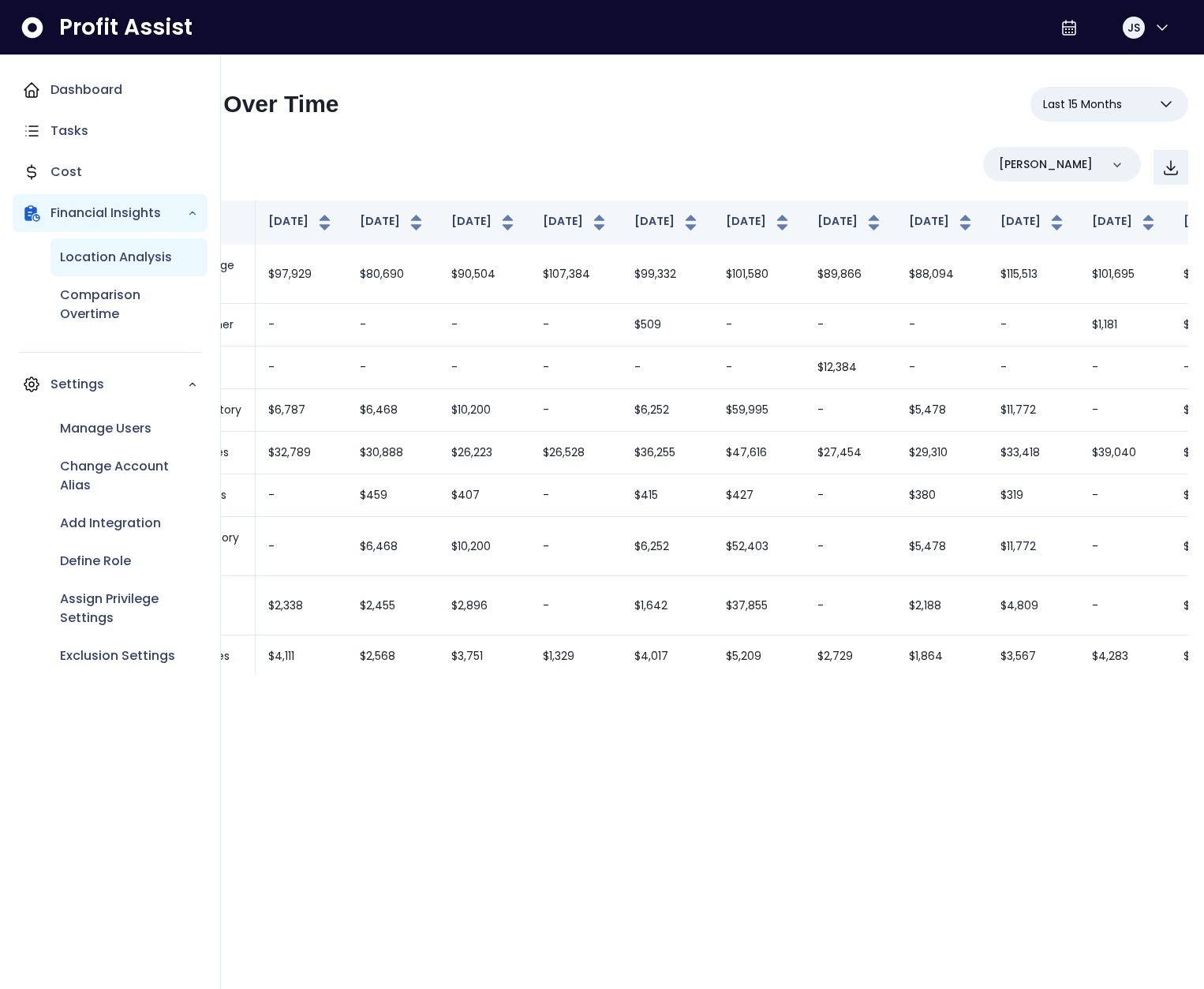
click at [129, 257] on p "Location Analysis" at bounding box center [116, 257] width 112 height 19
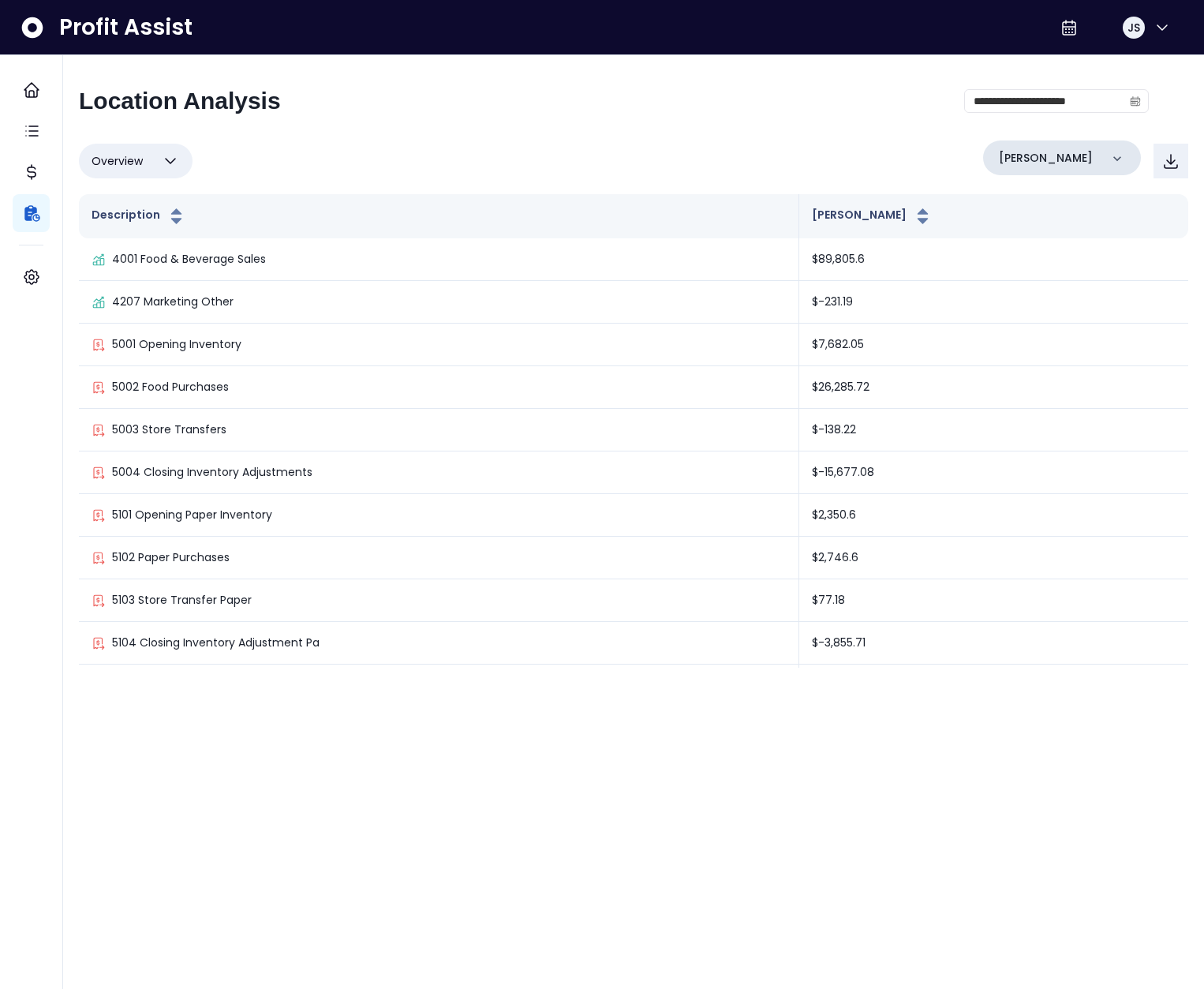
click at [1044, 145] on div "[PERSON_NAME]" at bounding box center [1062, 158] width 158 height 35
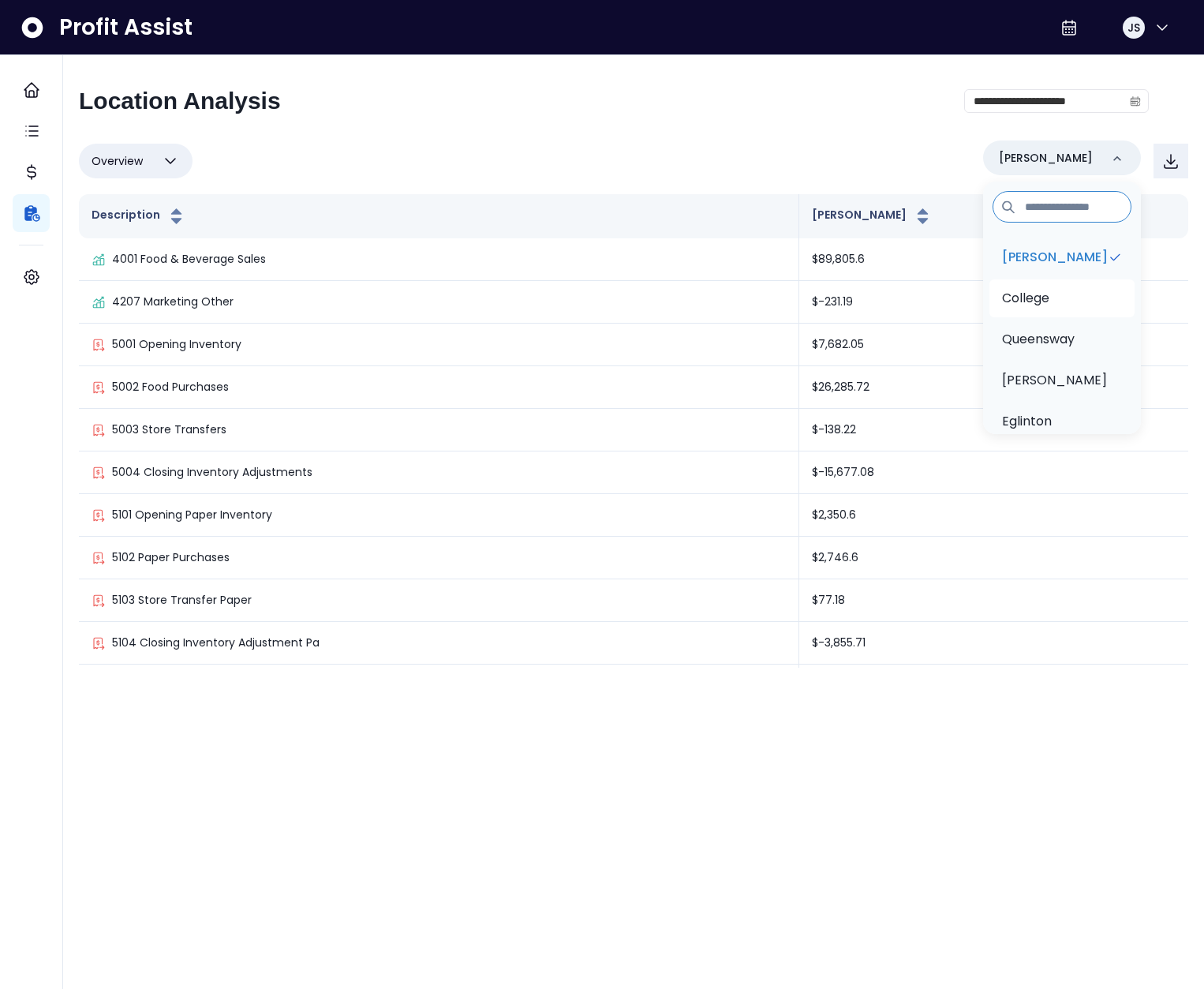
click at [1048, 302] on p "College" at bounding box center [1025, 298] width 47 height 19
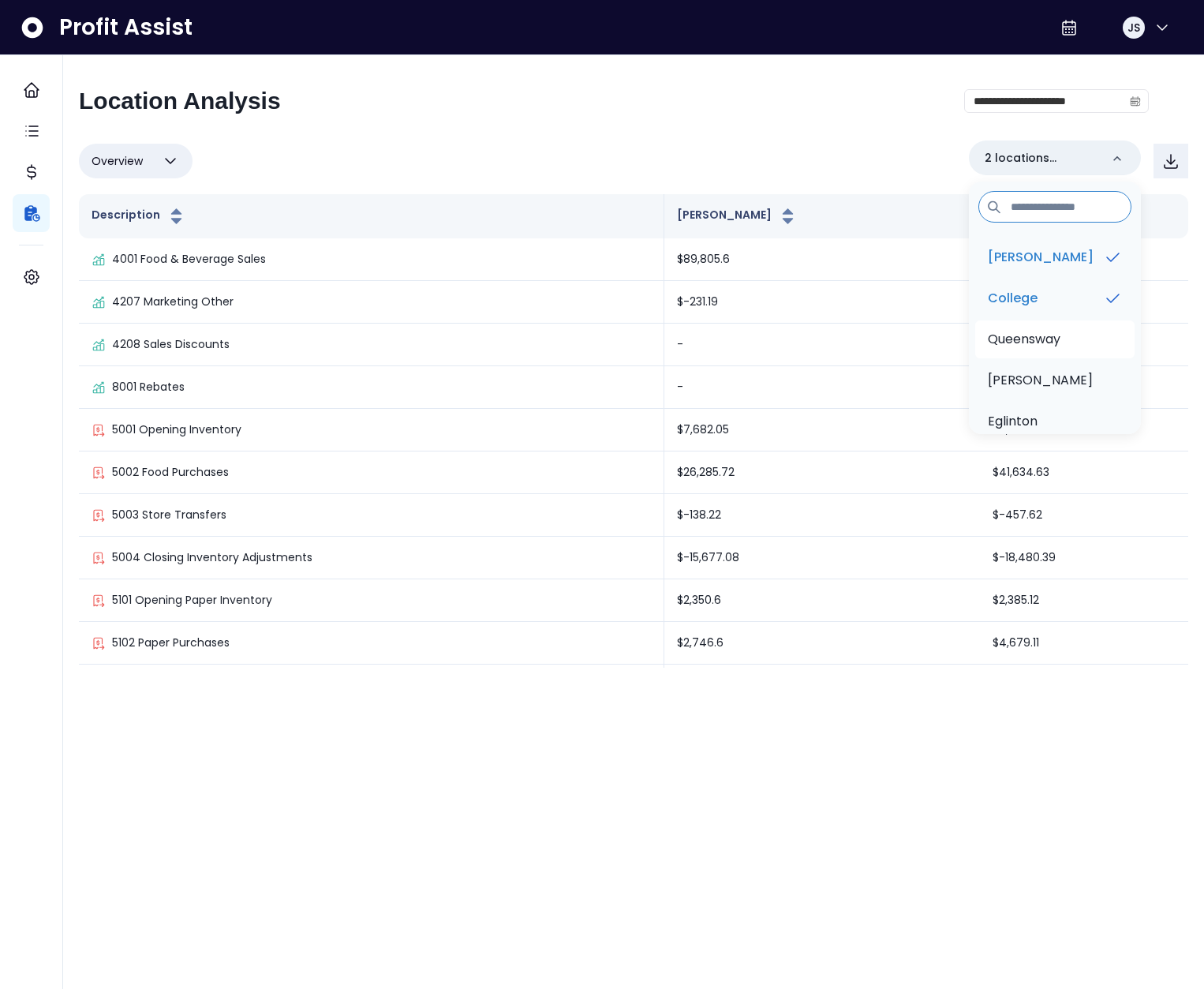
click at [1046, 332] on p "Queensway" at bounding box center [1025, 339] width 73 height 19
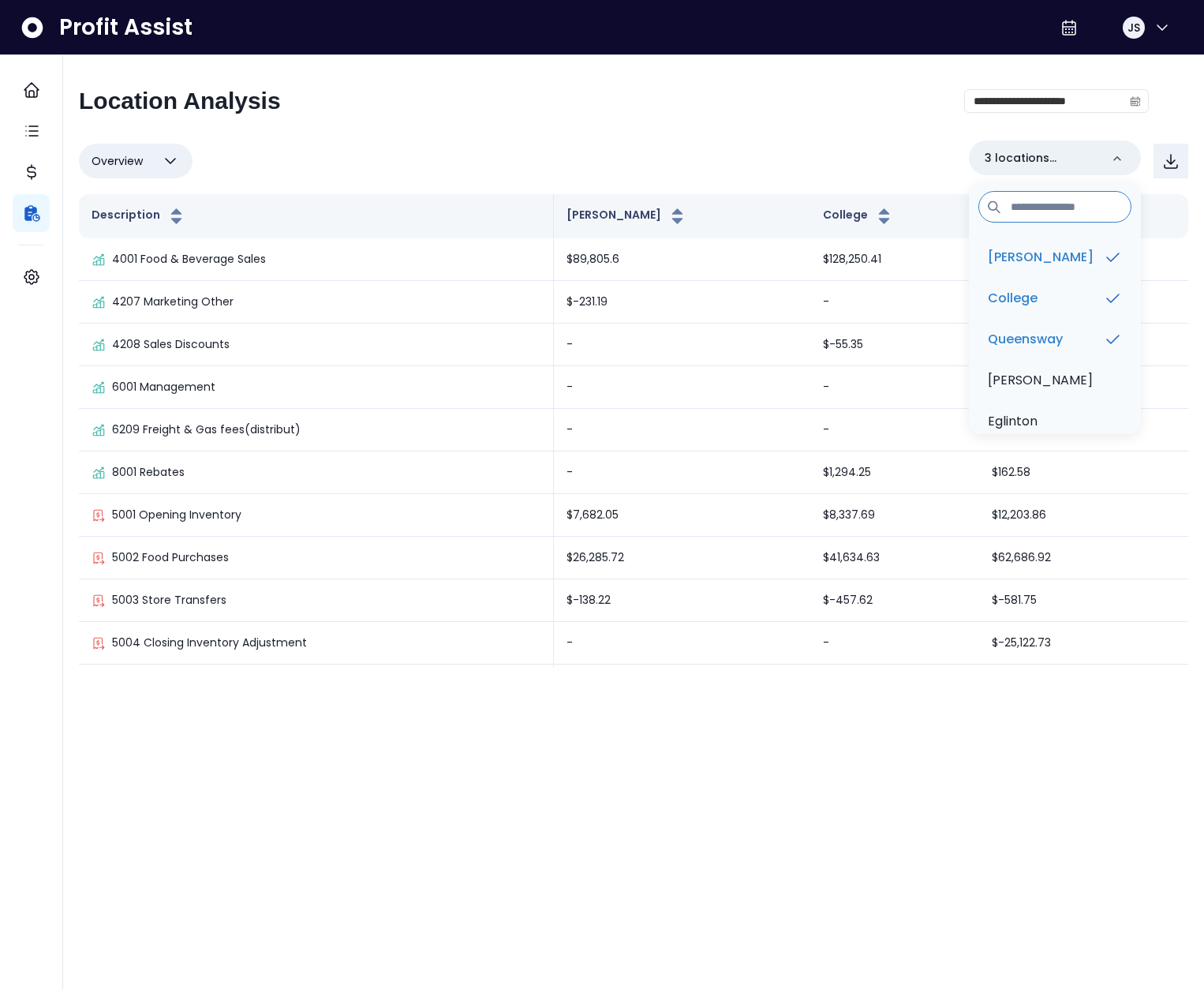
click at [474, 149] on div "Overview Overview % of cost % of sales % of budget ******** 3 locations selecte…" at bounding box center [634, 160] width 1109 height 41
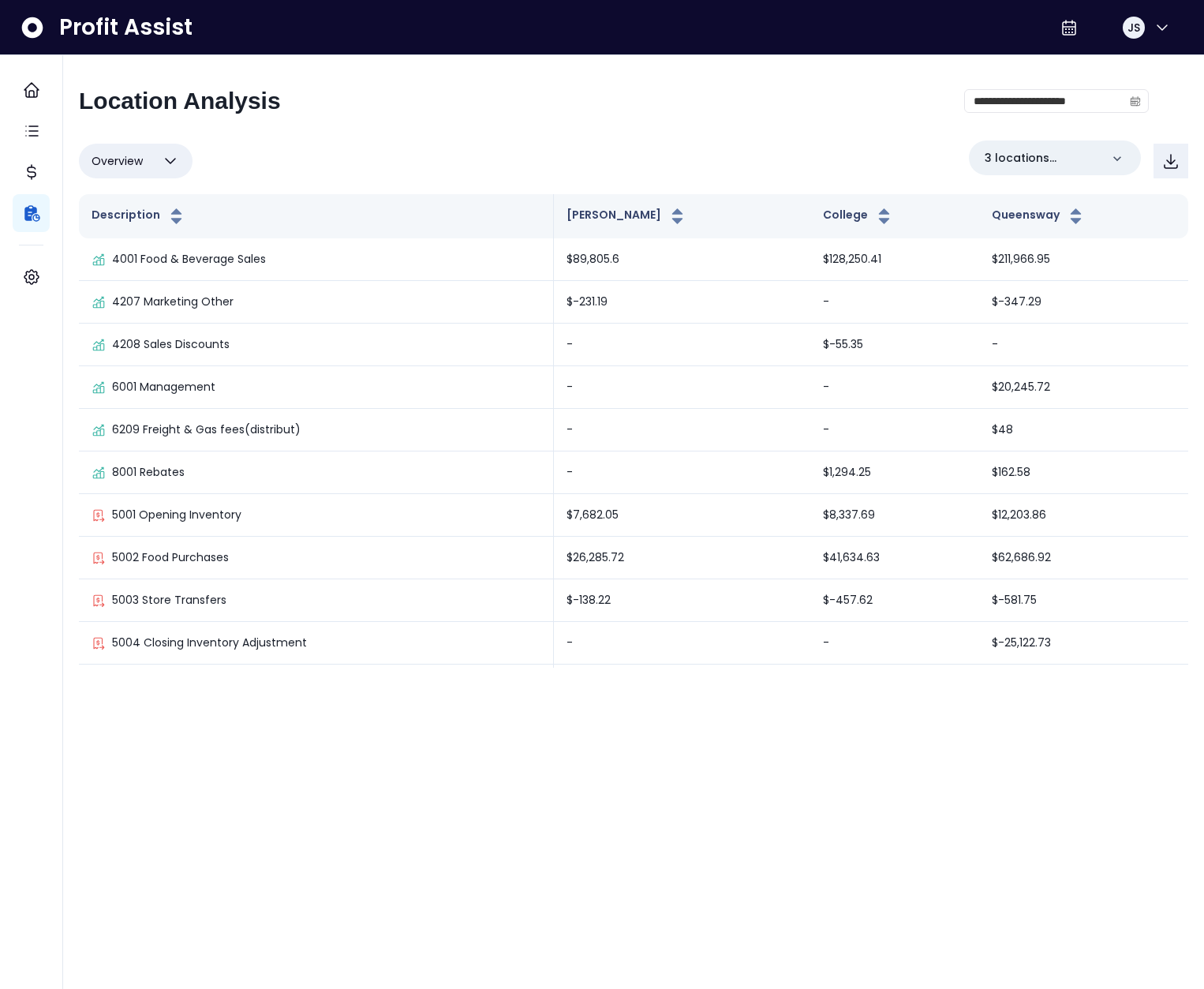
click at [138, 164] on span "Overview" at bounding box center [117, 160] width 51 height 19
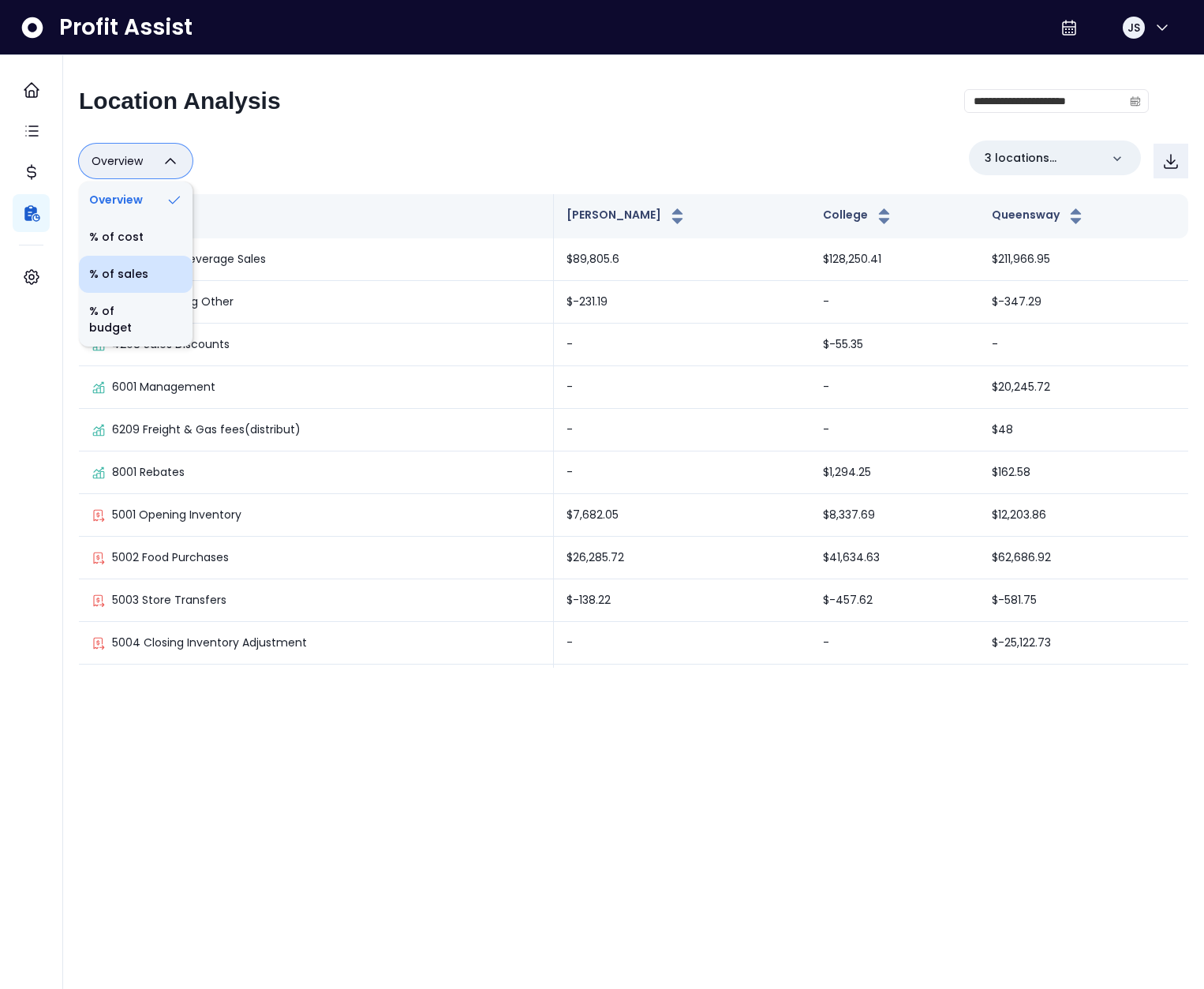
click at [148, 267] on li "% of sales" at bounding box center [136, 274] width 114 height 37
type input "*********"
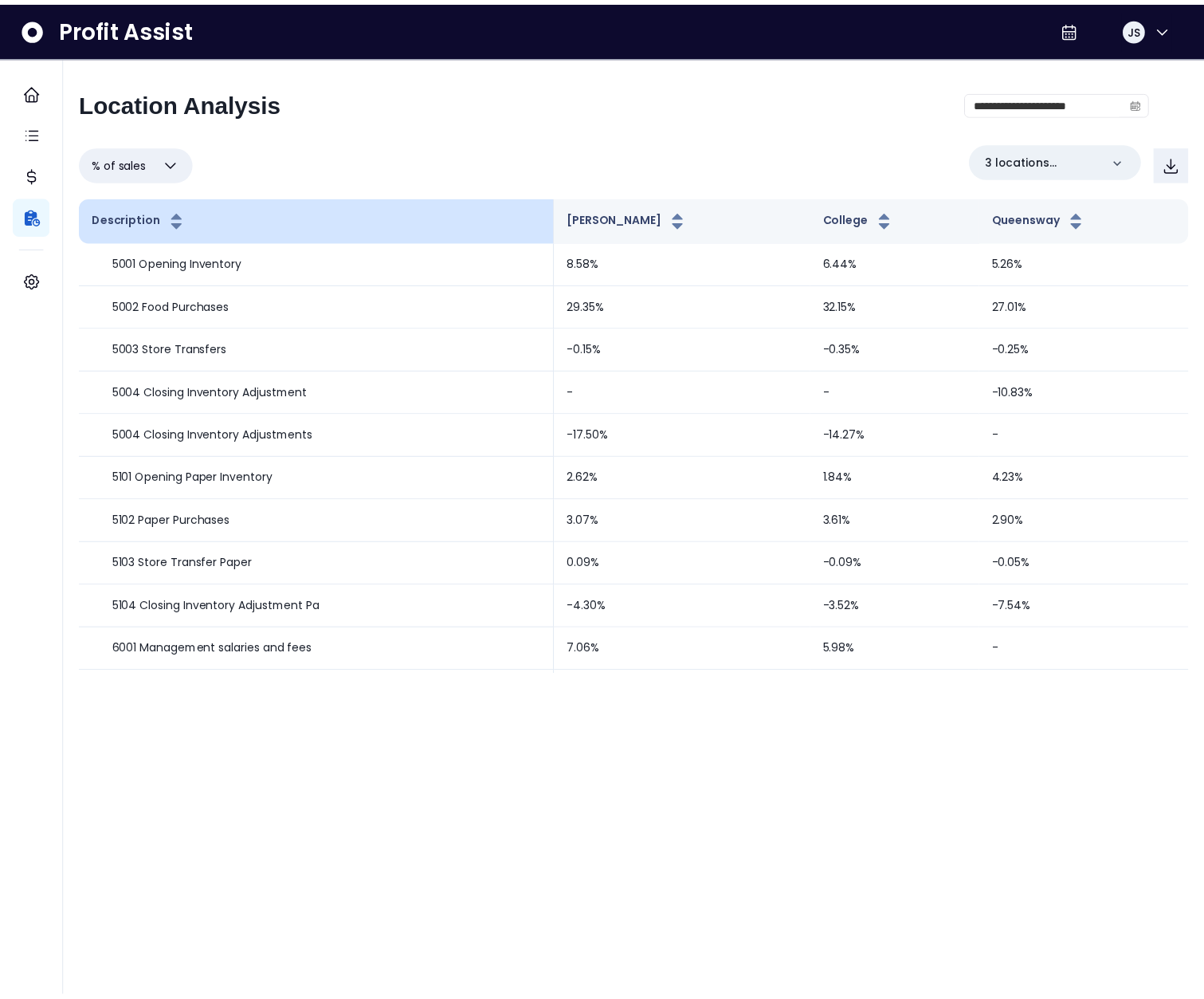
scroll to position [1118, 0]
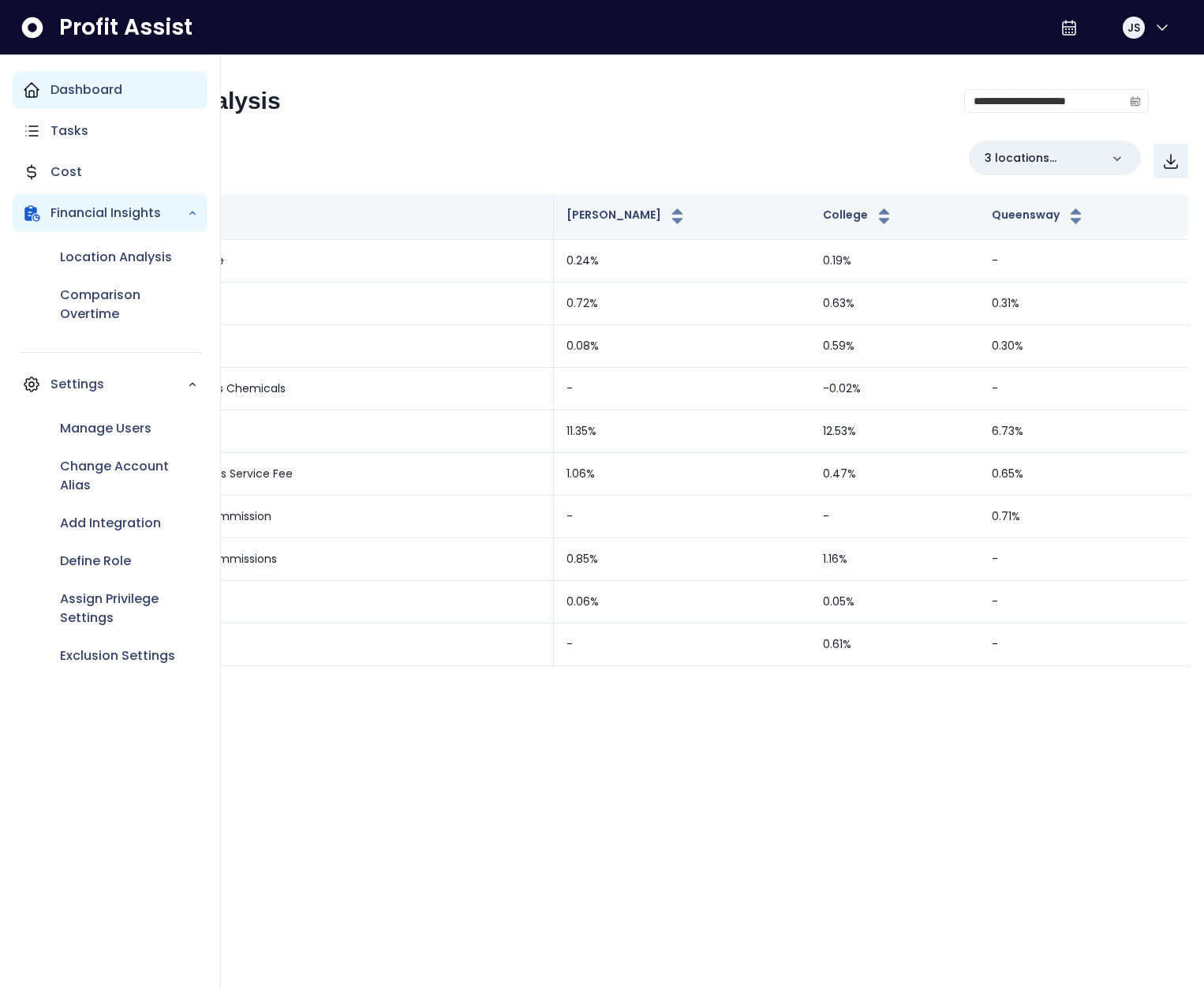
click at [34, 89] on icon "Main navigation" at bounding box center [31, 89] width 19 height 19
